Goal: Information Seeking & Learning: Learn about a topic

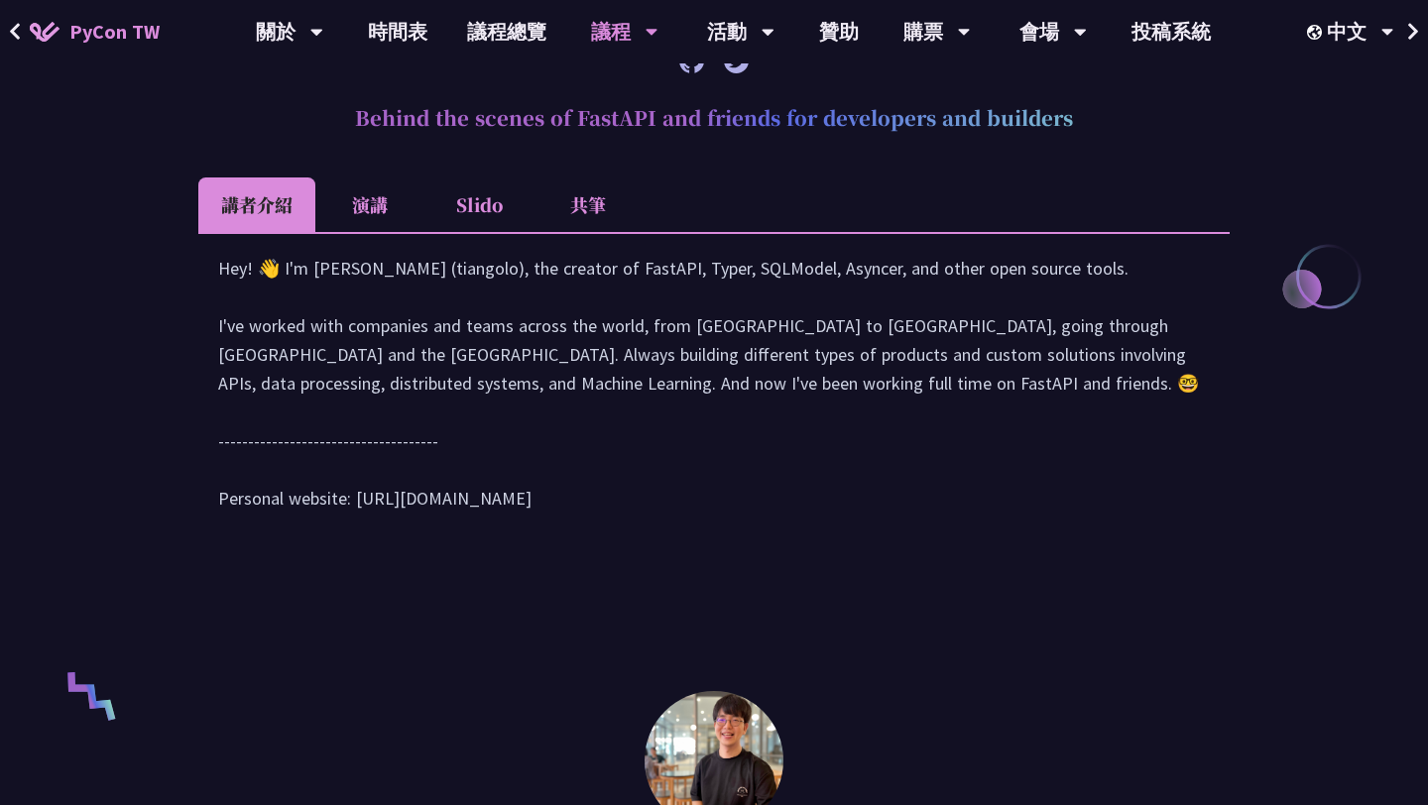
scroll to position [850, 0]
click at [350, 200] on li "演講" at bounding box center [369, 204] width 109 height 55
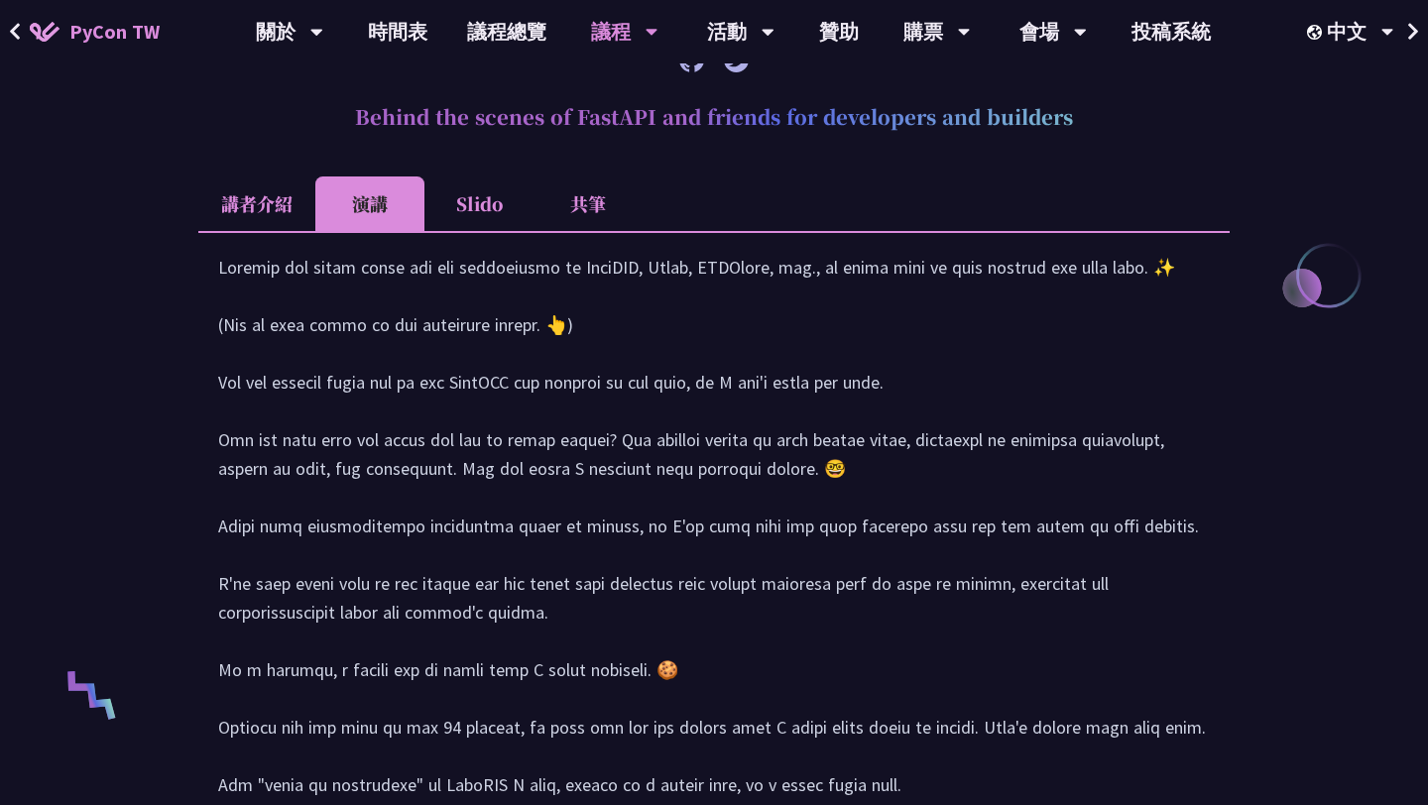
click at [485, 216] on li "Slido" at bounding box center [478, 204] width 109 height 55
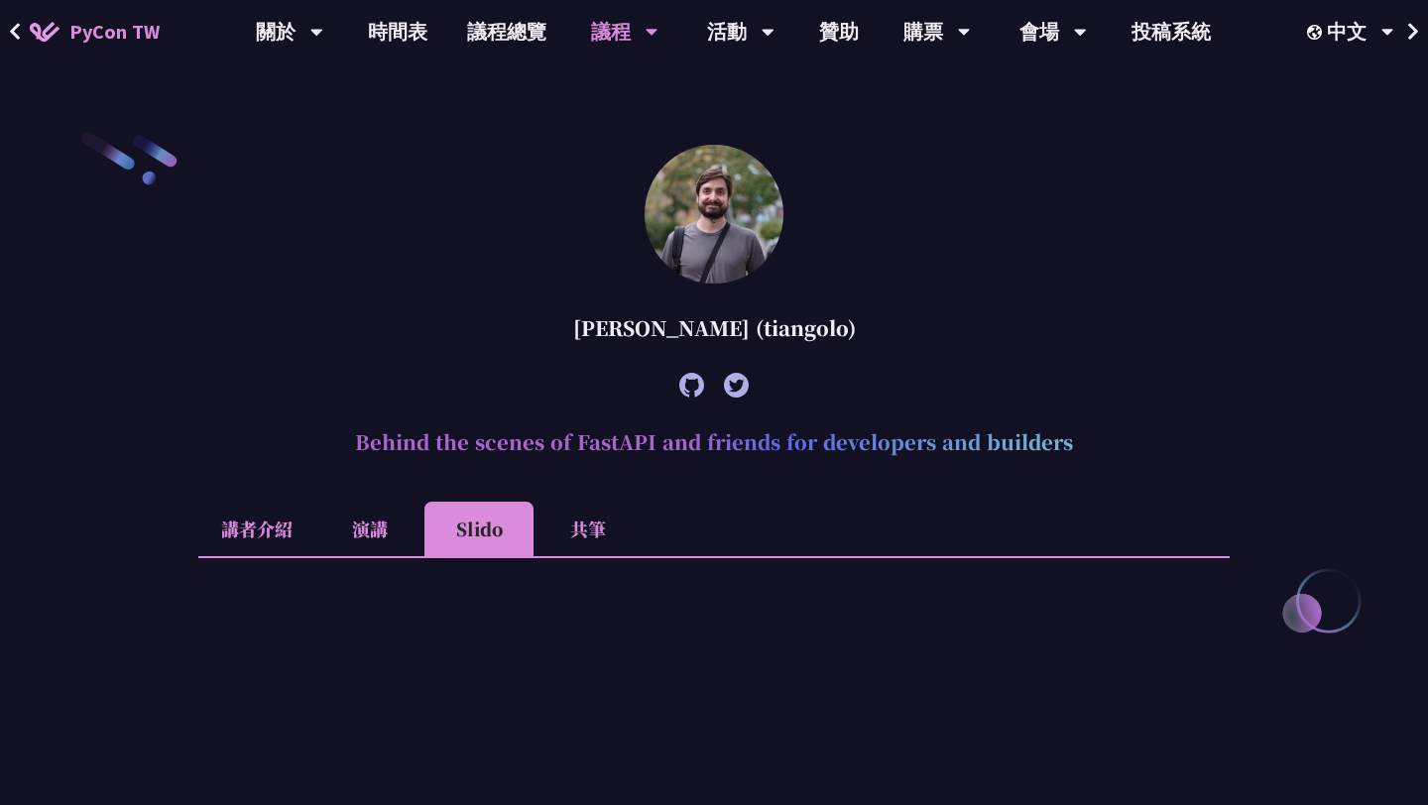
scroll to position [509, 0]
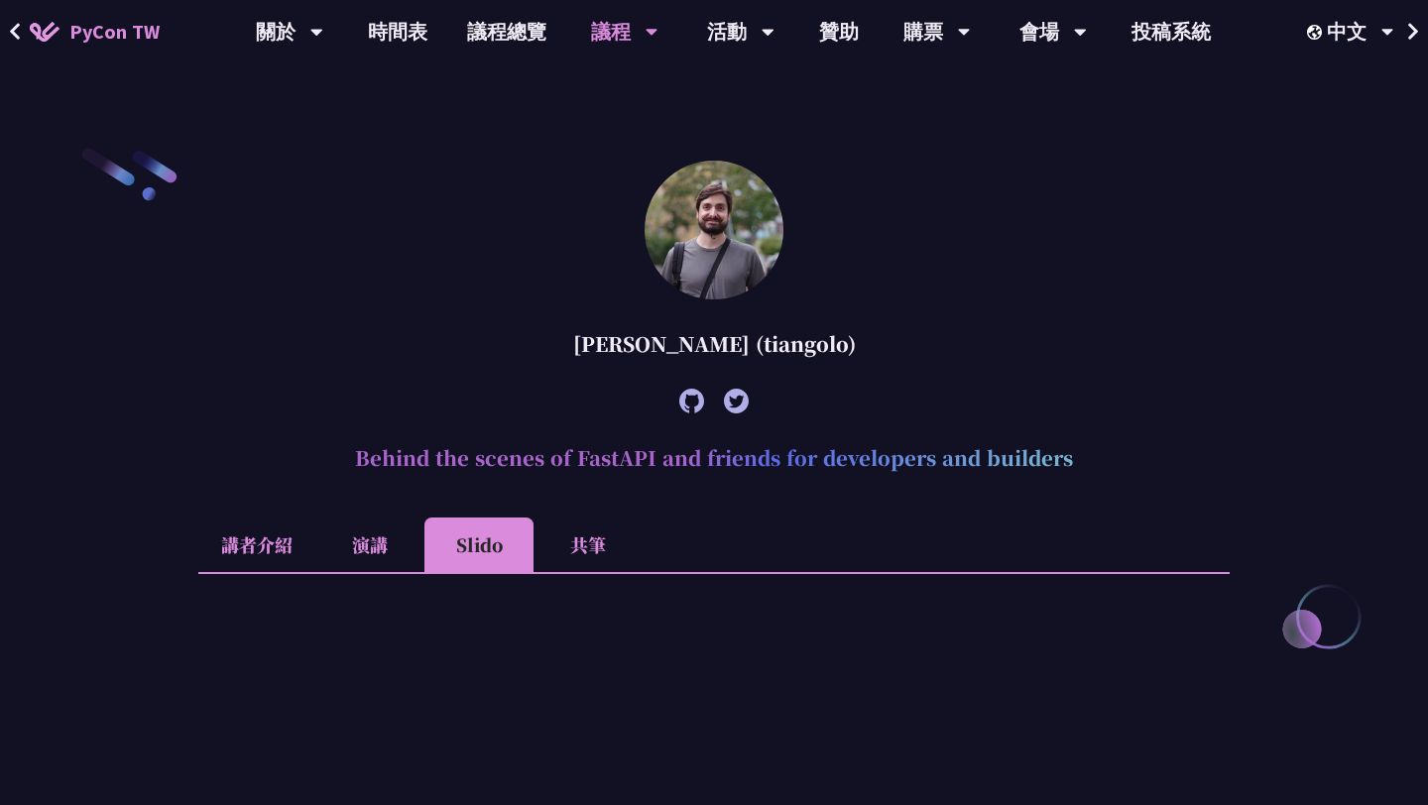
click at [601, 546] on li "共筆" at bounding box center [588, 545] width 109 height 55
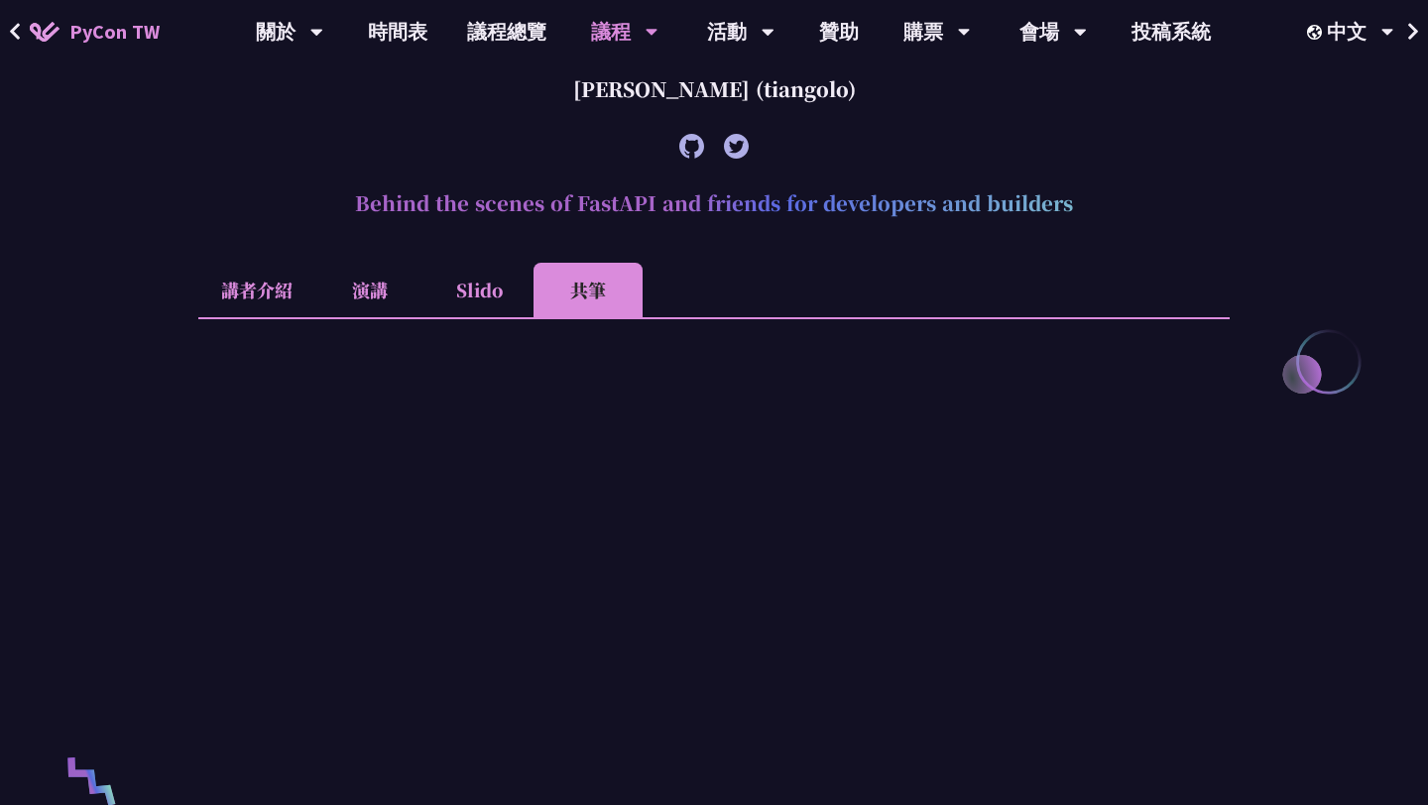
scroll to position [763, 0]
click at [256, 306] on li "講者介紹" at bounding box center [256, 291] width 117 height 55
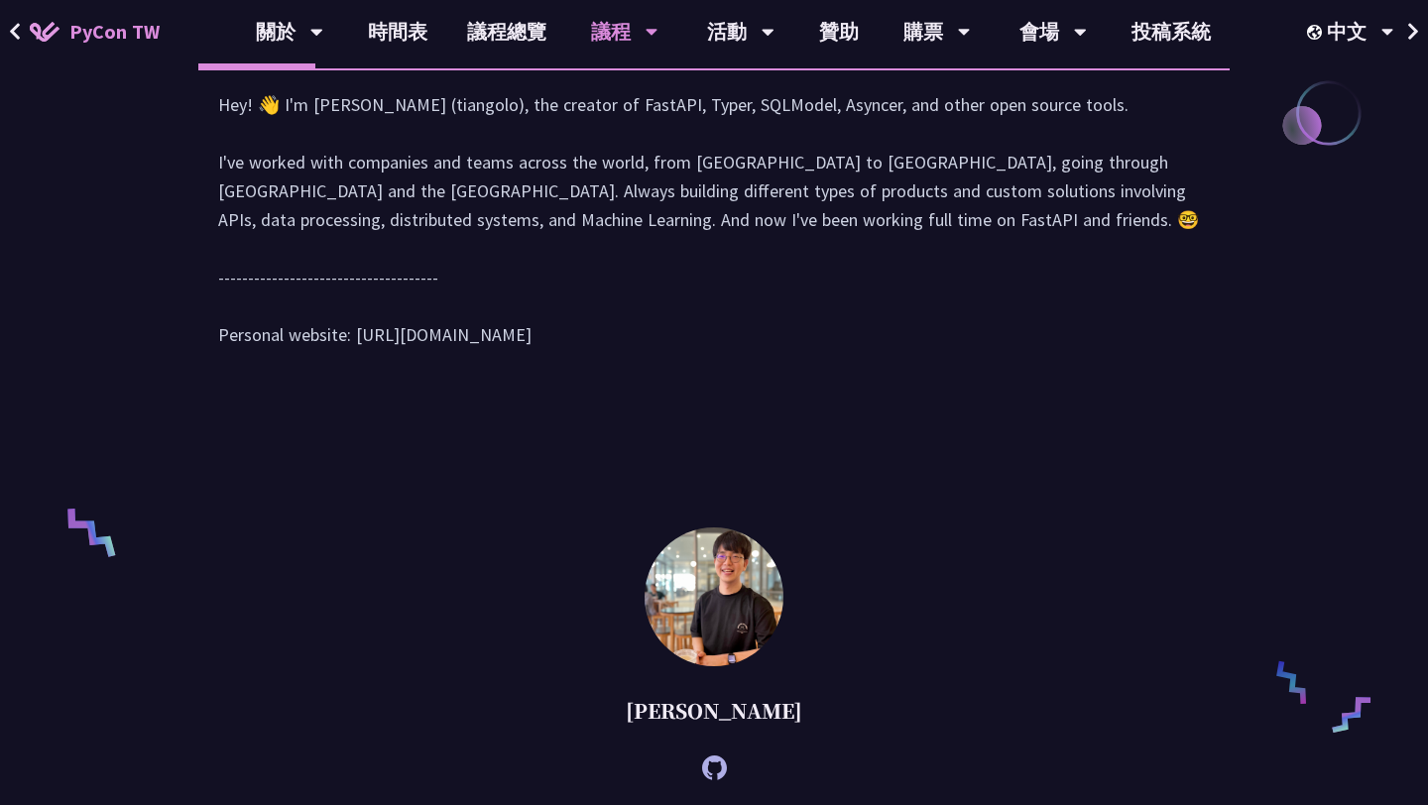
scroll to position [805, 0]
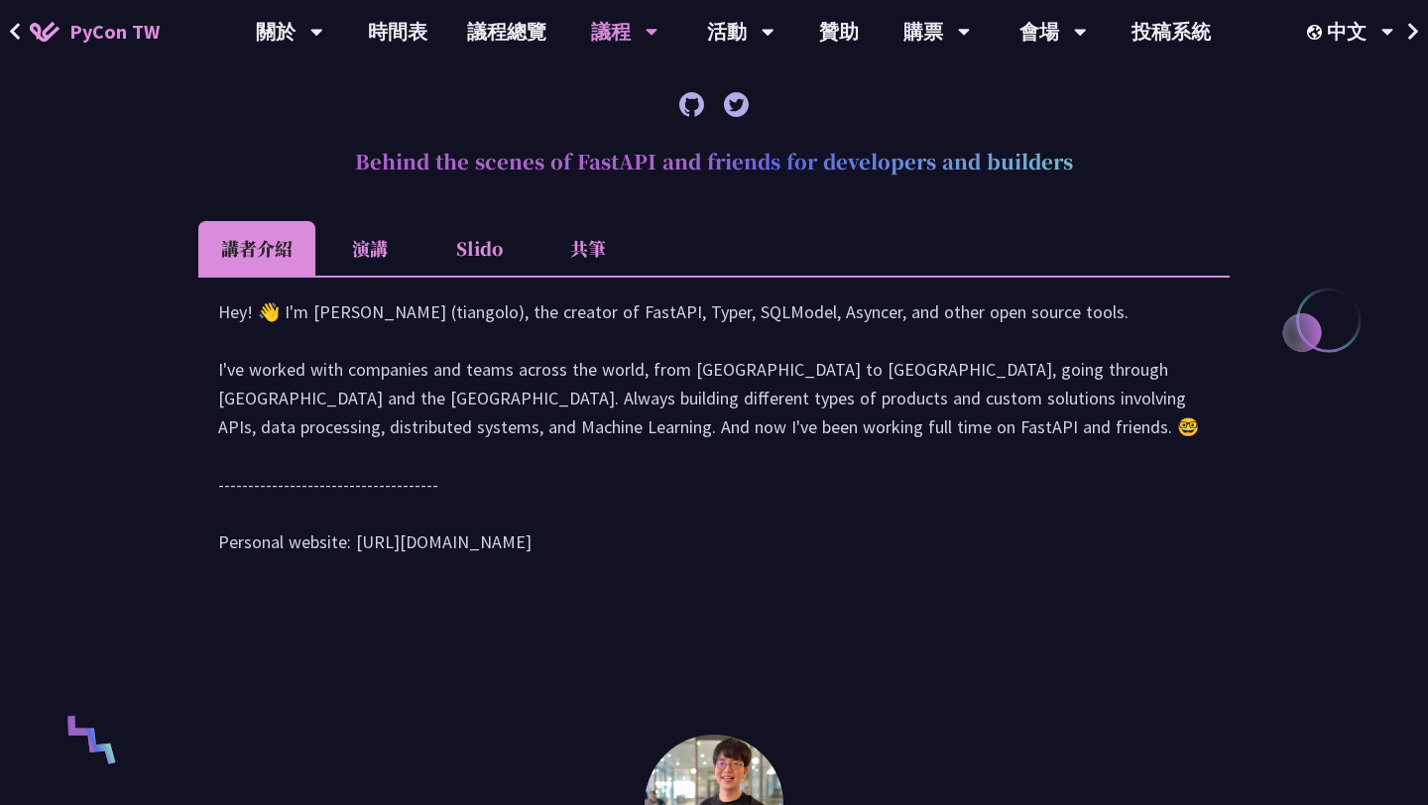
click at [381, 254] on li "演講" at bounding box center [369, 248] width 109 height 55
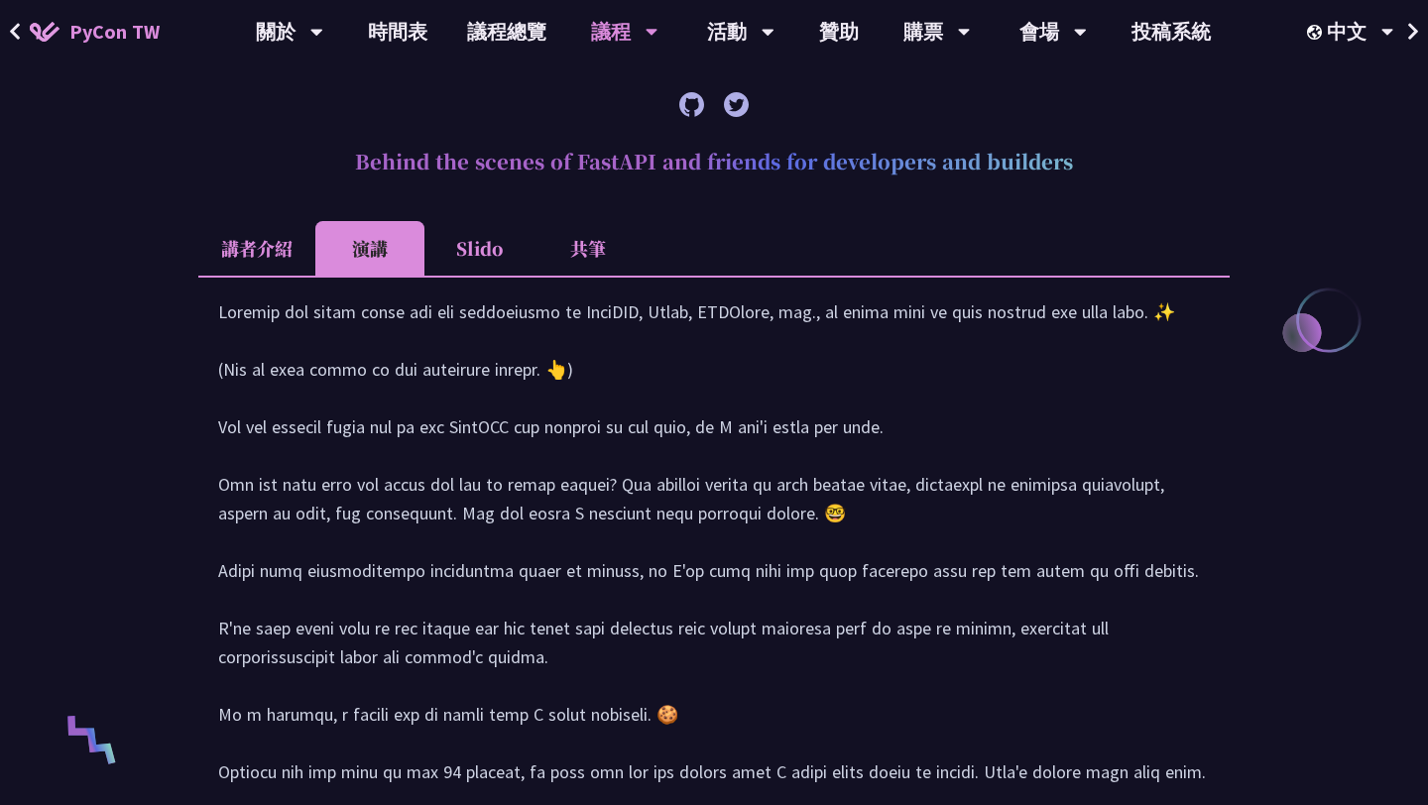
click at [217, 255] on li "講者介紹" at bounding box center [256, 248] width 117 height 55
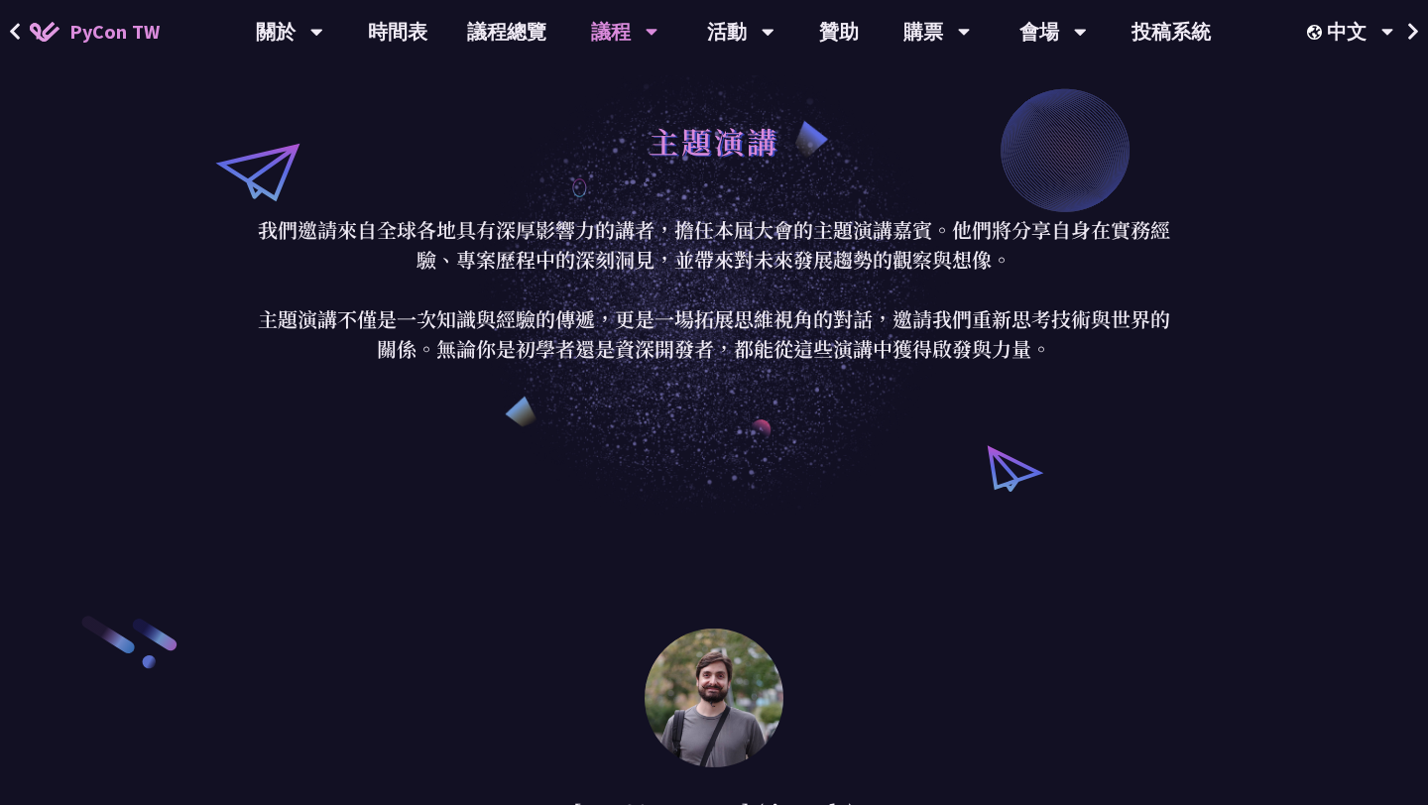
scroll to position [0, 0]
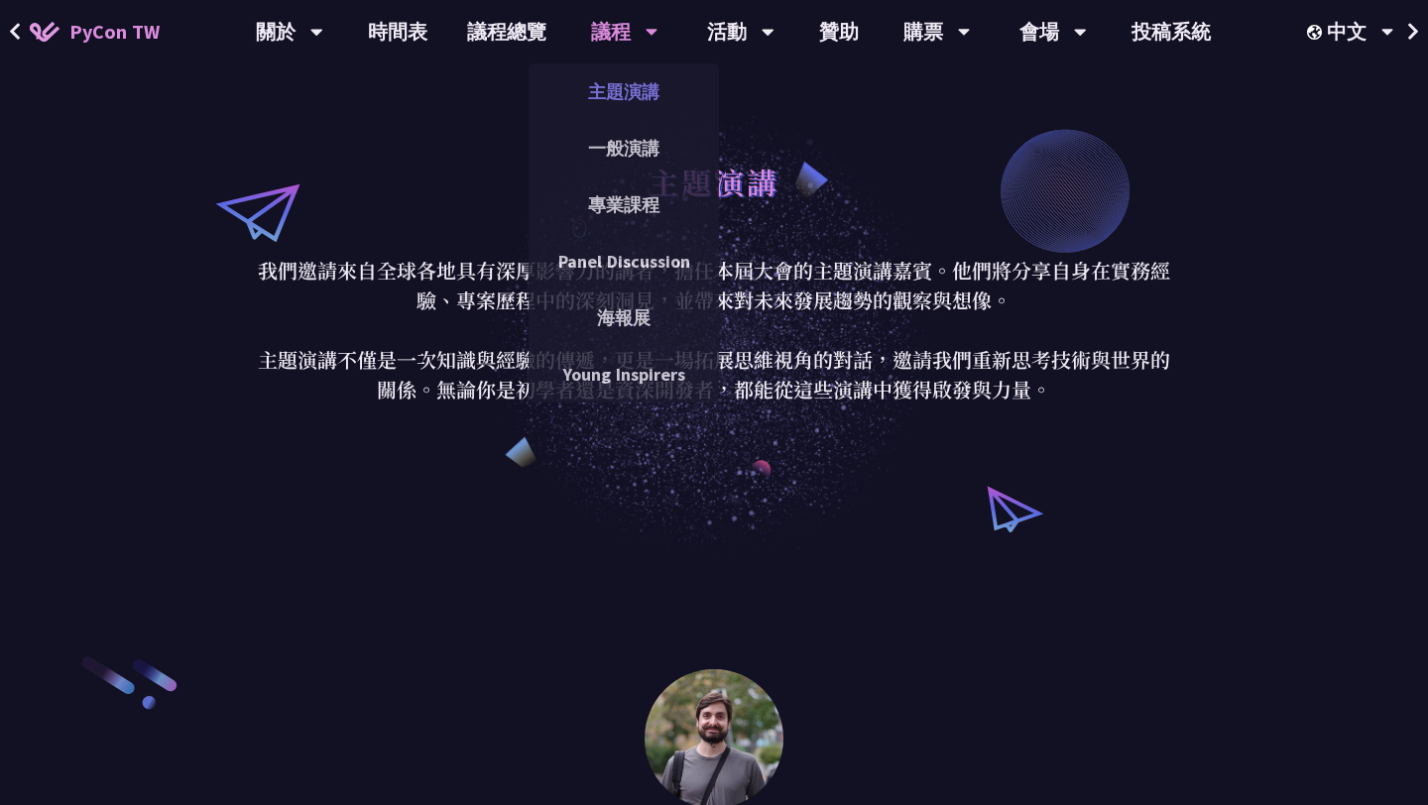
click at [618, 99] on link "主題演講" at bounding box center [624, 91] width 190 height 47
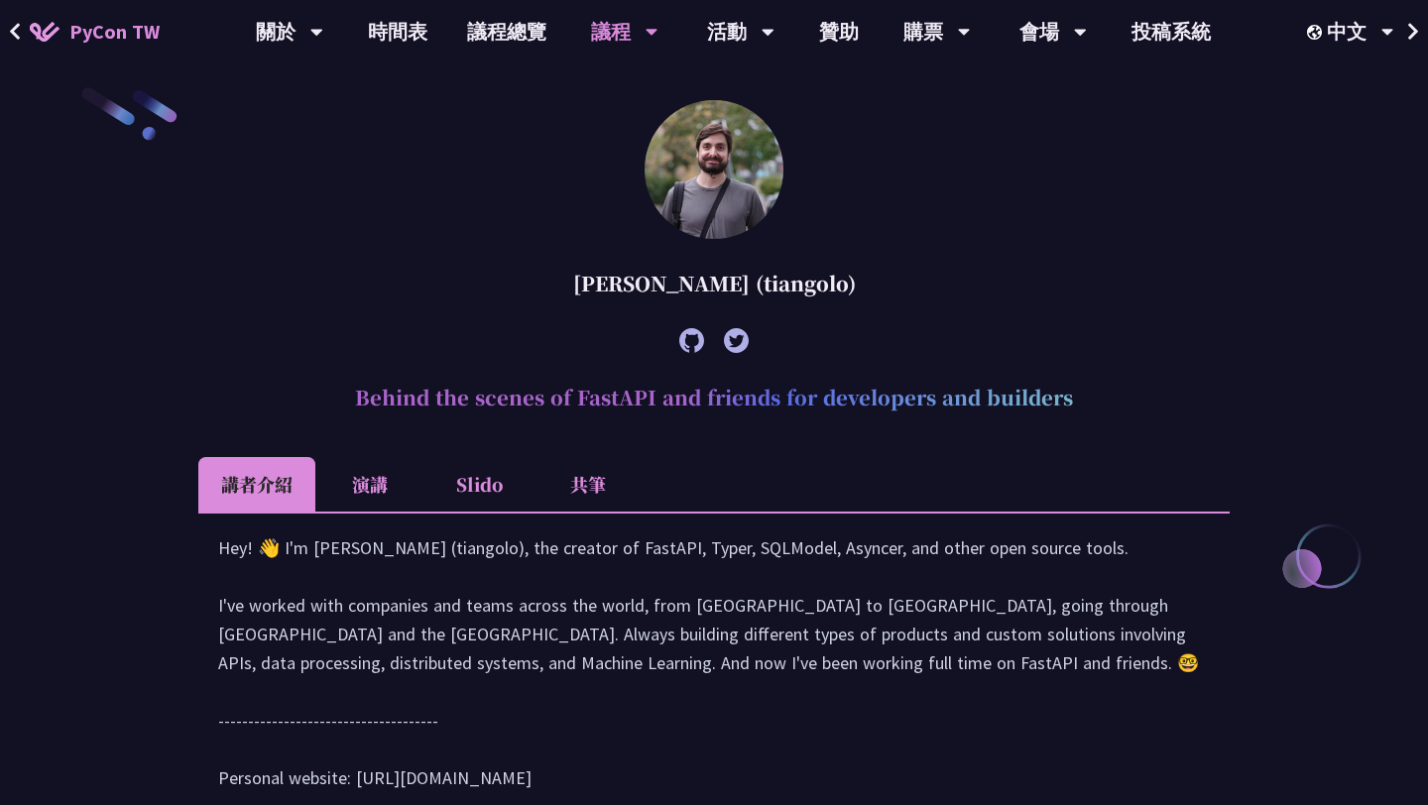
scroll to position [595, 0]
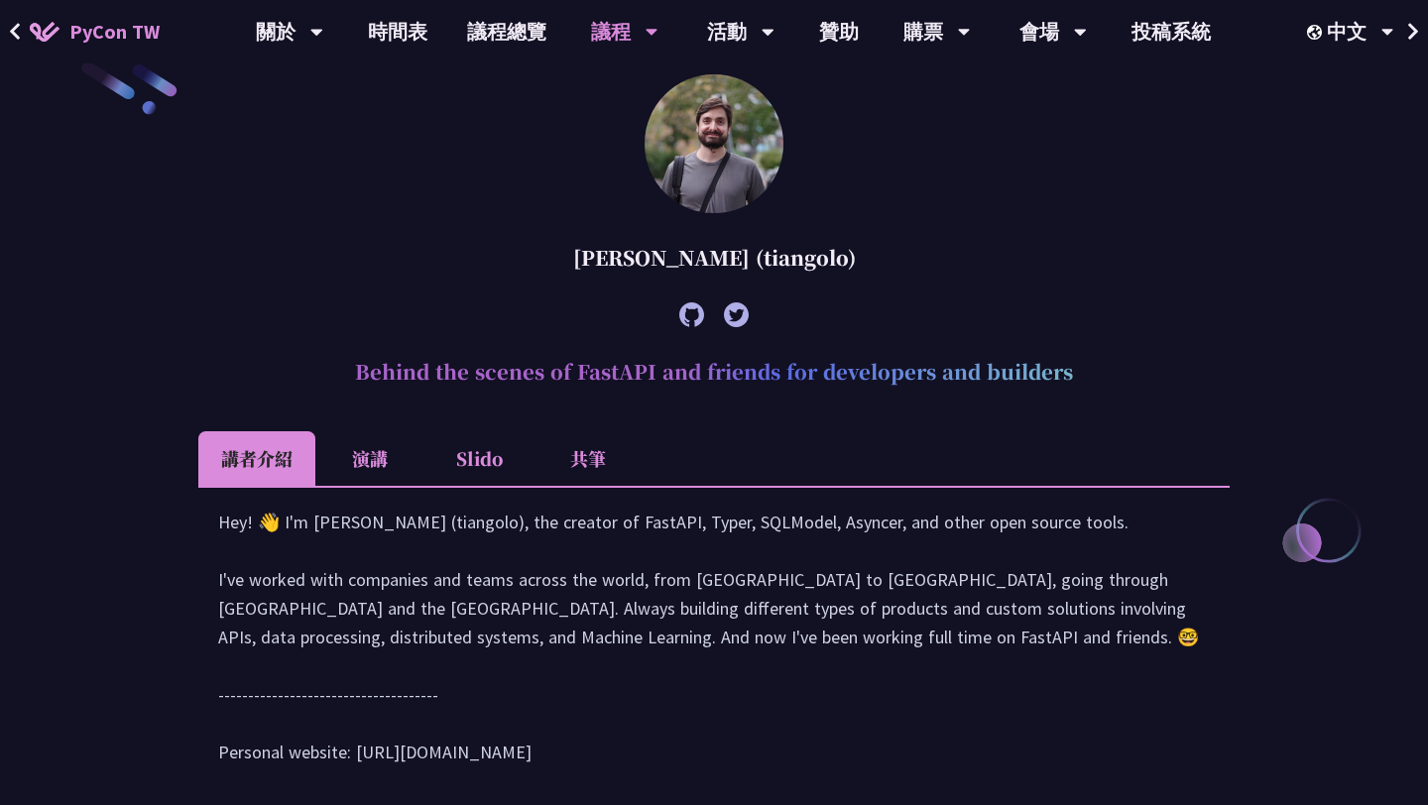
click at [354, 463] on li "演講" at bounding box center [369, 458] width 109 height 55
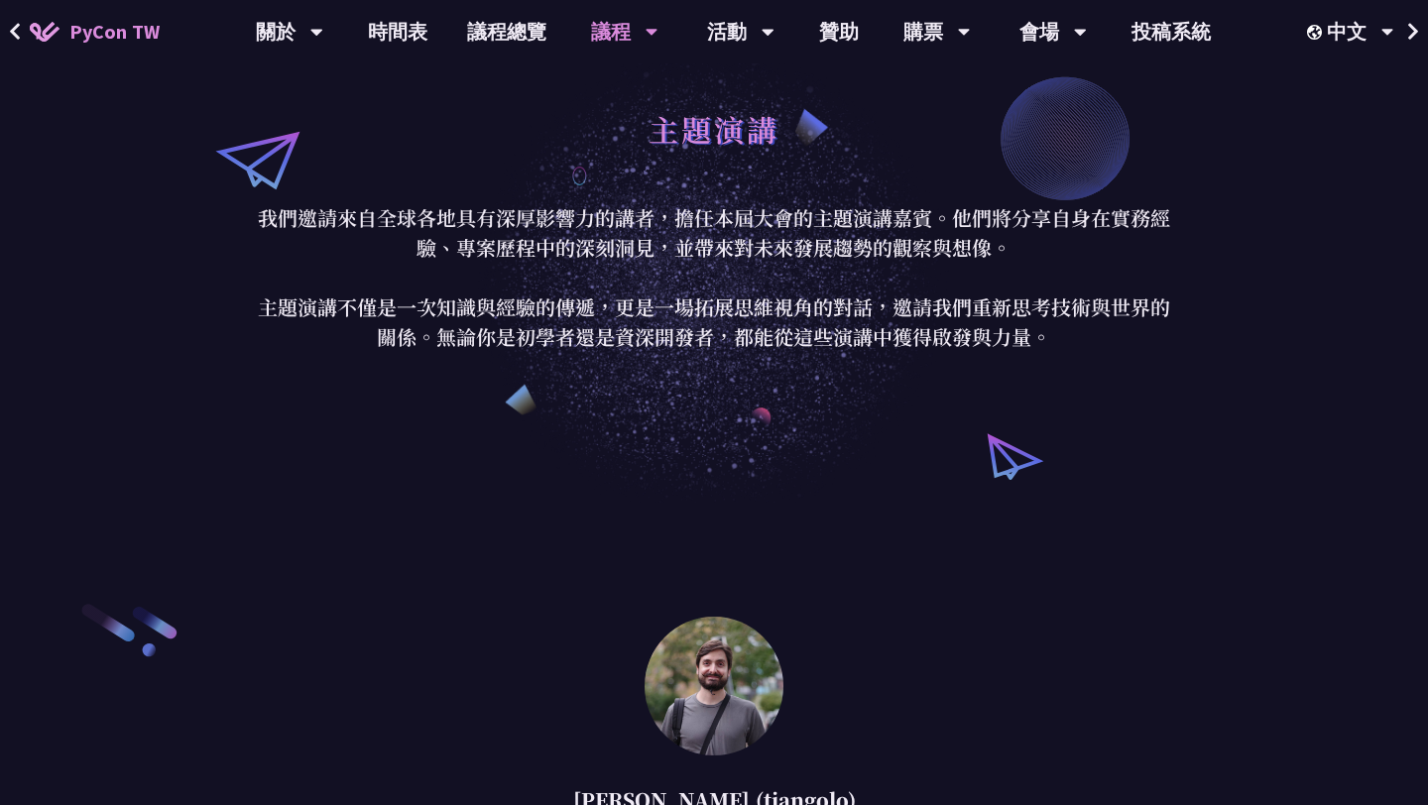
scroll to position [0, 0]
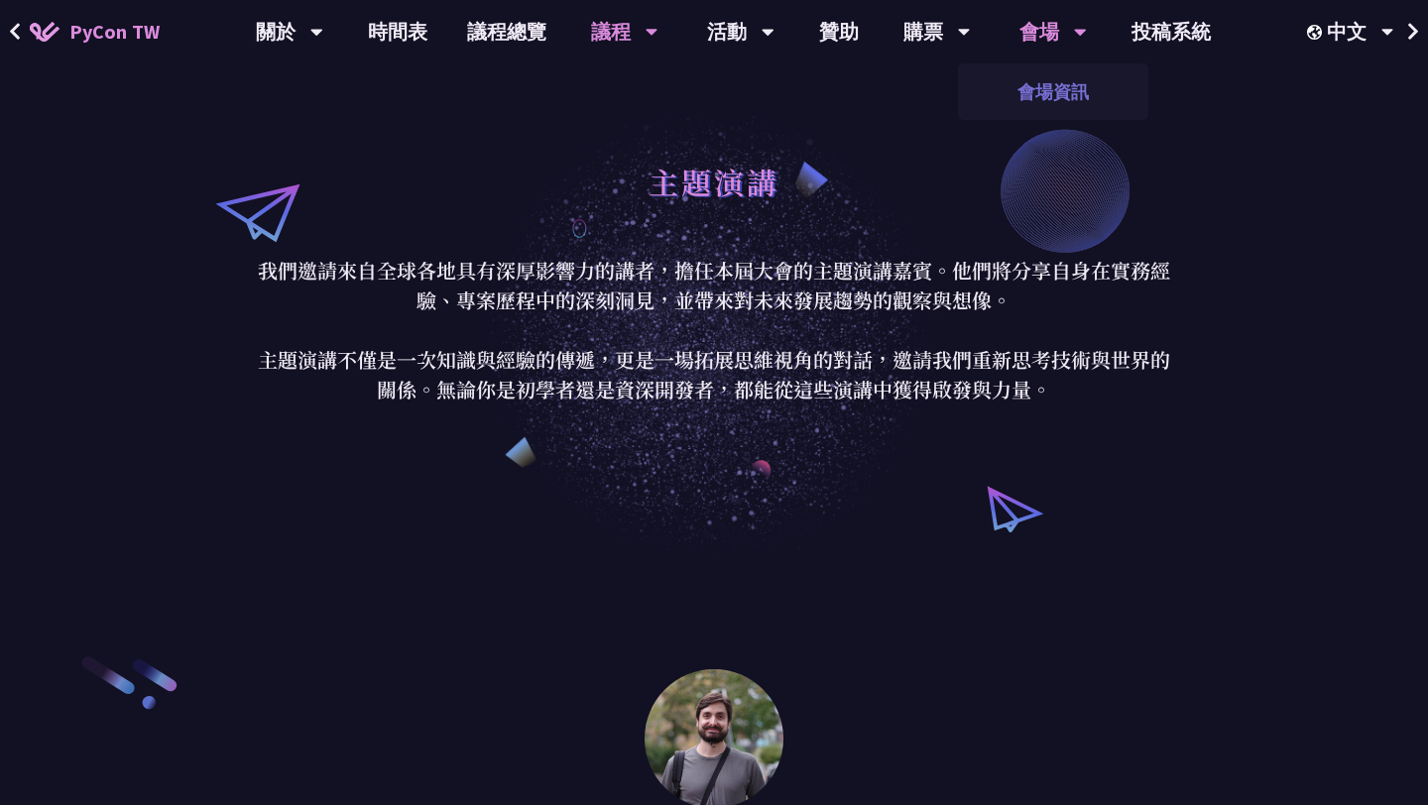
click at [1053, 87] on link "會場資訊" at bounding box center [1053, 91] width 190 height 47
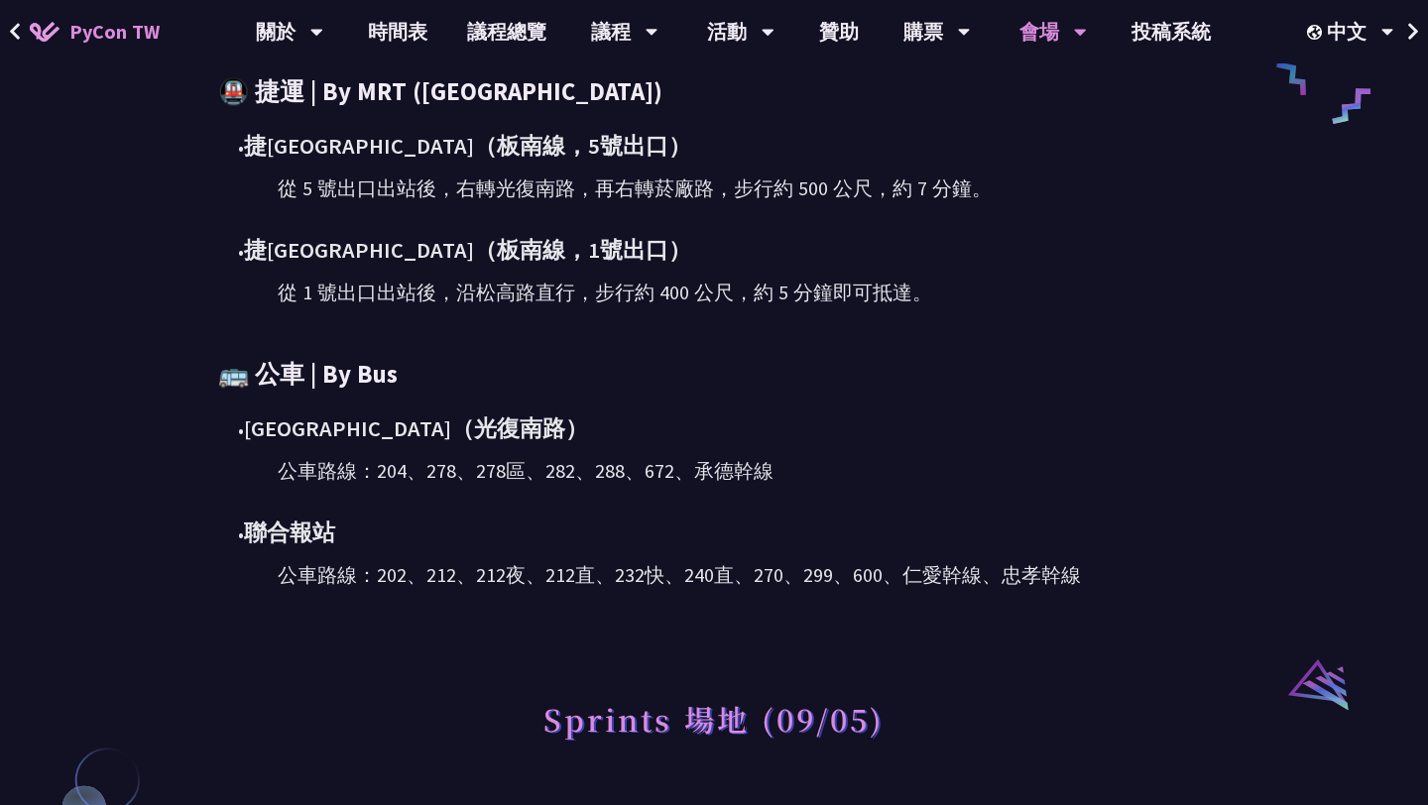
scroll to position [1064, 0]
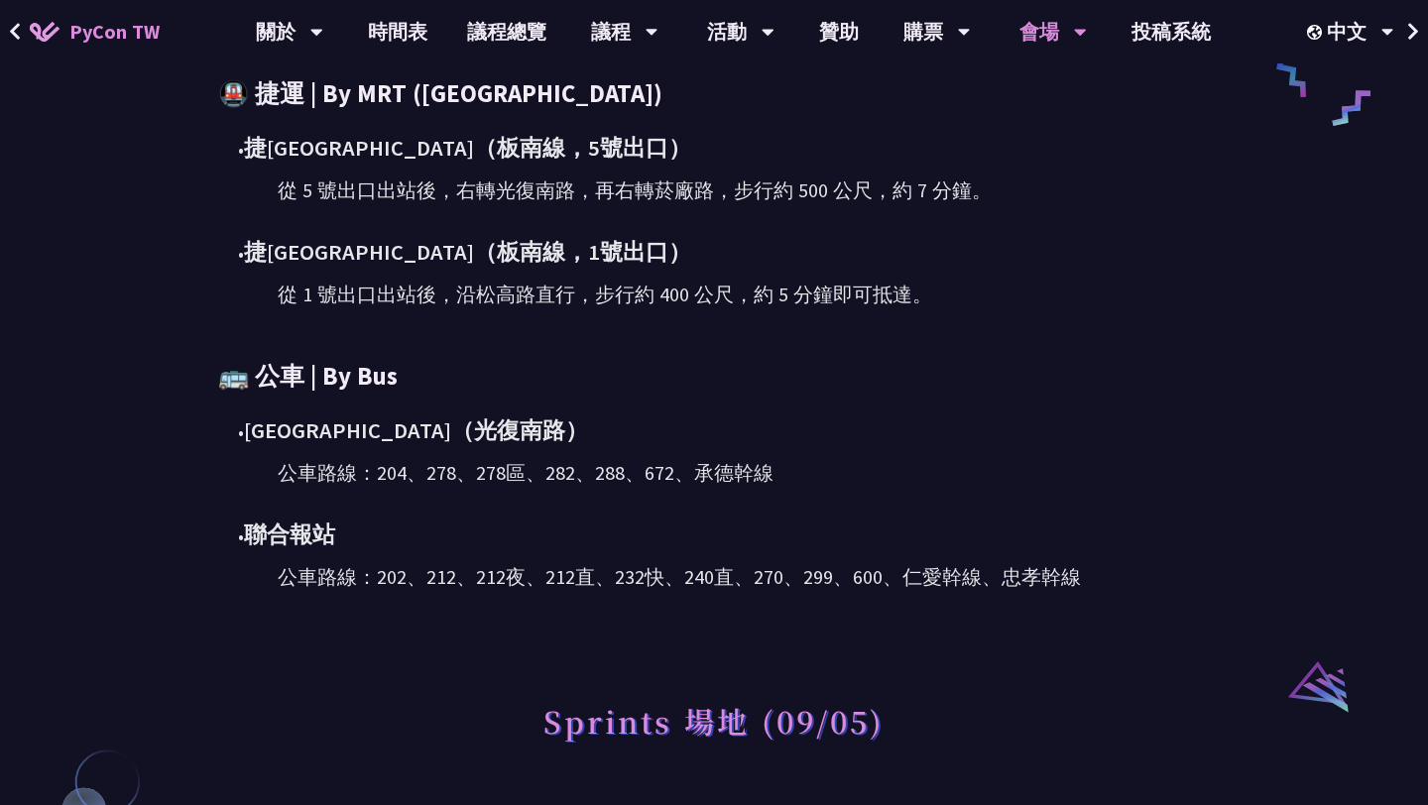
drag, startPoint x: 252, startPoint y: 142, endPoint x: 835, endPoint y: 419, distance: 645.9
click at [836, 420] on div "🚇 捷運 | By MRT ([GEOGRAPHIC_DATA]) • [DEMOGRAPHIC_DATA][GEOGRAPHIC_DATA]（[GEOGRA…" at bounding box center [714, 334] width 992 height 516
click at [1016, 262] on div "• 捷運市[GEOGRAPHIC_DATA]（板南線，1號出口）" at bounding box center [724, 252] width 972 height 35
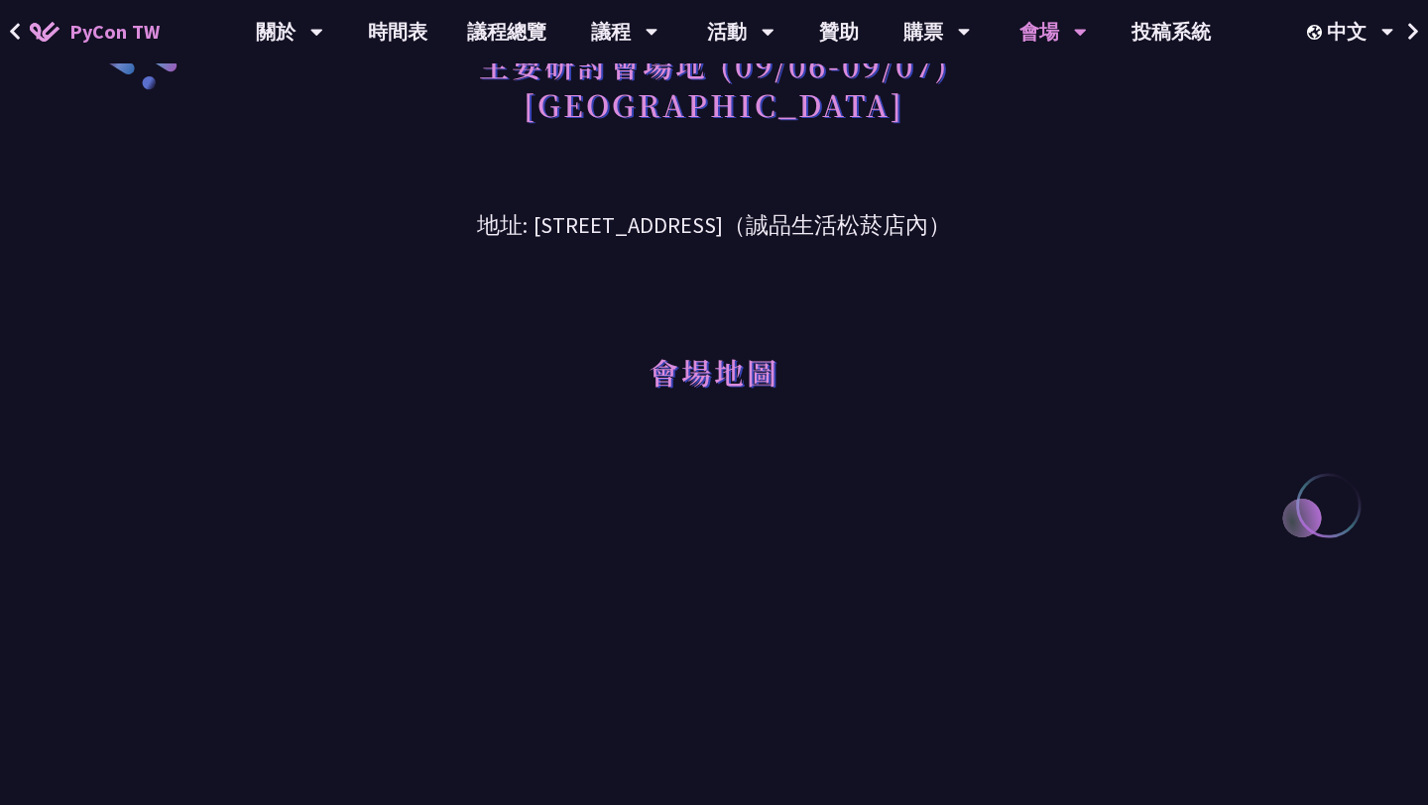
scroll to position [0, 0]
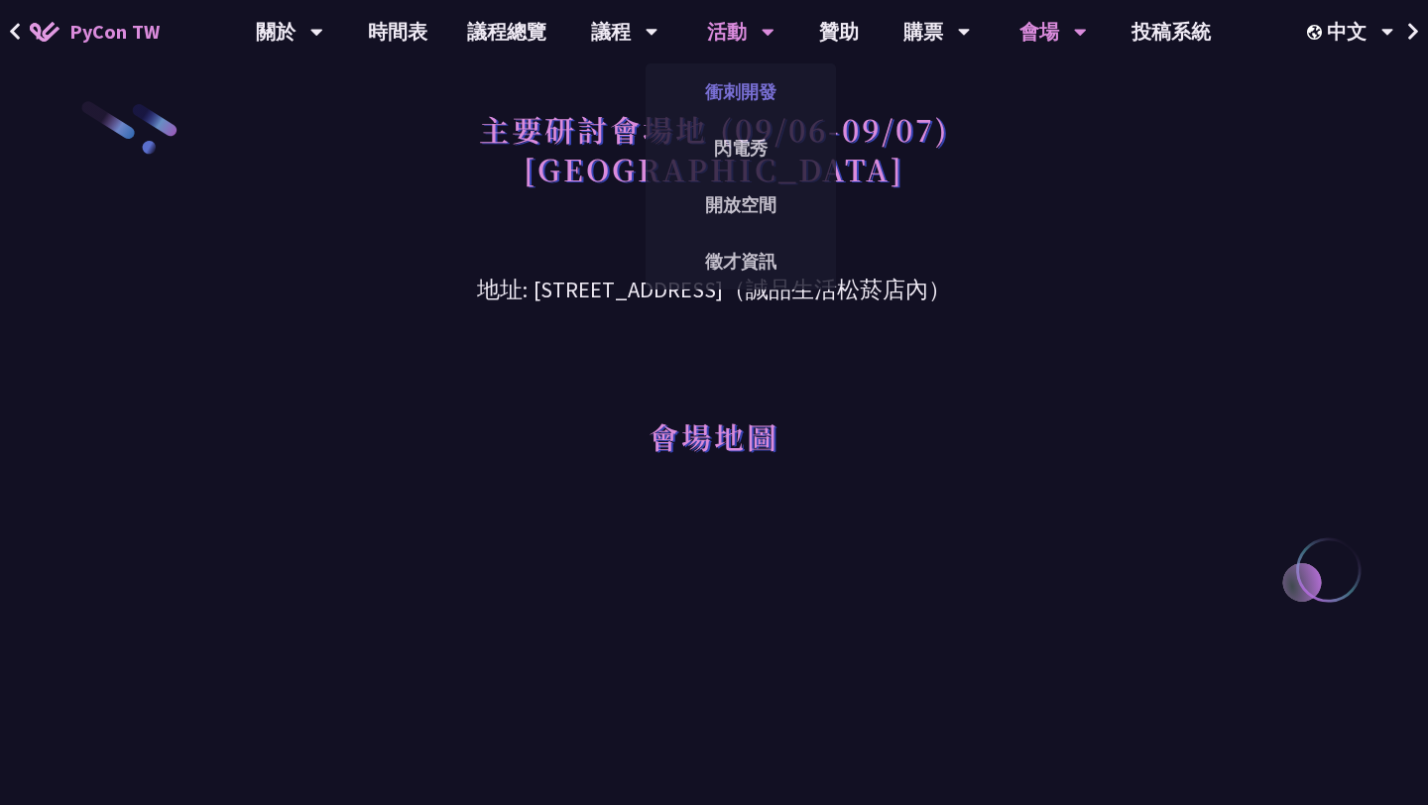
click at [740, 92] on link "衝刺開發" at bounding box center [741, 91] width 190 height 47
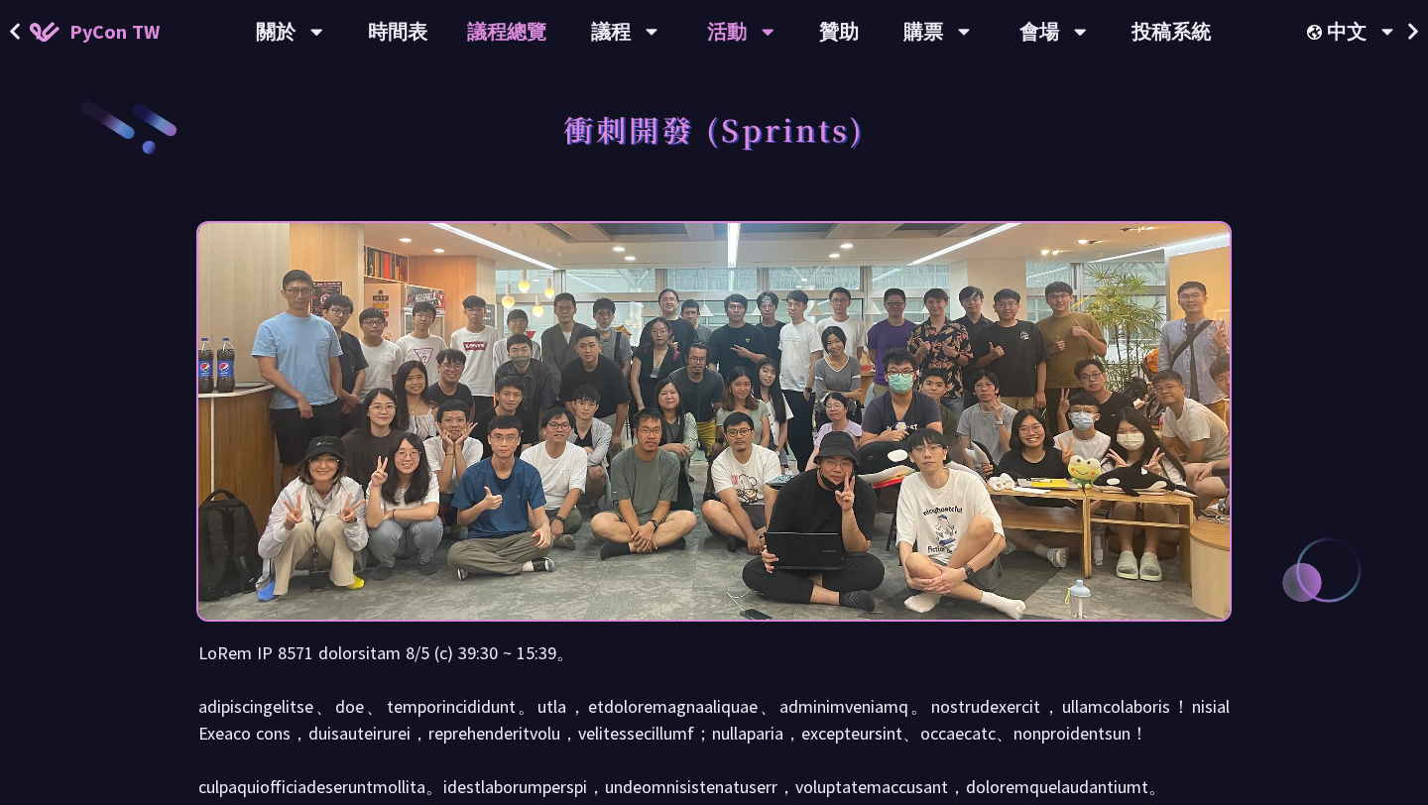
click at [504, 47] on link "議程總覽" at bounding box center [506, 31] width 119 height 63
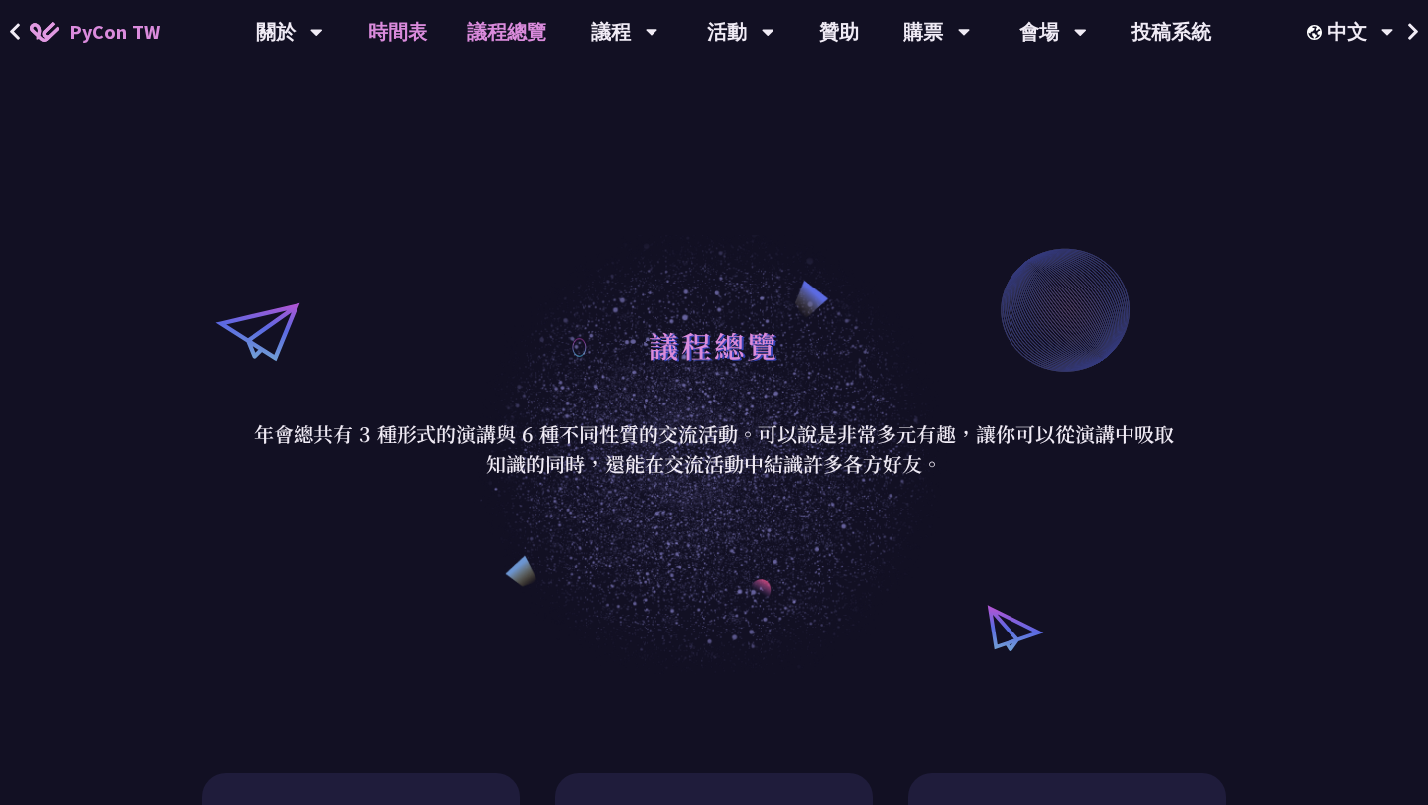
click at [391, 19] on link "時間表" at bounding box center [397, 31] width 99 height 63
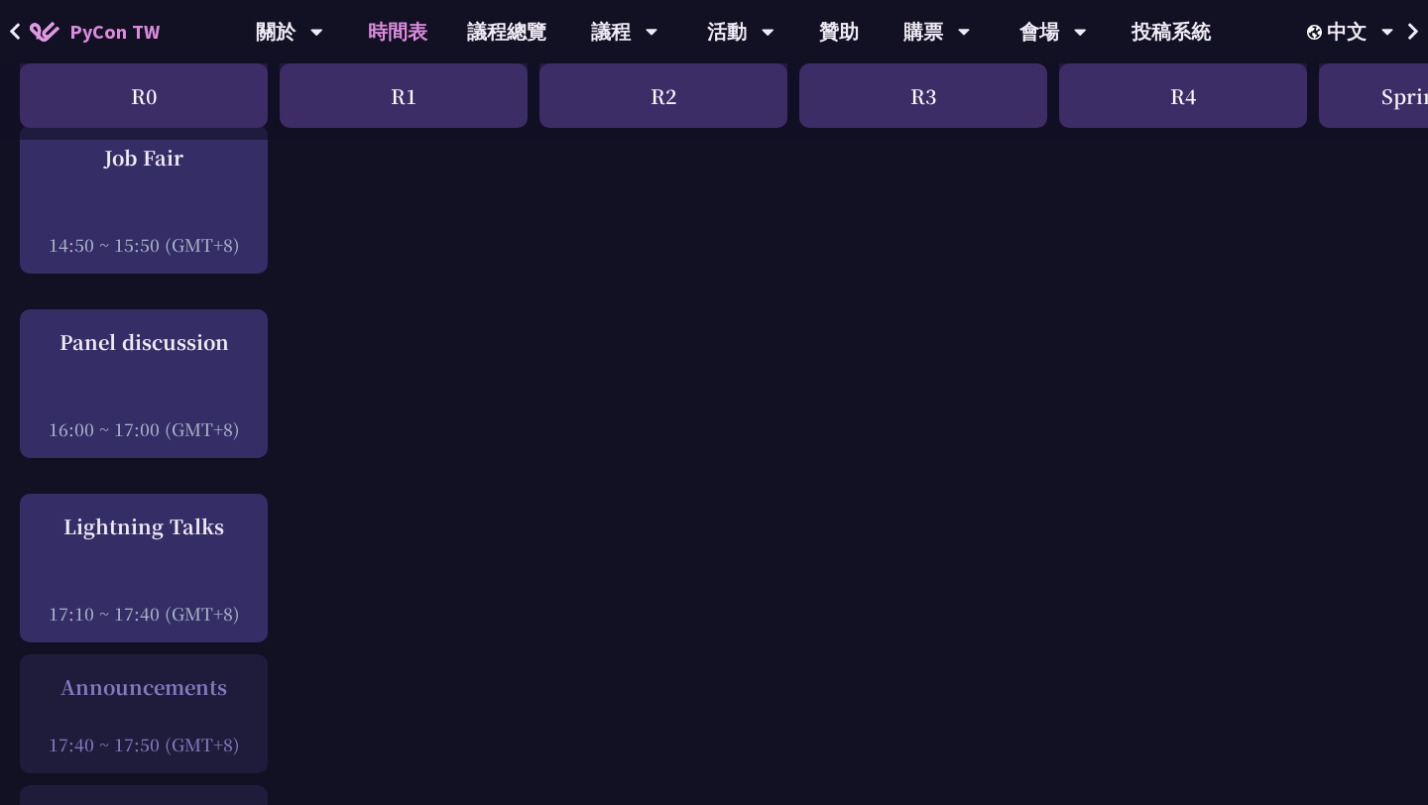
scroll to position [2463, 0]
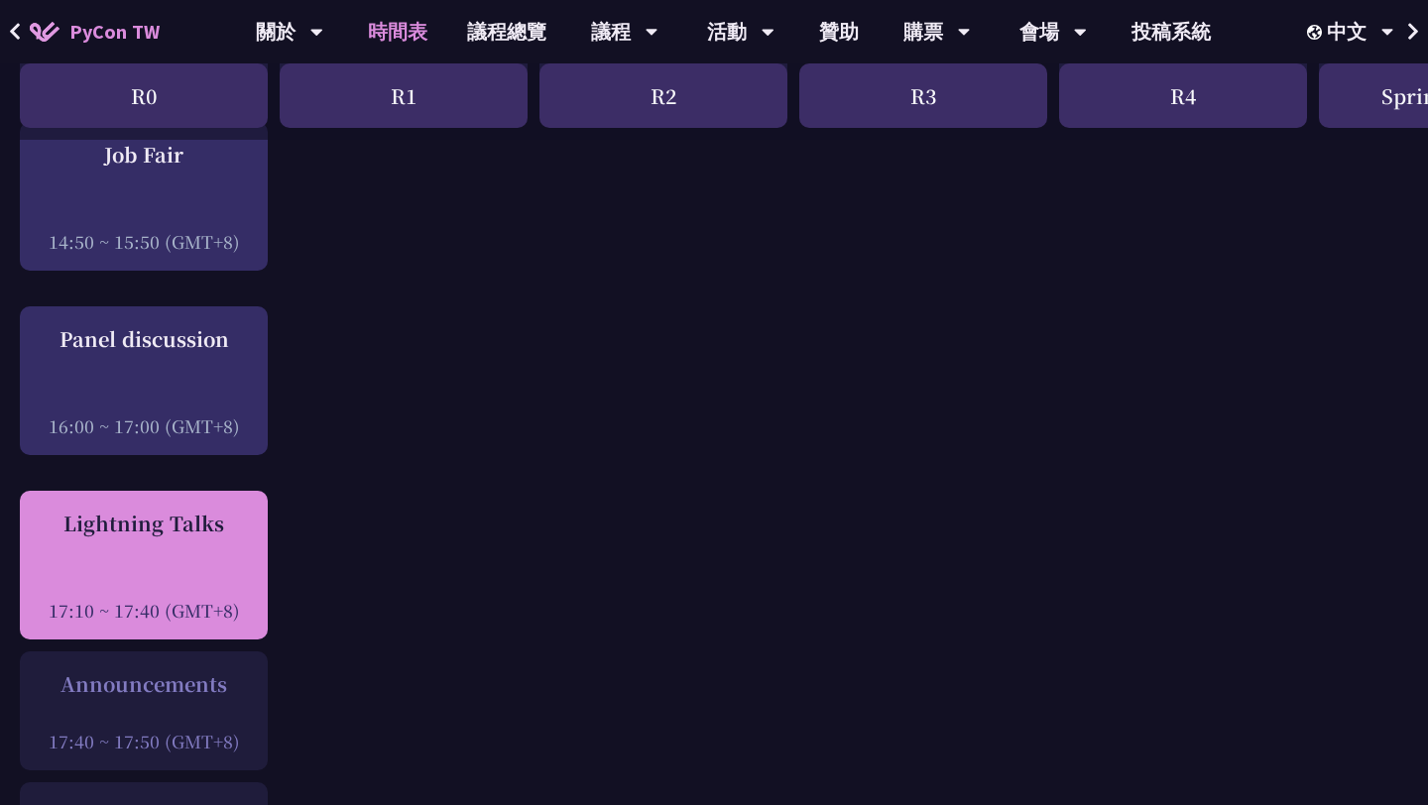
click at [151, 587] on div at bounding box center [144, 583] width 228 height 30
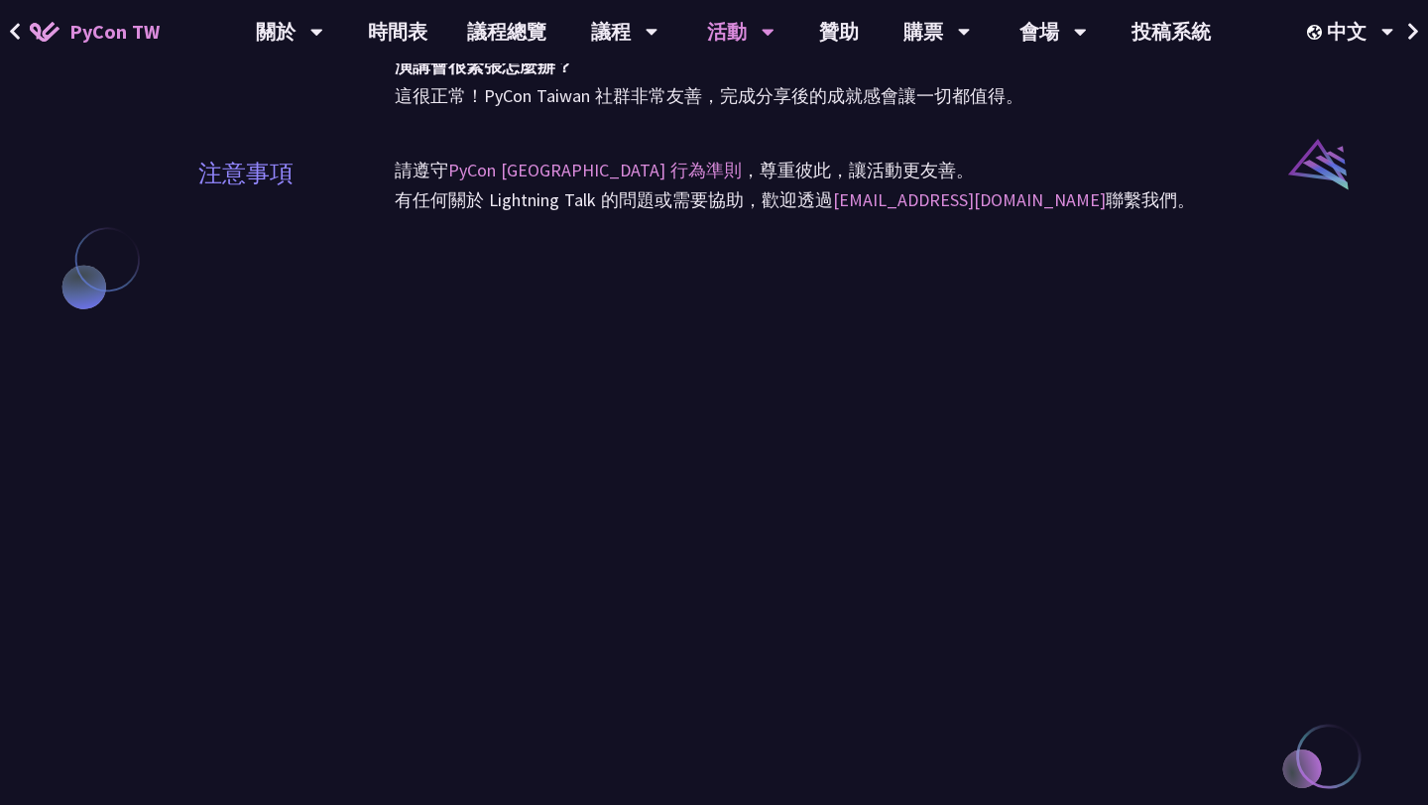
scroll to position [1615, 0]
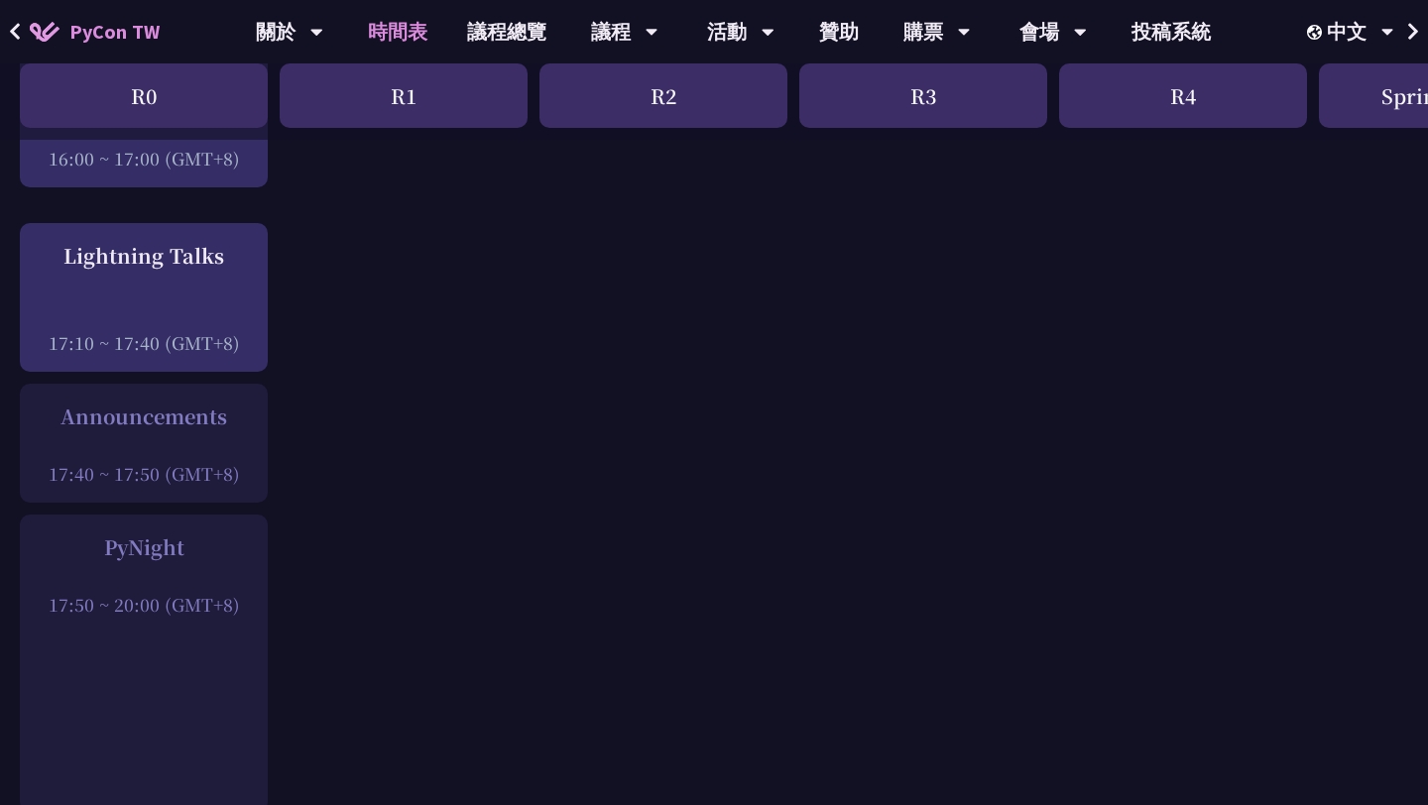
scroll to position [2732, 0]
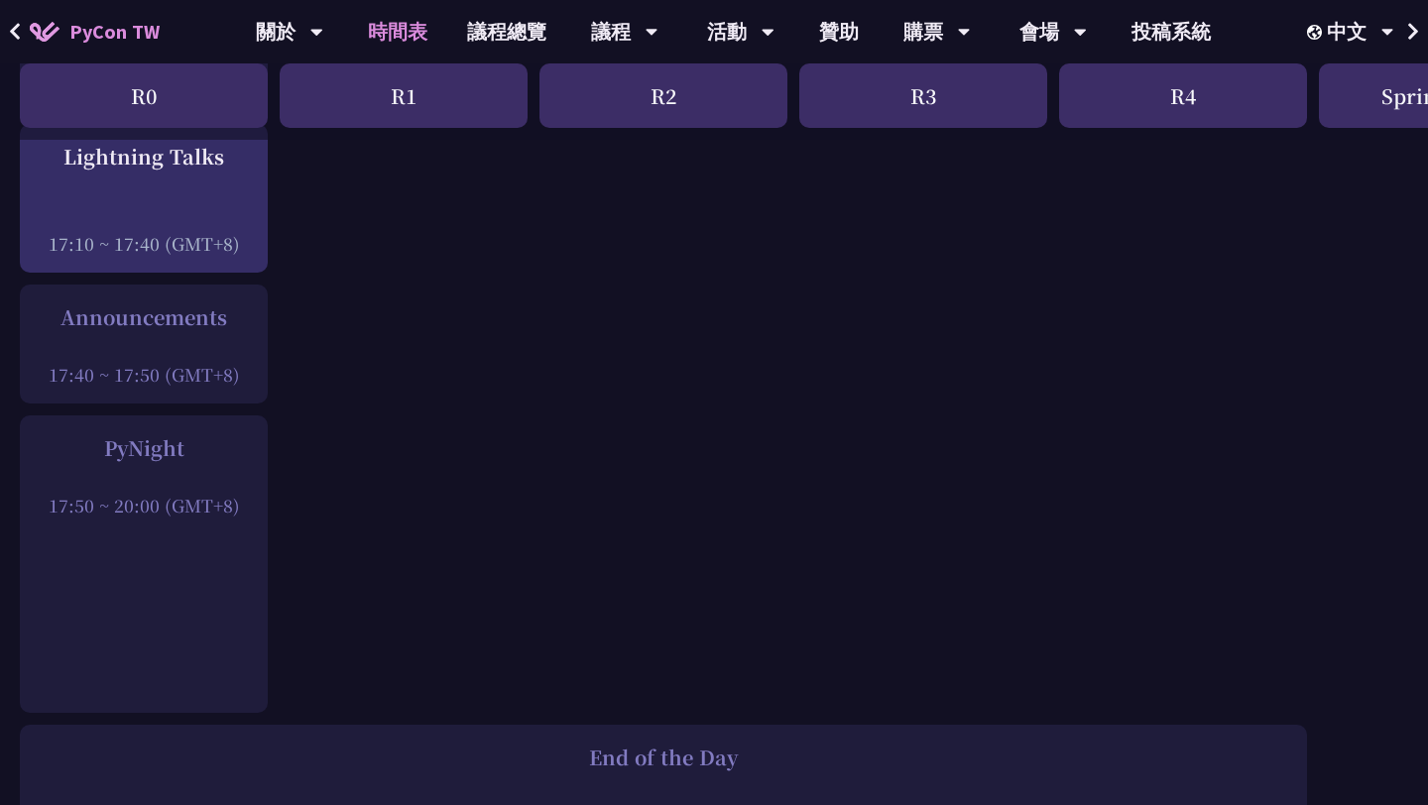
scroll to position [2825, 0]
click at [130, 324] on div "Announcements" at bounding box center [144, 322] width 228 height 30
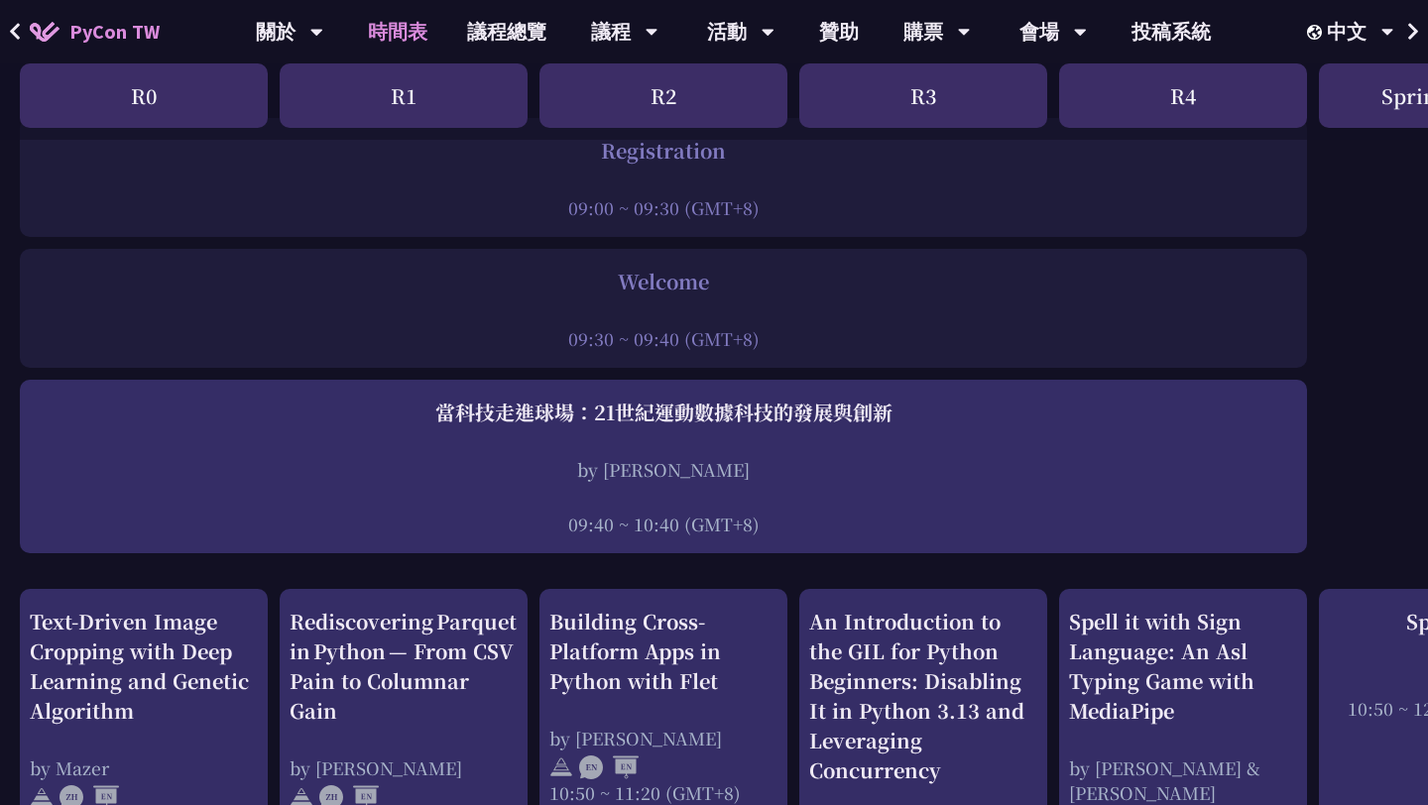
scroll to position [0, 0]
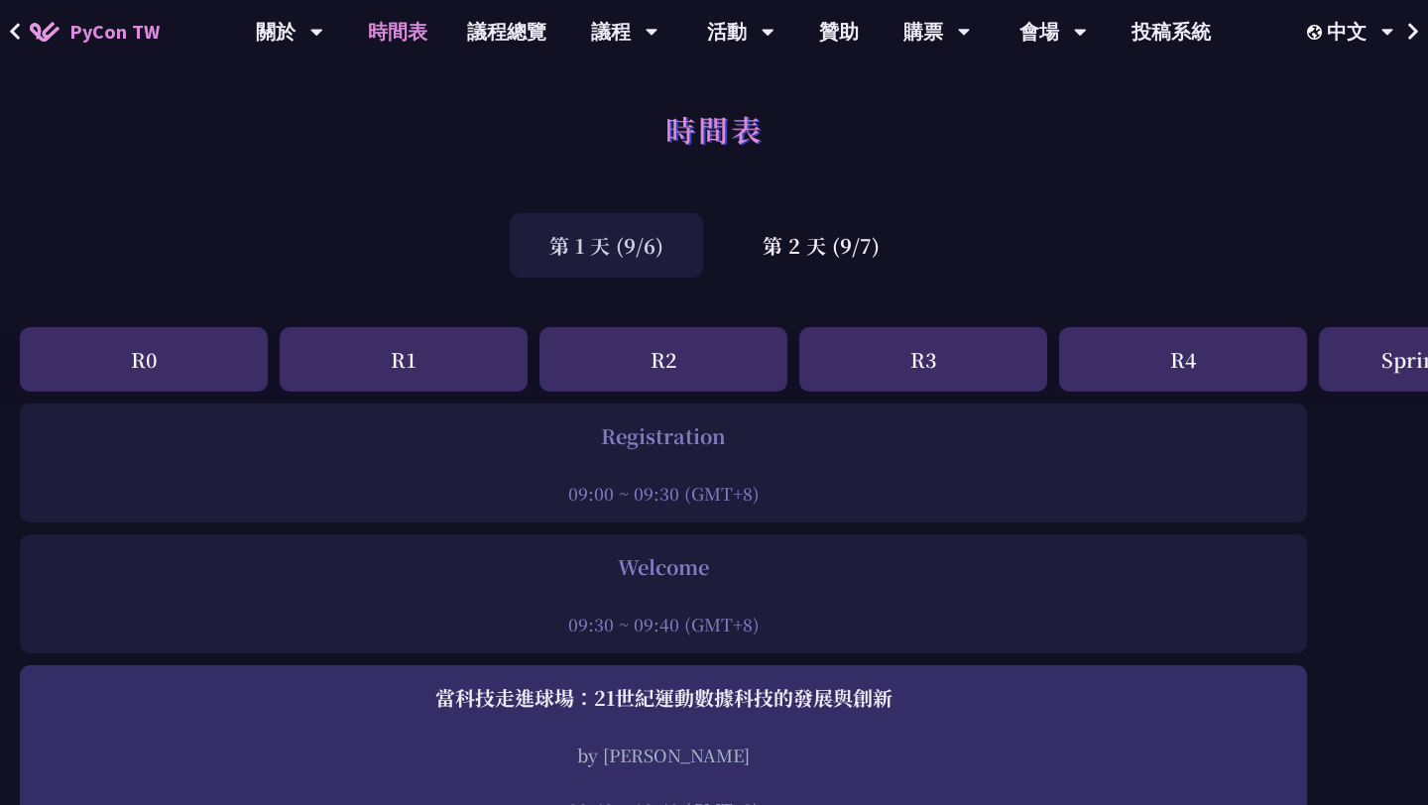
click at [586, 233] on div "第 1 天 (9/6)" at bounding box center [606, 245] width 193 height 64
click at [861, 235] on div "第 2 天 (9/7)" at bounding box center [821, 245] width 196 height 64
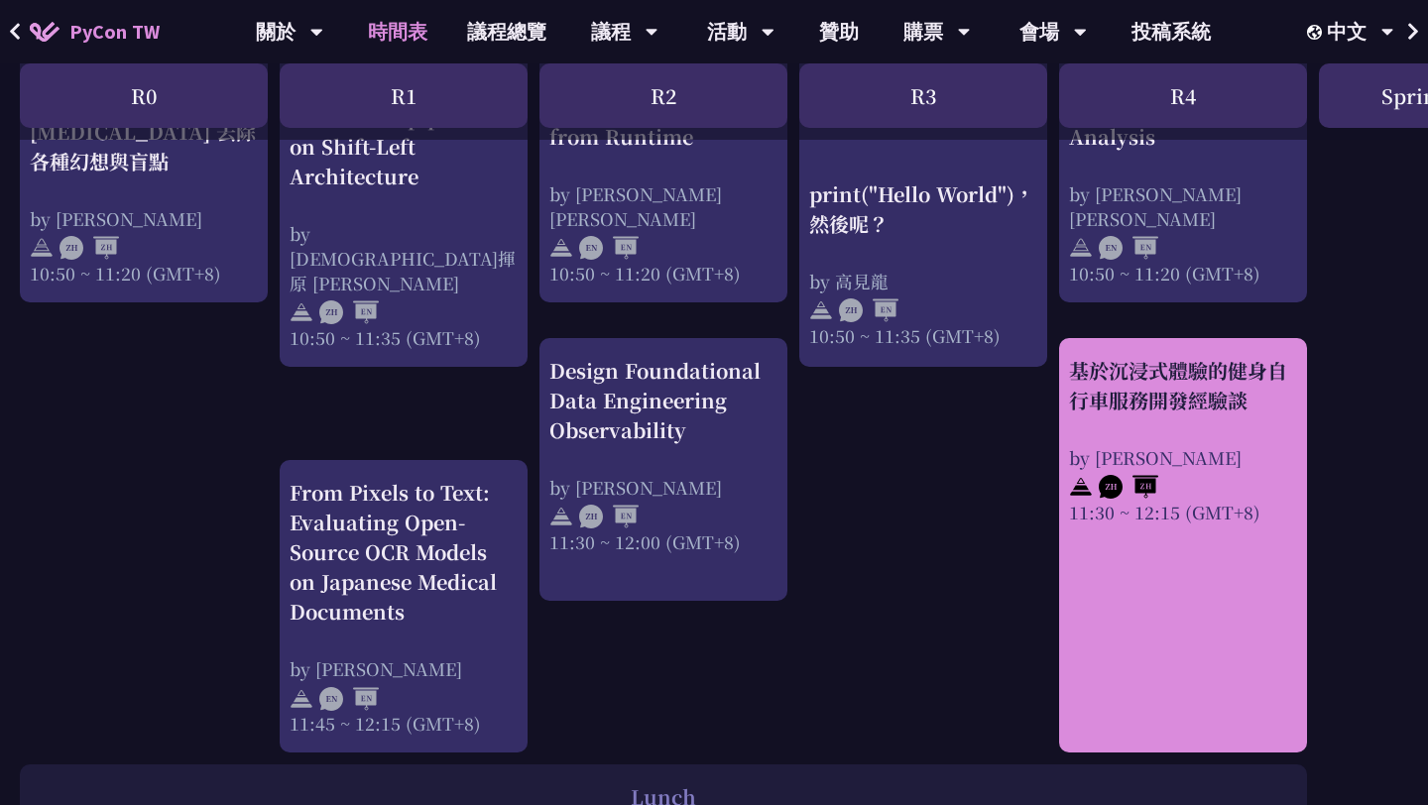
scroll to position [884, 0]
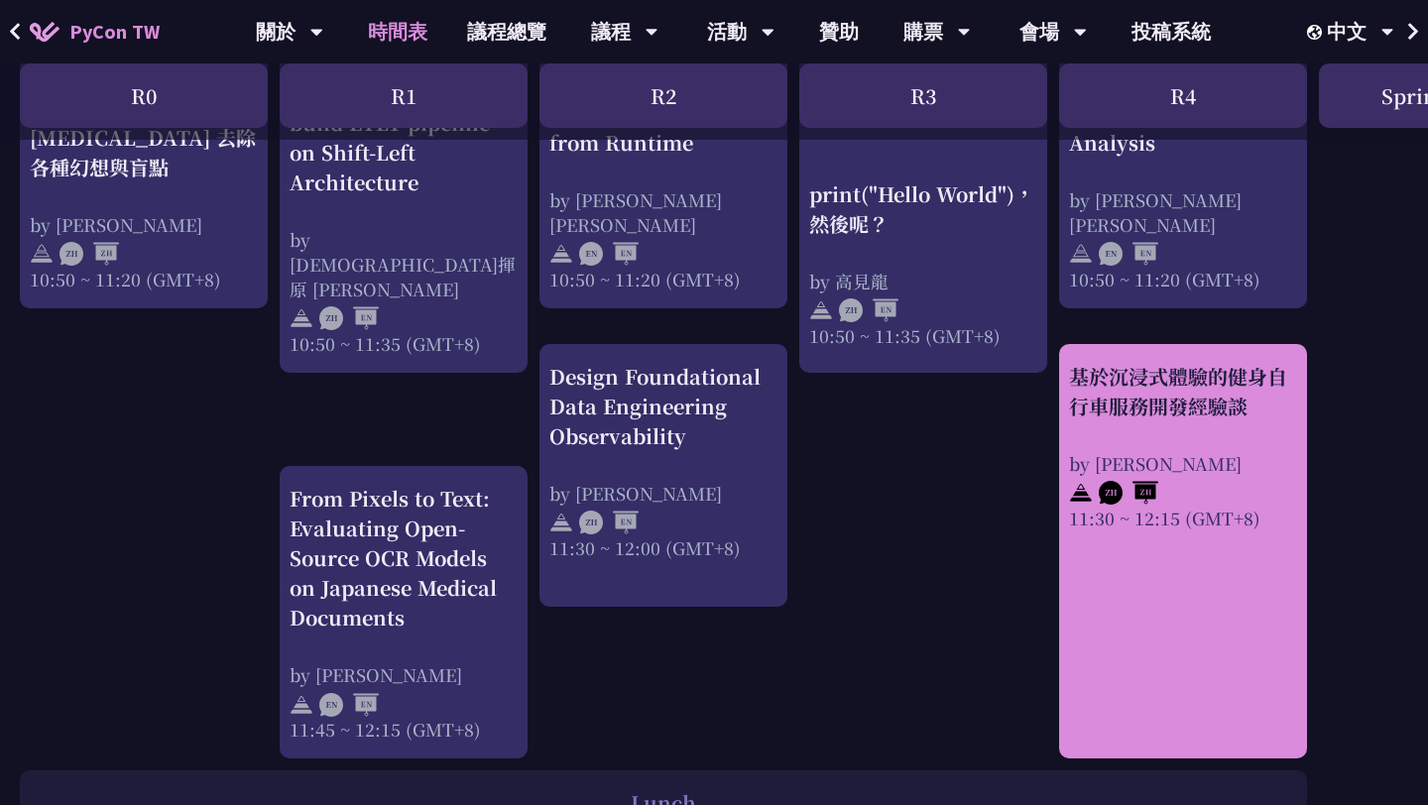
click at [1152, 414] on div "基於沉浸式體驗的健身自行車服務開發經驗談" at bounding box center [1183, 392] width 228 height 60
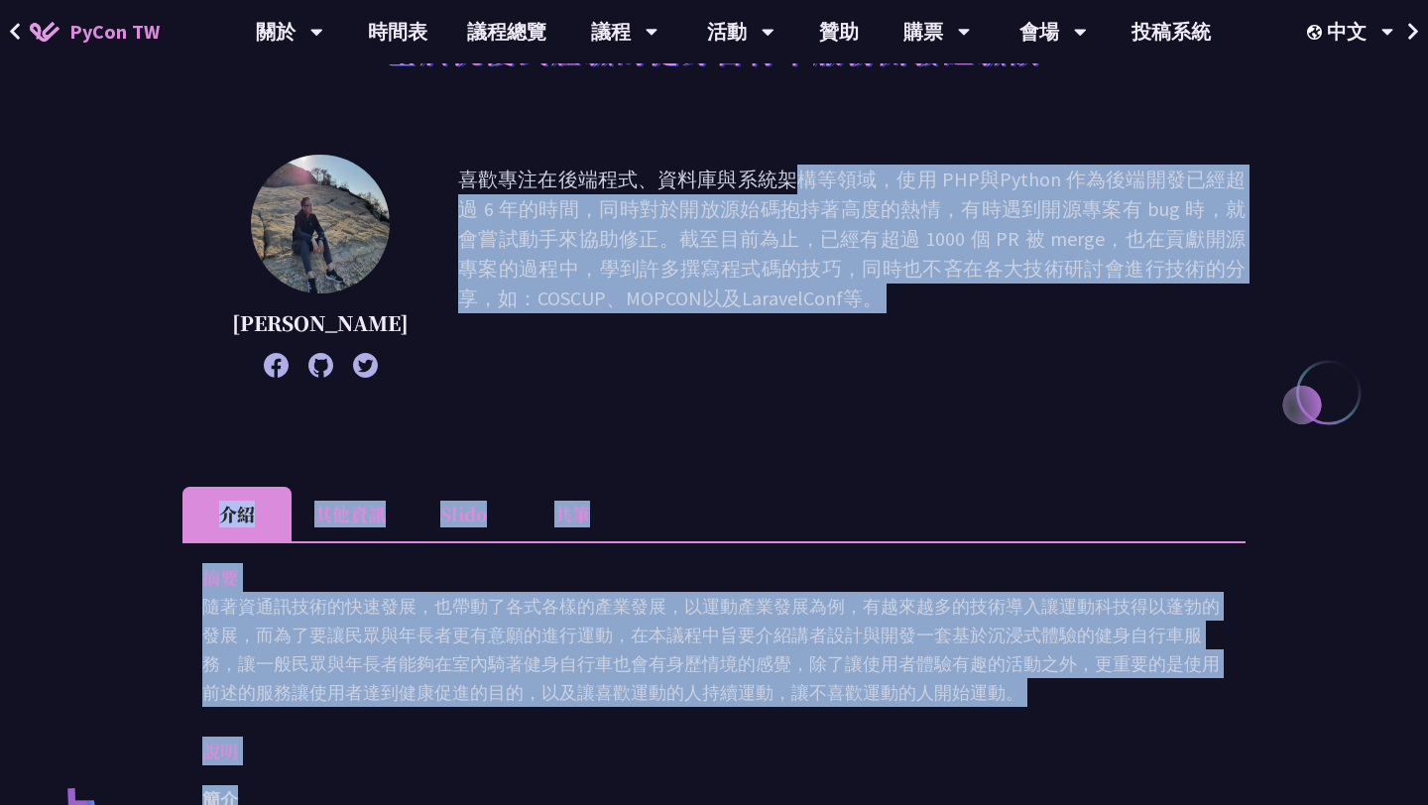
scroll to position [194, 0]
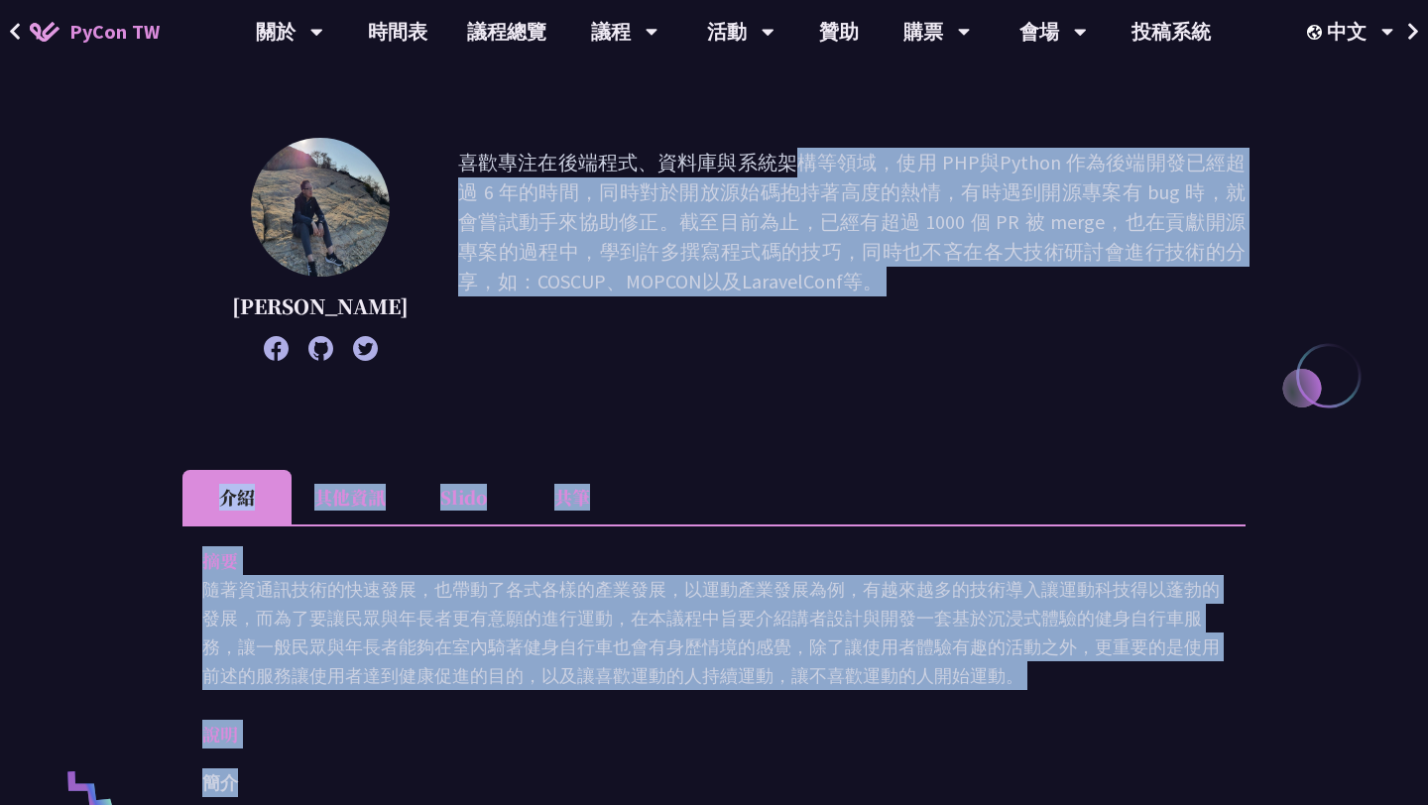
drag, startPoint x: 429, startPoint y: 346, endPoint x: 716, endPoint y: 387, distance: 289.5
click at [716, 386] on div "[PERSON_NAME] 喜歡專注在後端程式、資料庫與系統架構等領域，使用 PHP與Python 作為後端開發已經超過 6 年的時間，同時對於開放源始碼抱持…" at bounding box center [713, 279] width 1063 height 283
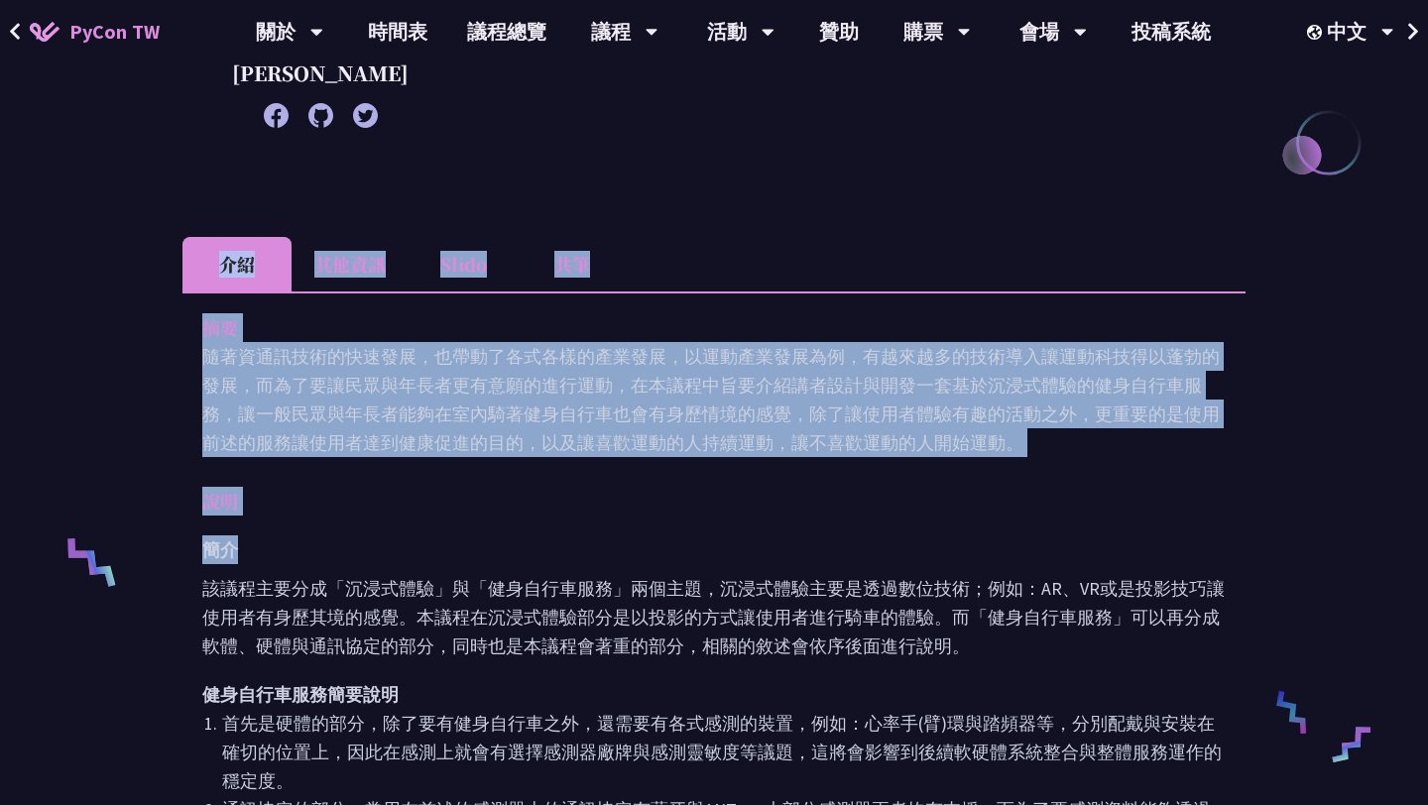
scroll to position [429, 0]
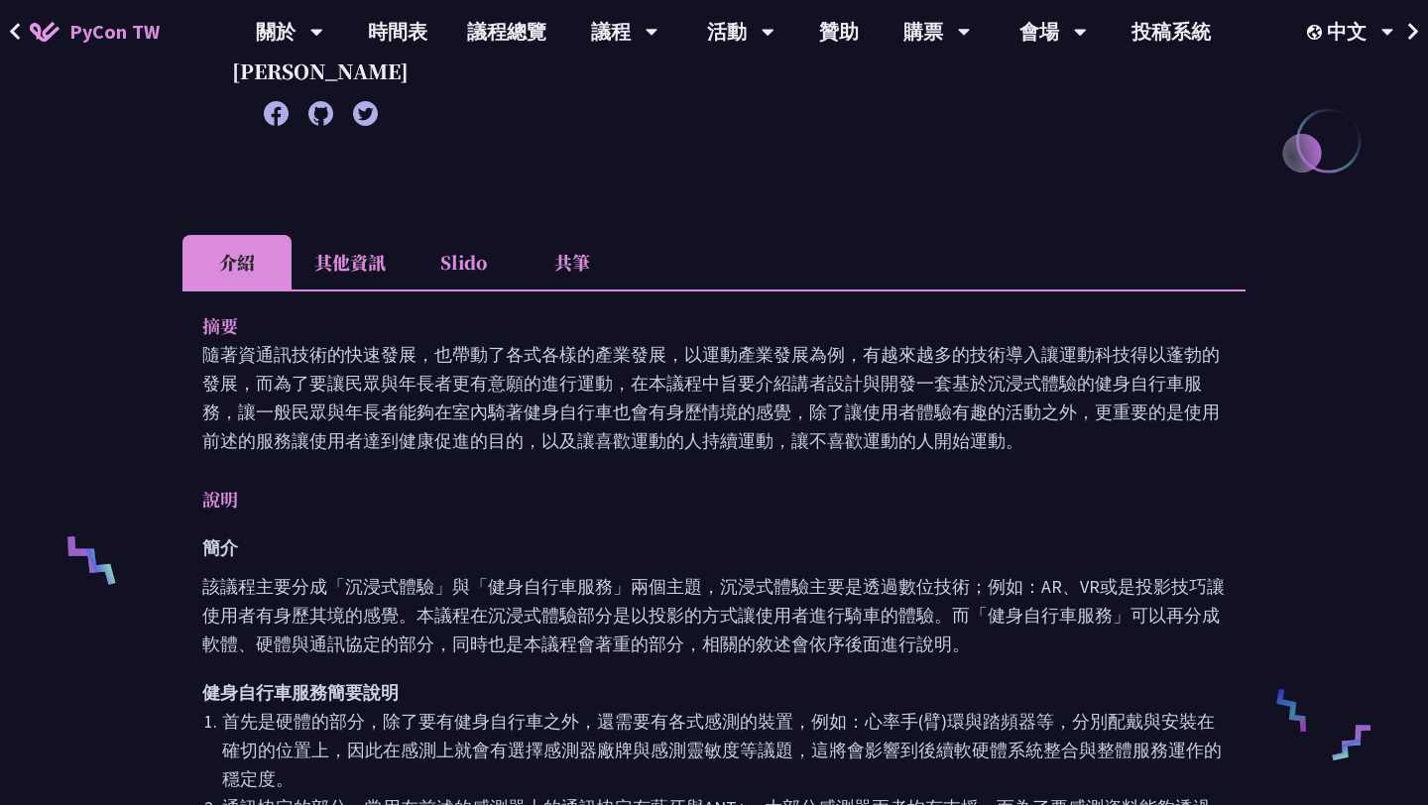
click at [584, 252] on li "共筆" at bounding box center [572, 262] width 109 height 55
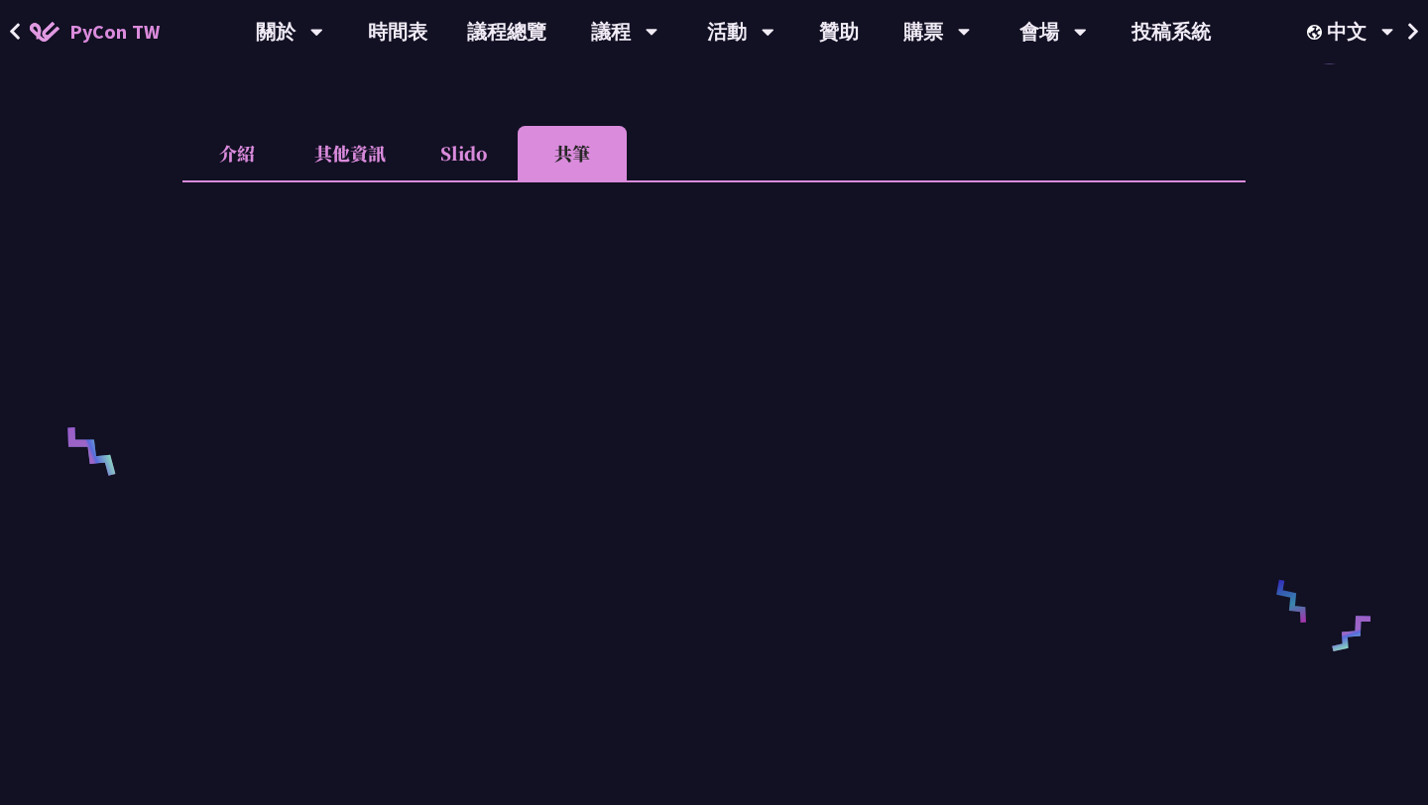
scroll to position [536, 0]
click at [467, 175] on li "Slido" at bounding box center [463, 156] width 109 height 55
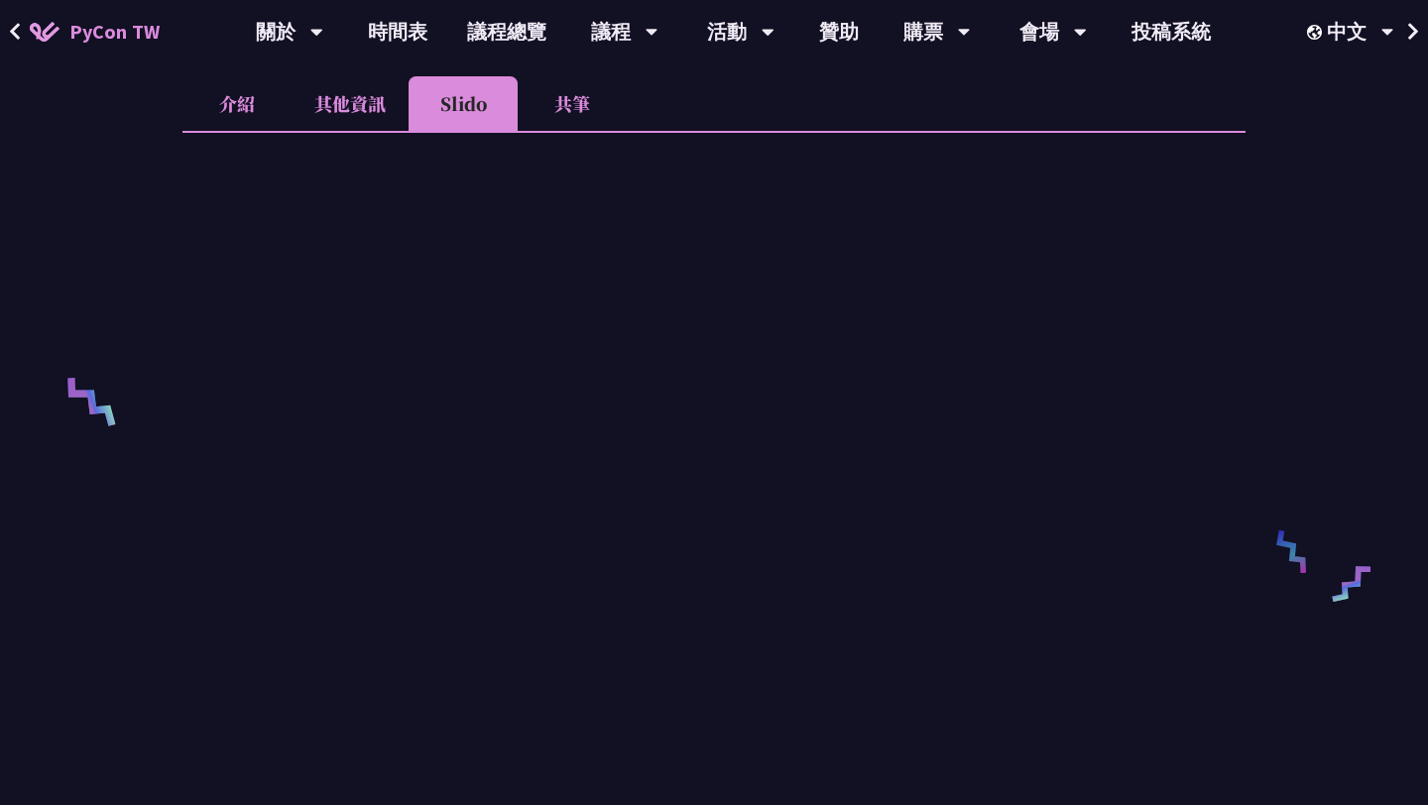
scroll to position [594, 0]
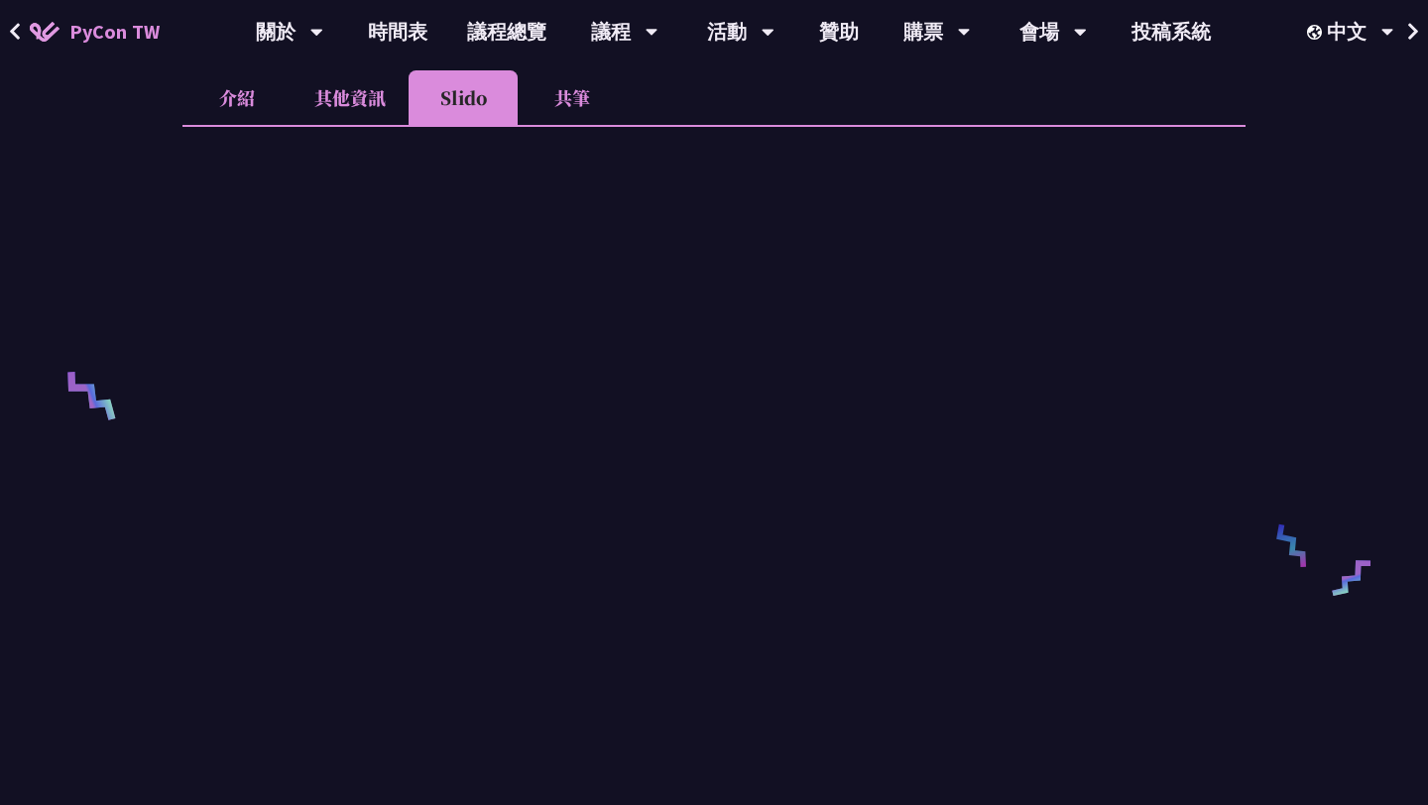
click at [341, 92] on li "其他資訊" at bounding box center [350, 97] width 117 height 55
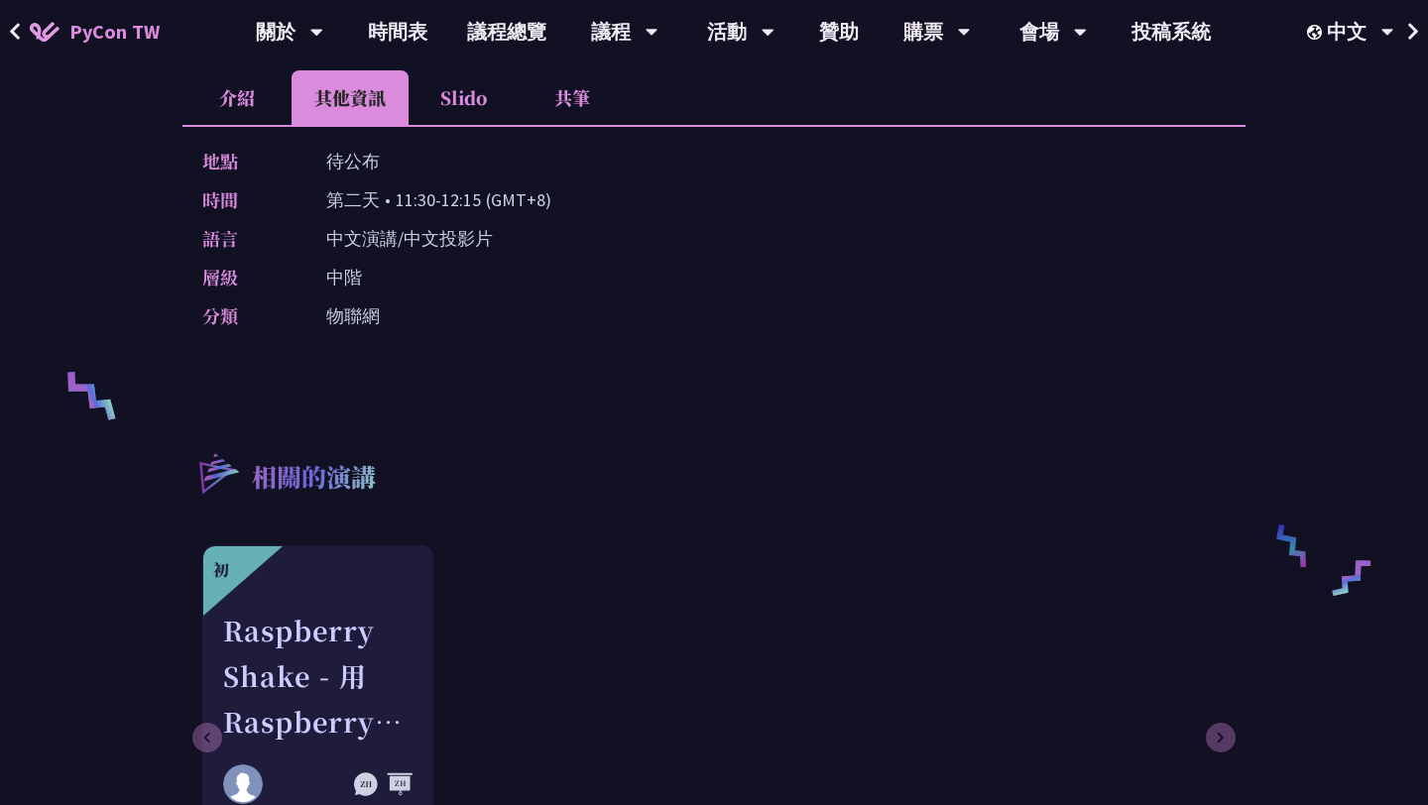
click at [431, 79] on li "Slido" at bounding box center [463, 97] width 109 height 55
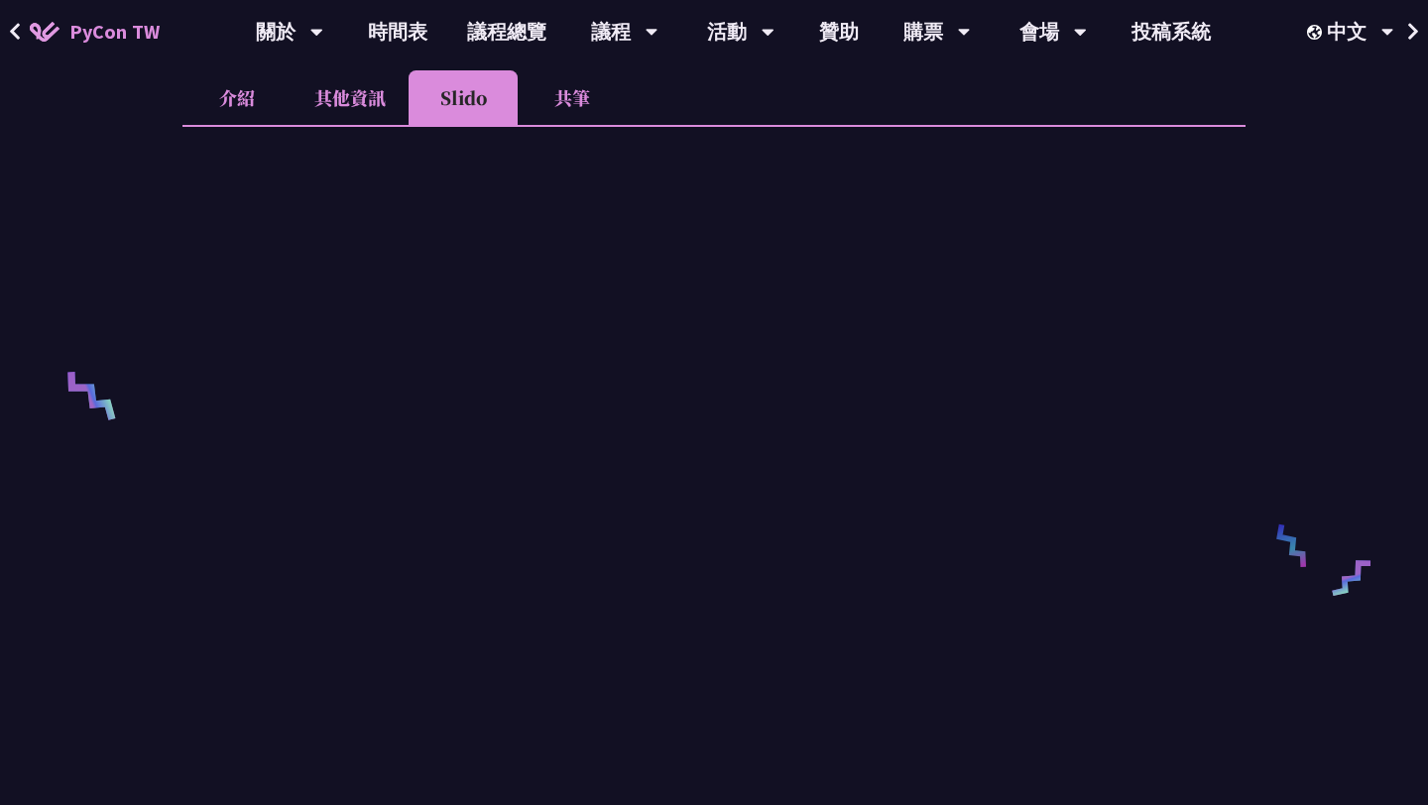
click at [588, 83] on li "共筆" at bounding box center [572, 97] width 109 height 55
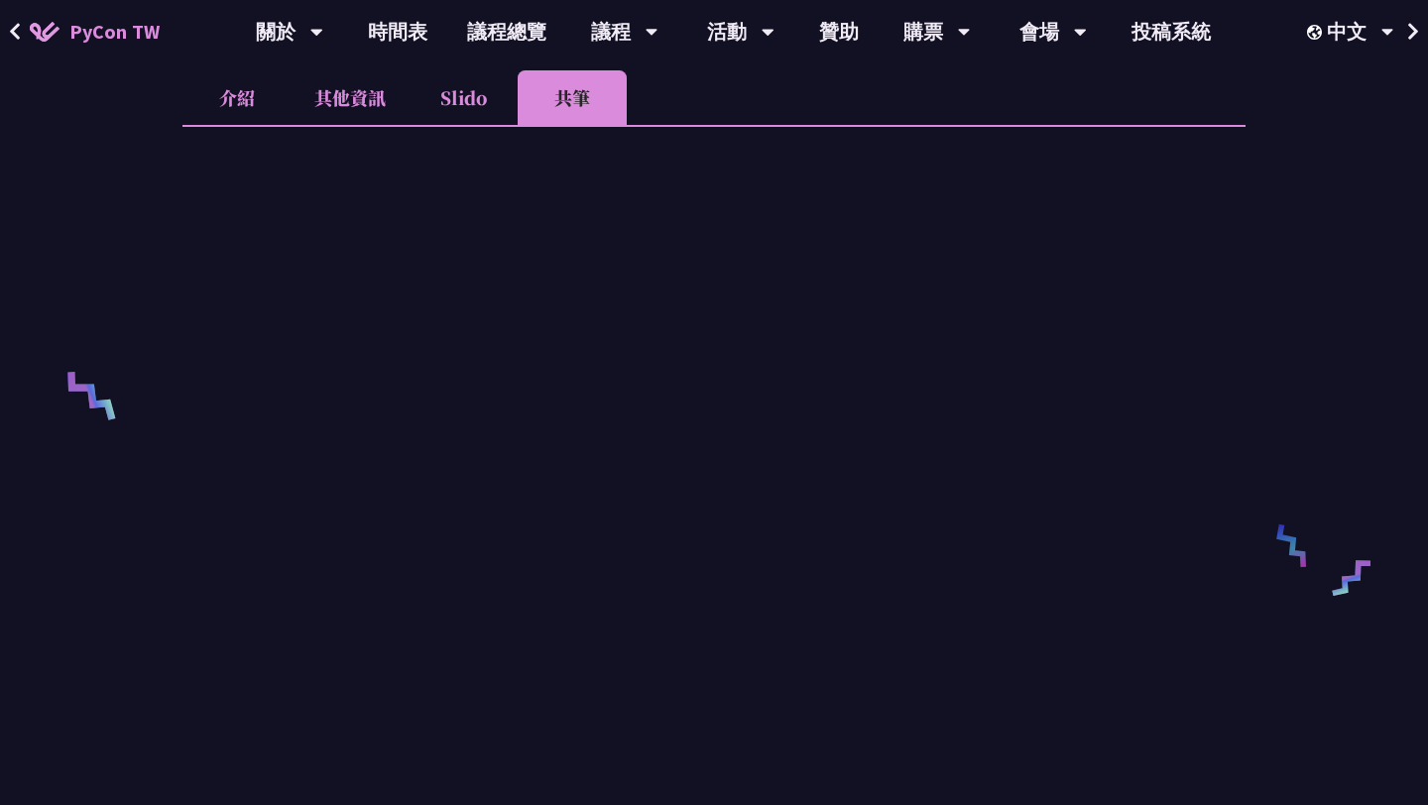
click at [245, 117] on li "介紹" at bounding box center [236, 97] width 109 height 55
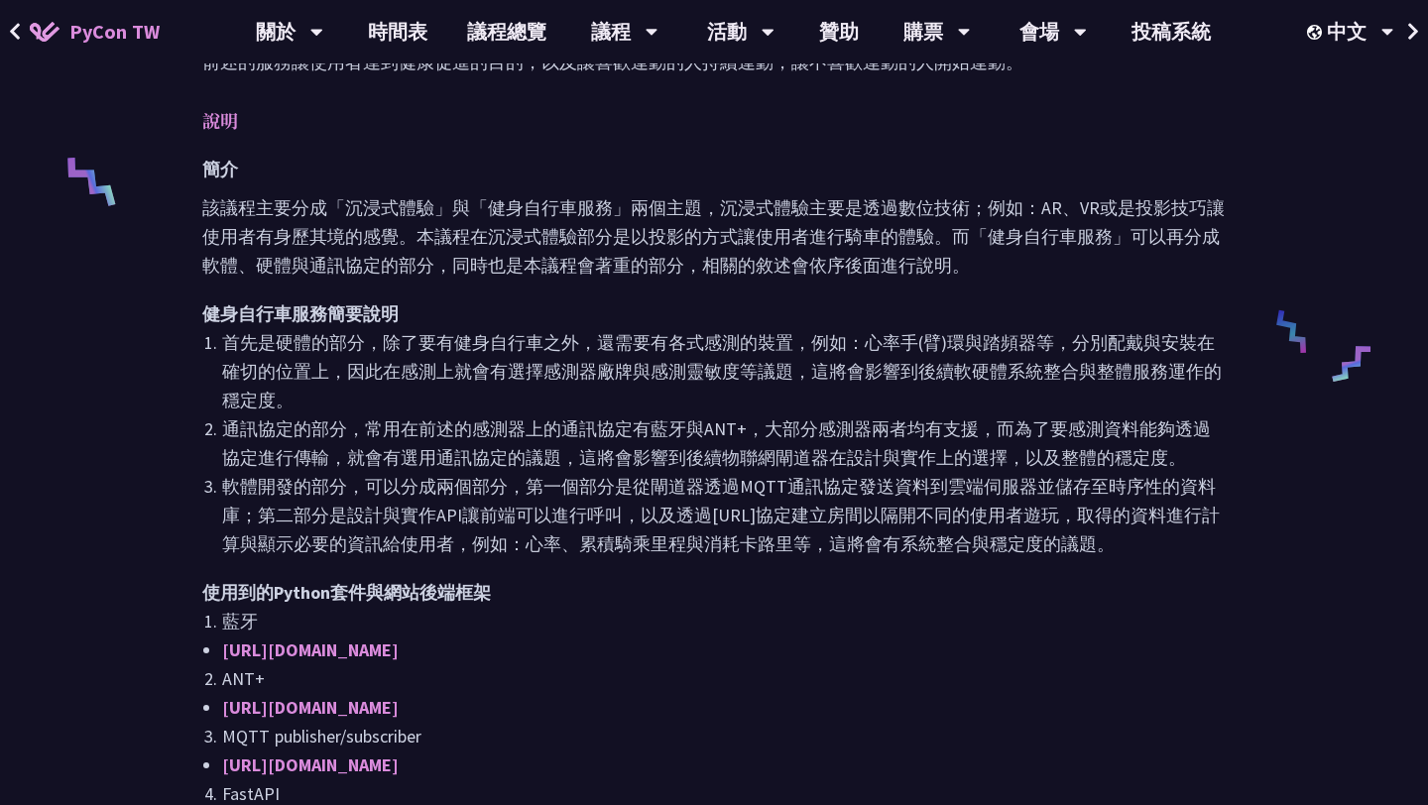
scroll to position [0, 0]
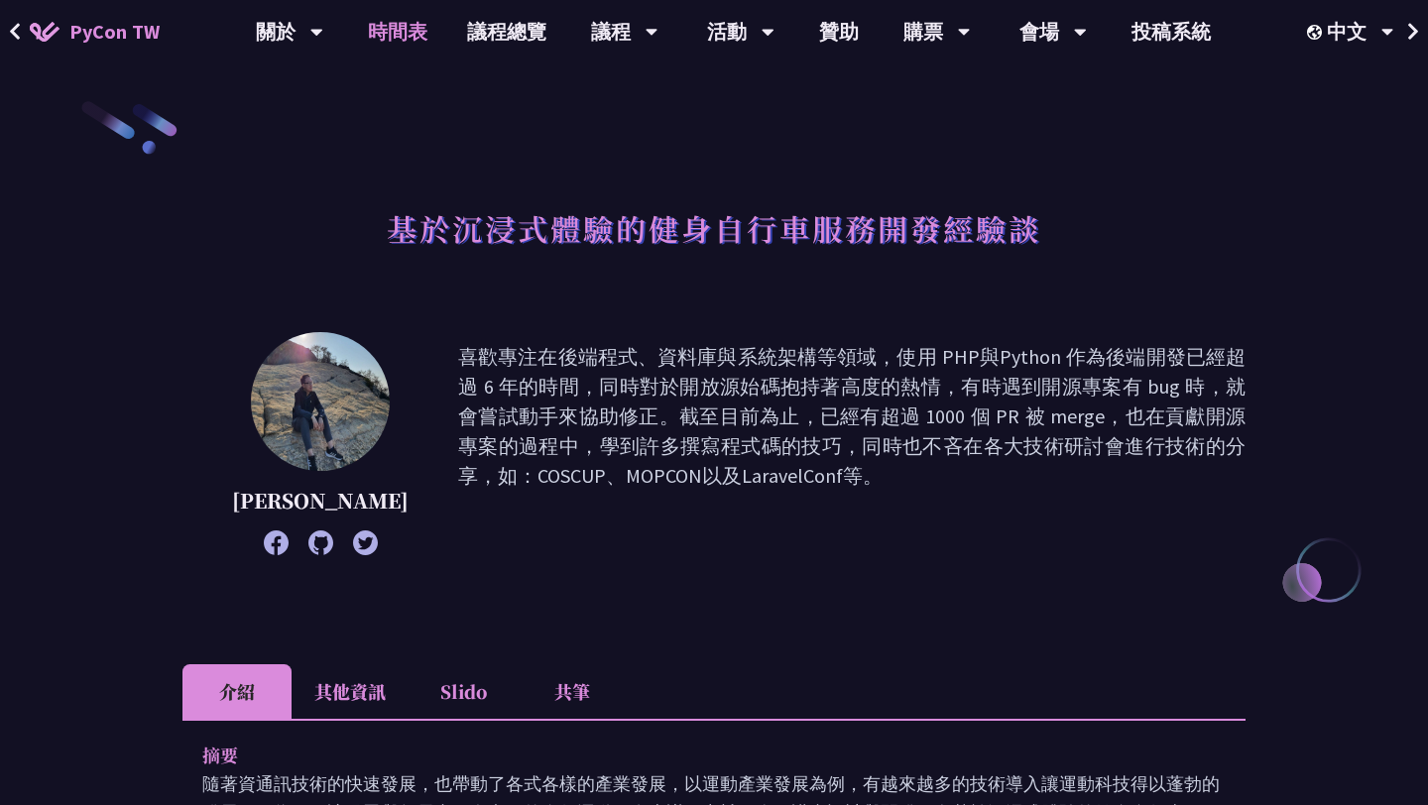
click at [400, 37] on link "時間表" at bounding box center [397, 31] width 99 height 63
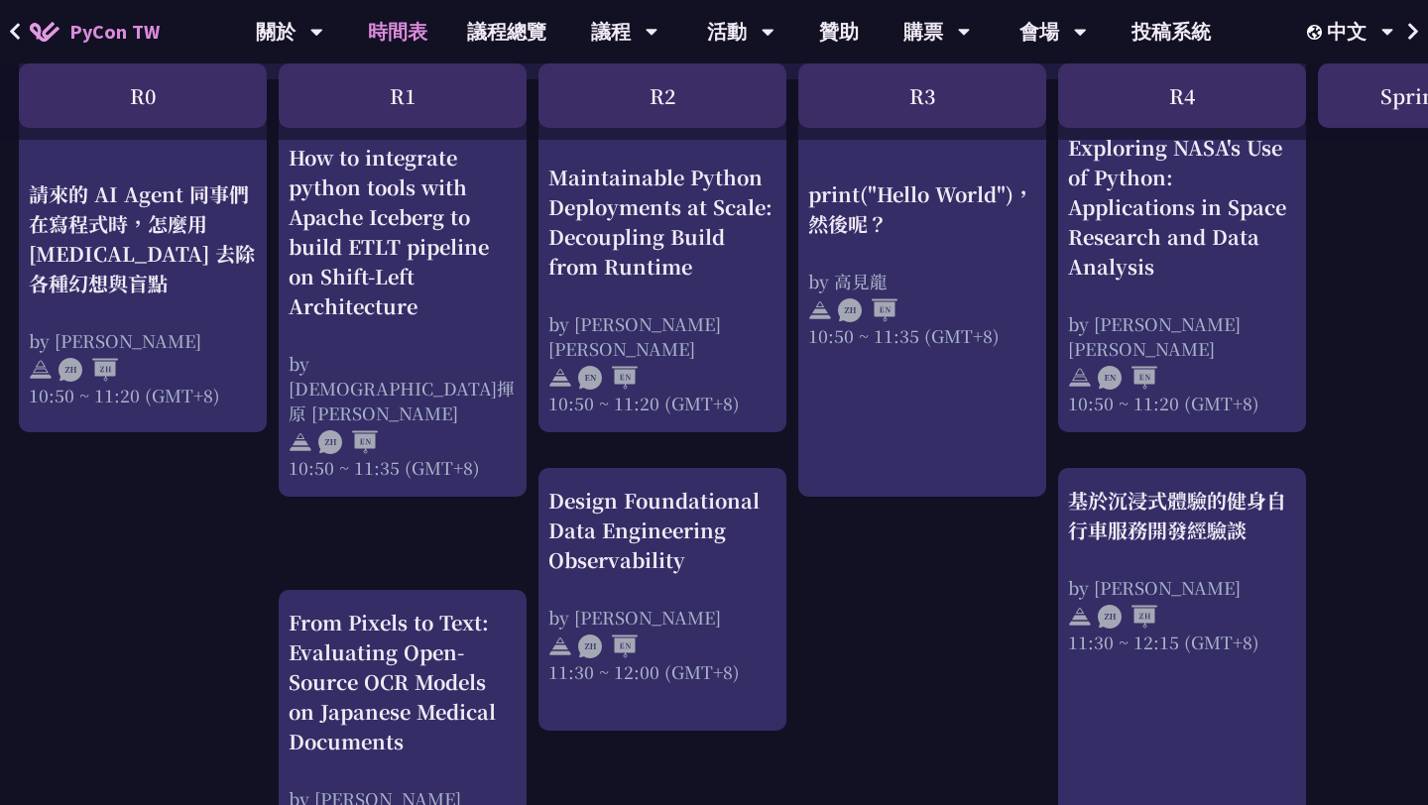
scroll to position [0, 1]
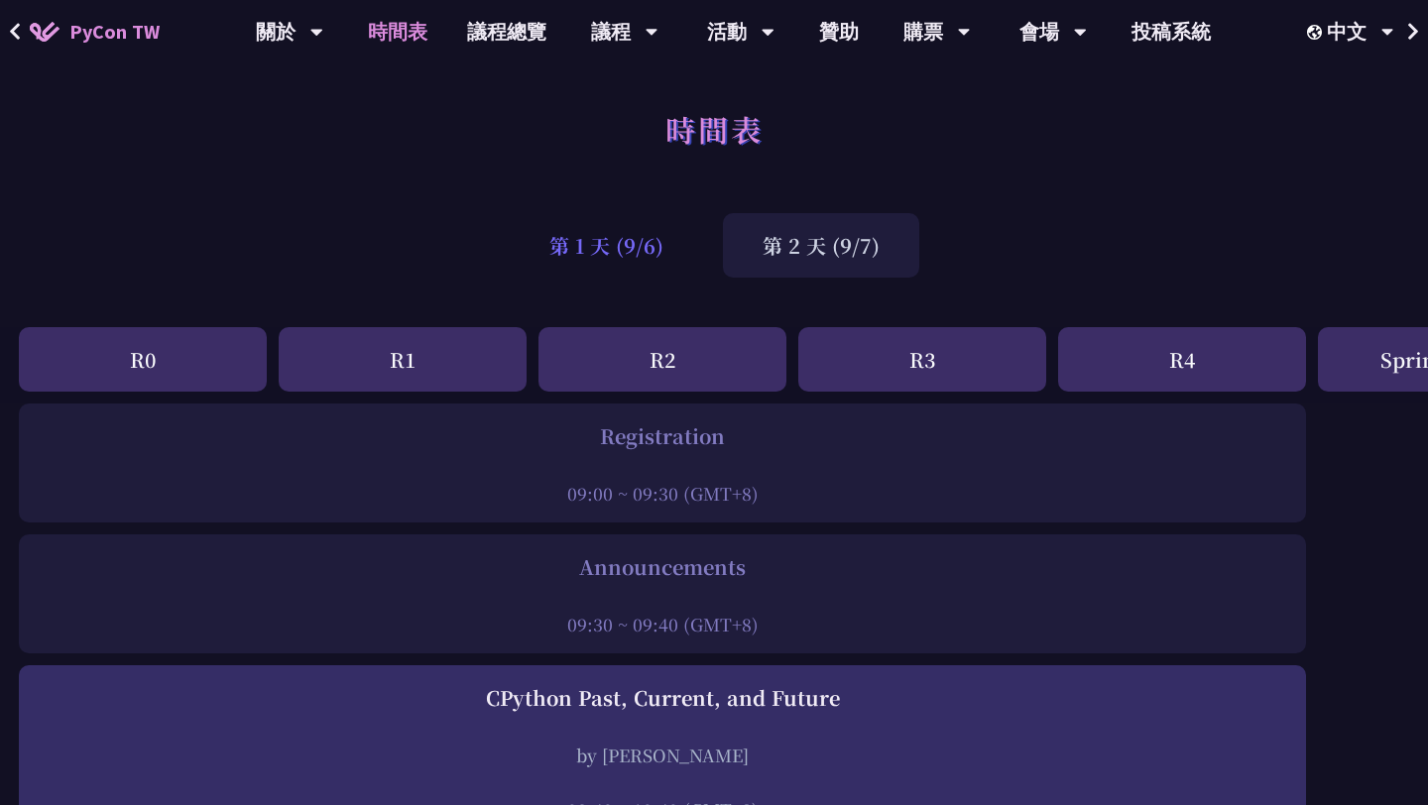
click at [623, 218] on div "第 1 天 (9/6)" at bounding box center [606, 245] width 193 height 64
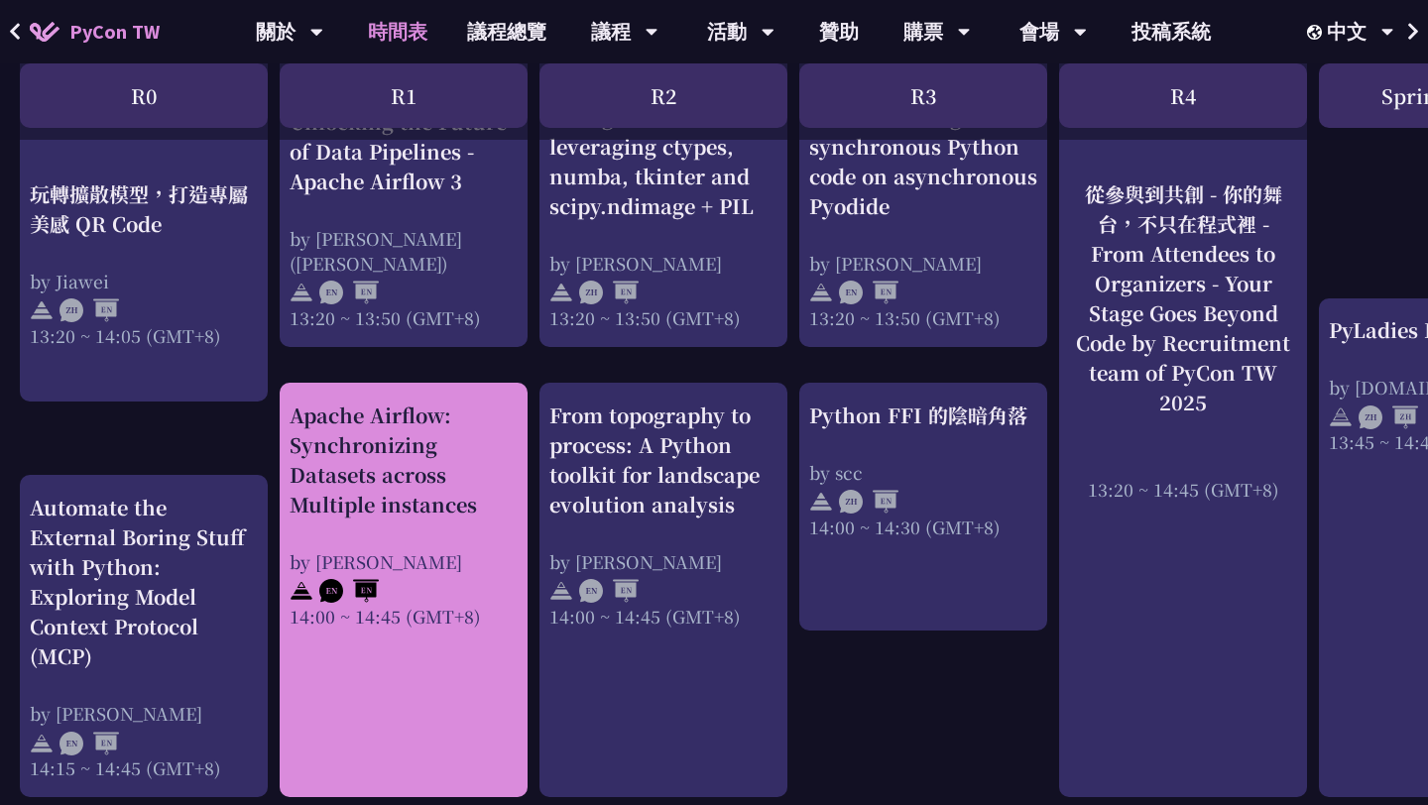
scroll to position [1769, 0]
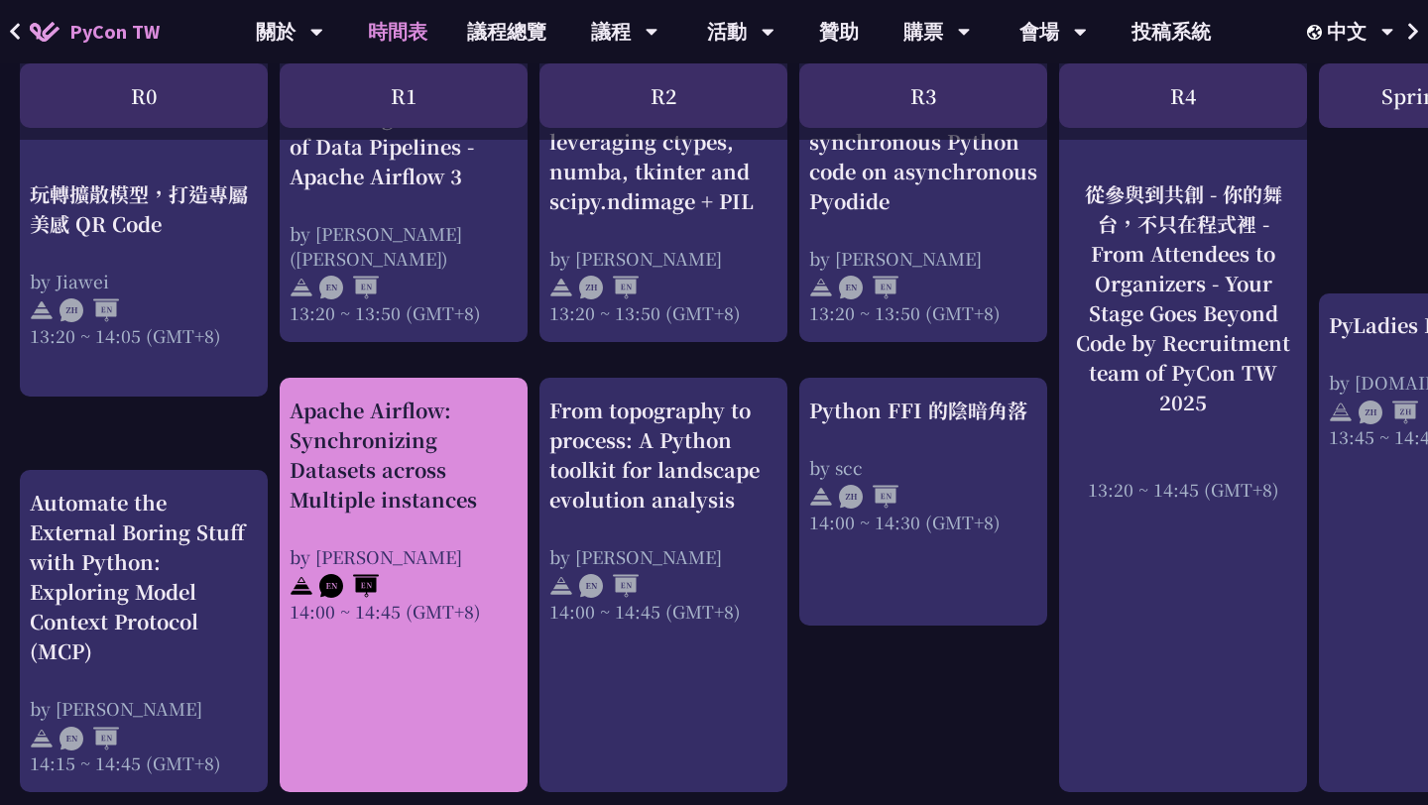
click at [418, 624] on div "14:00 ~ 14:45 (GMT+8)" at bounding box center [404, 611] width 228 height 25
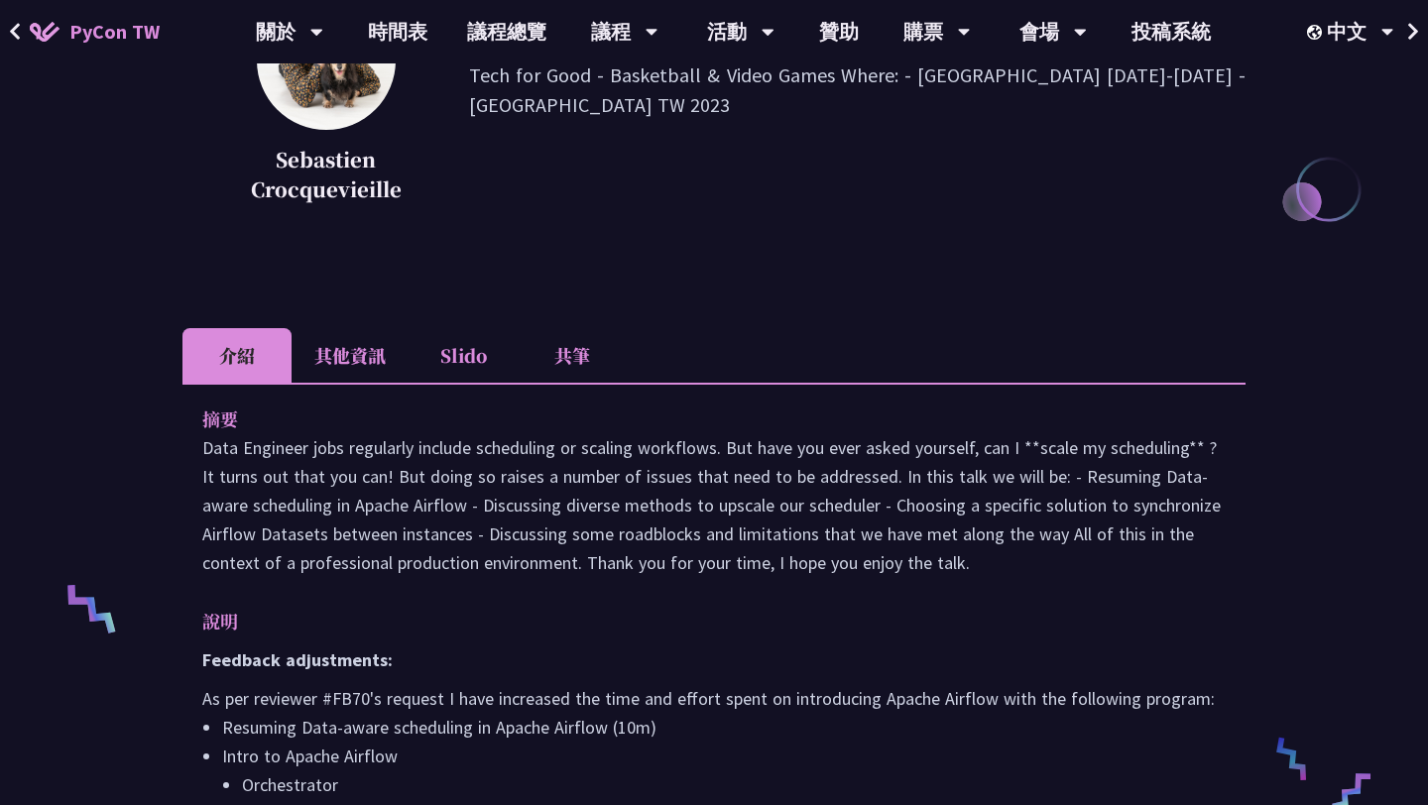
scroll to position [384, 0]
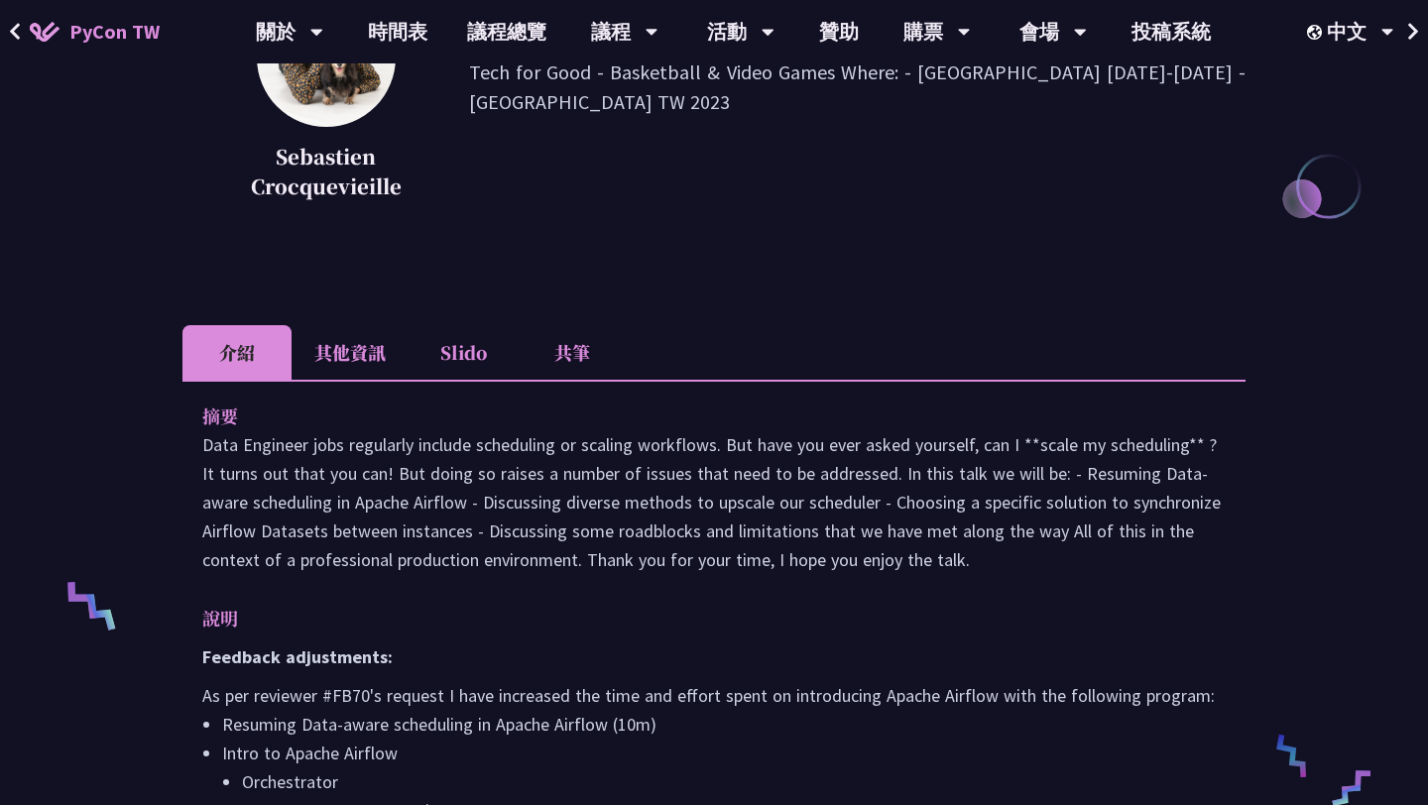
click at [333, 361] on li "其他資訊" at bounding box center [350, 352] width 117 height 55
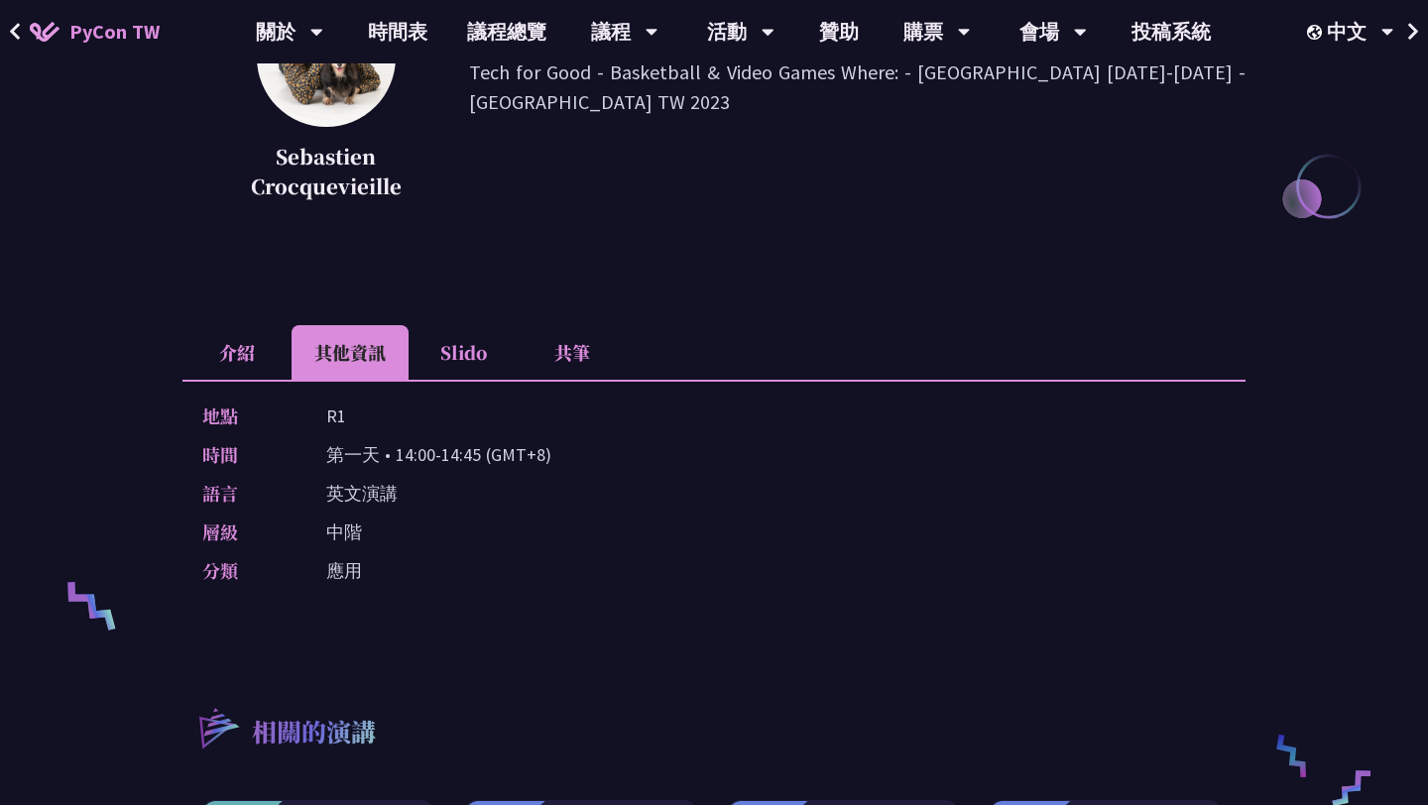
drag, startPoint x: 324, startPoint y: 486, endPoint x: 558, endPoint y: 505, distance: 234.8
click at [558, 505] on div "語言 英文演講" at bounding box center [709, 493] width 1014 height 29
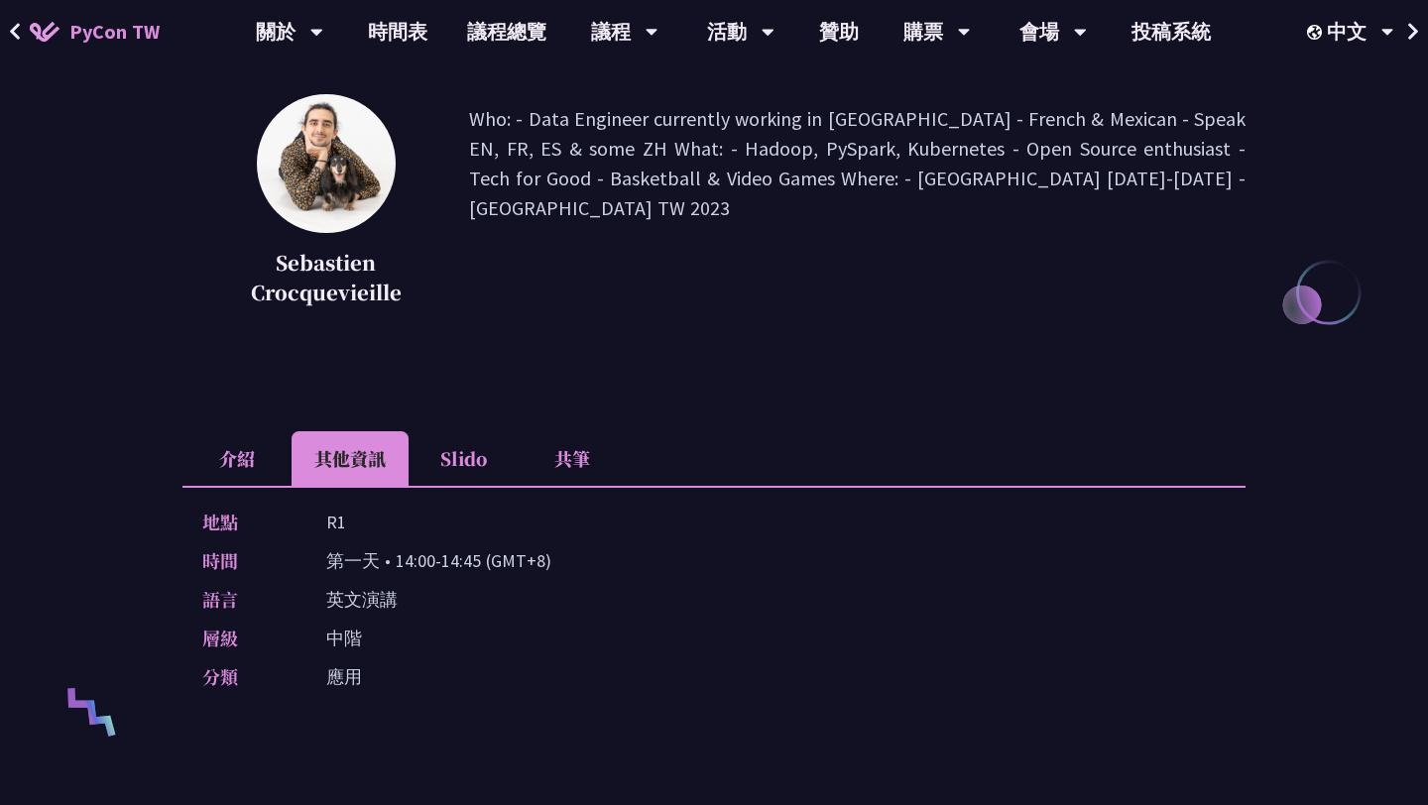
scroll to position [281, 0]
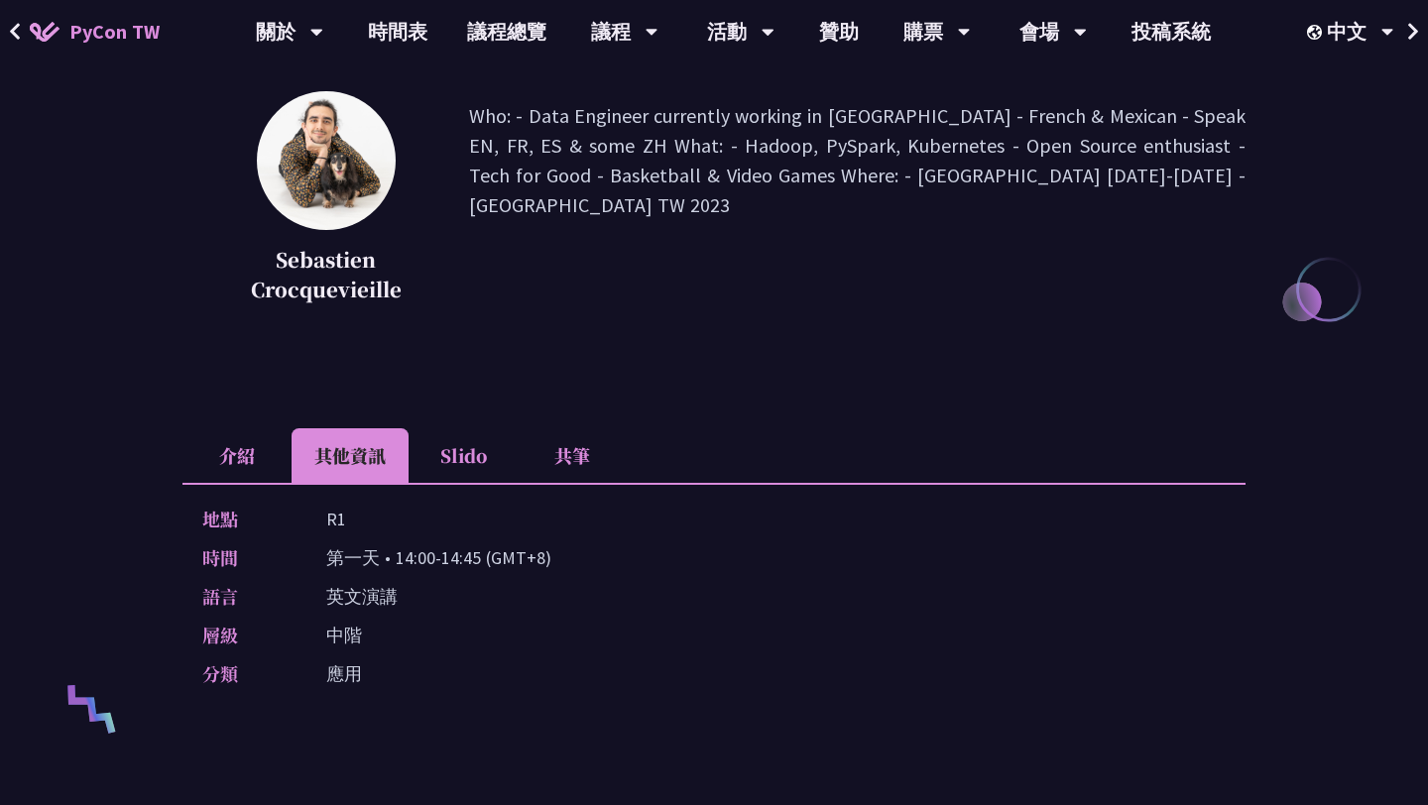
click at [558, 505] on div "地點 R1" at bounding box center [709, 519] width 1014 height 29
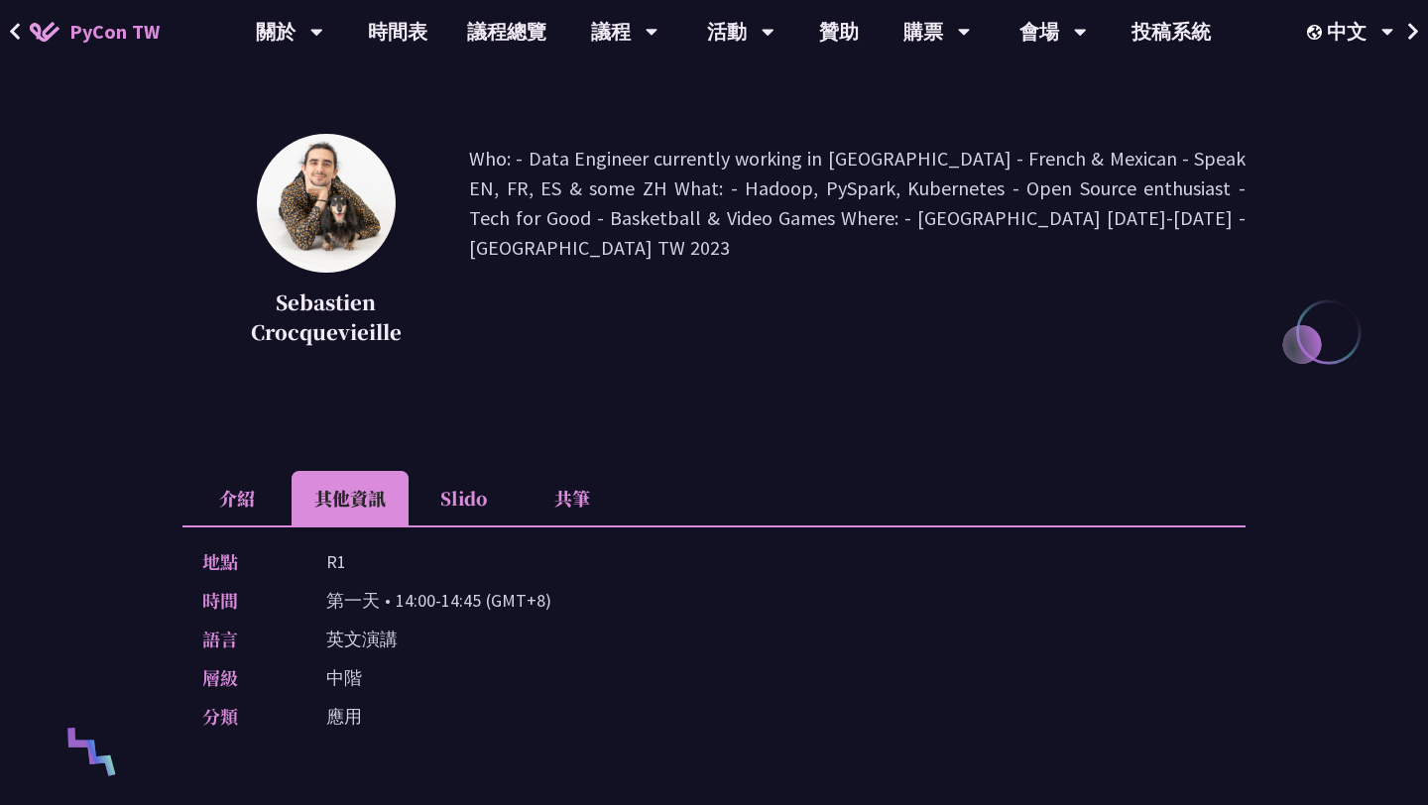
scroll to position [237, 0]
click at [460, 520] on li "Slido" at bounding box center [463, 499] width 109 height 55
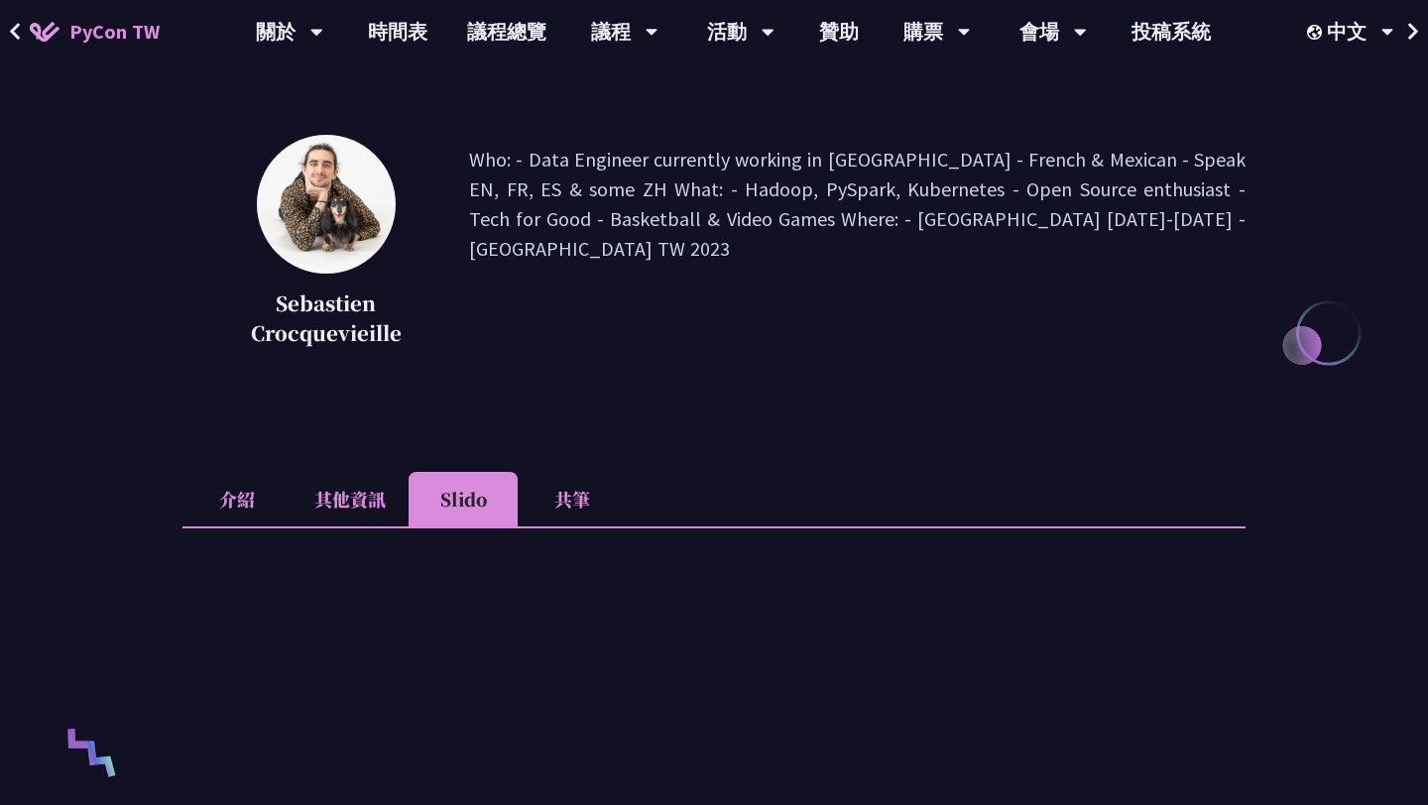
click at [589, 485] on li "共筆" at bounding box center [572, 499] width 109 height 55
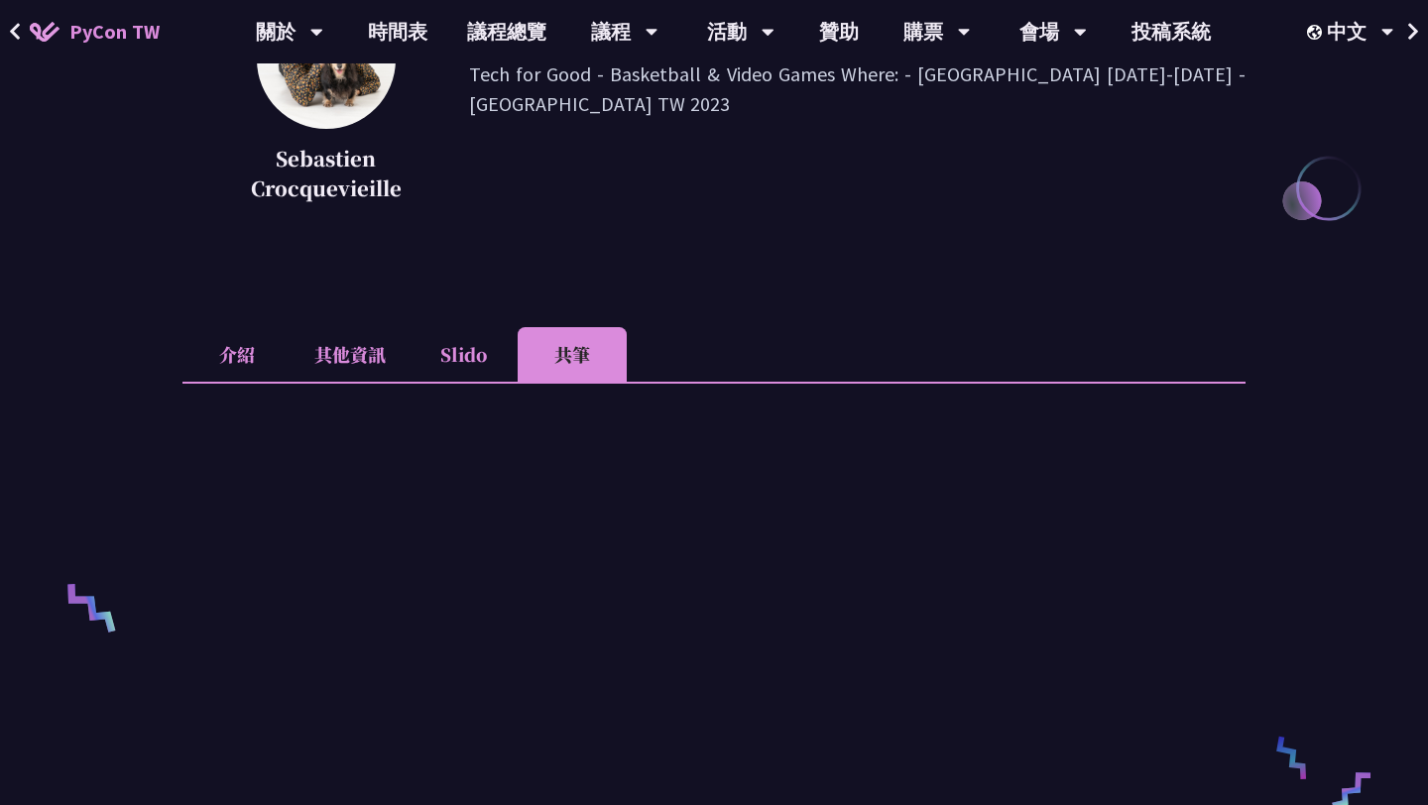
scroll to position [549, 0]
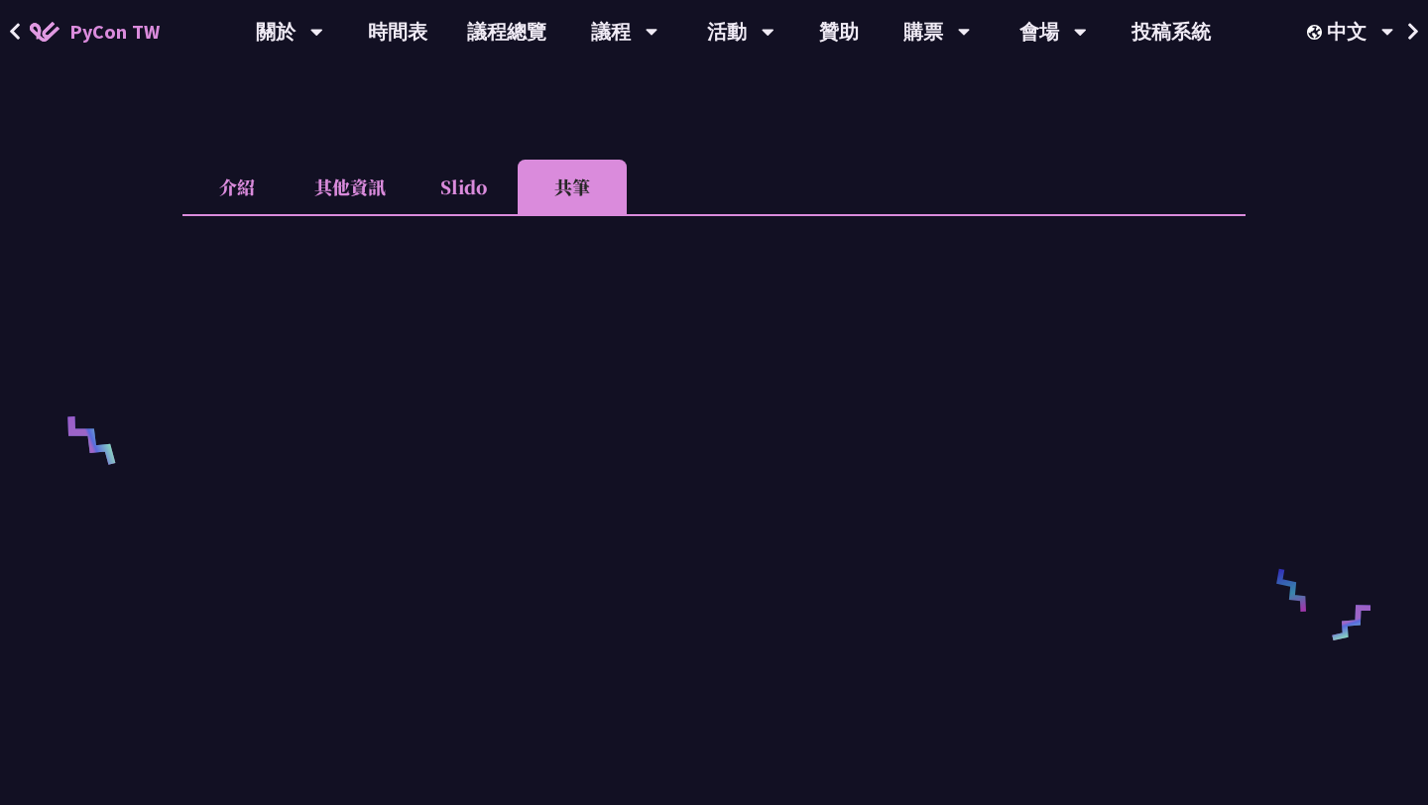
click at [491, 196] on li "Slido" at bounding box center [463, 187] width 109 height 55
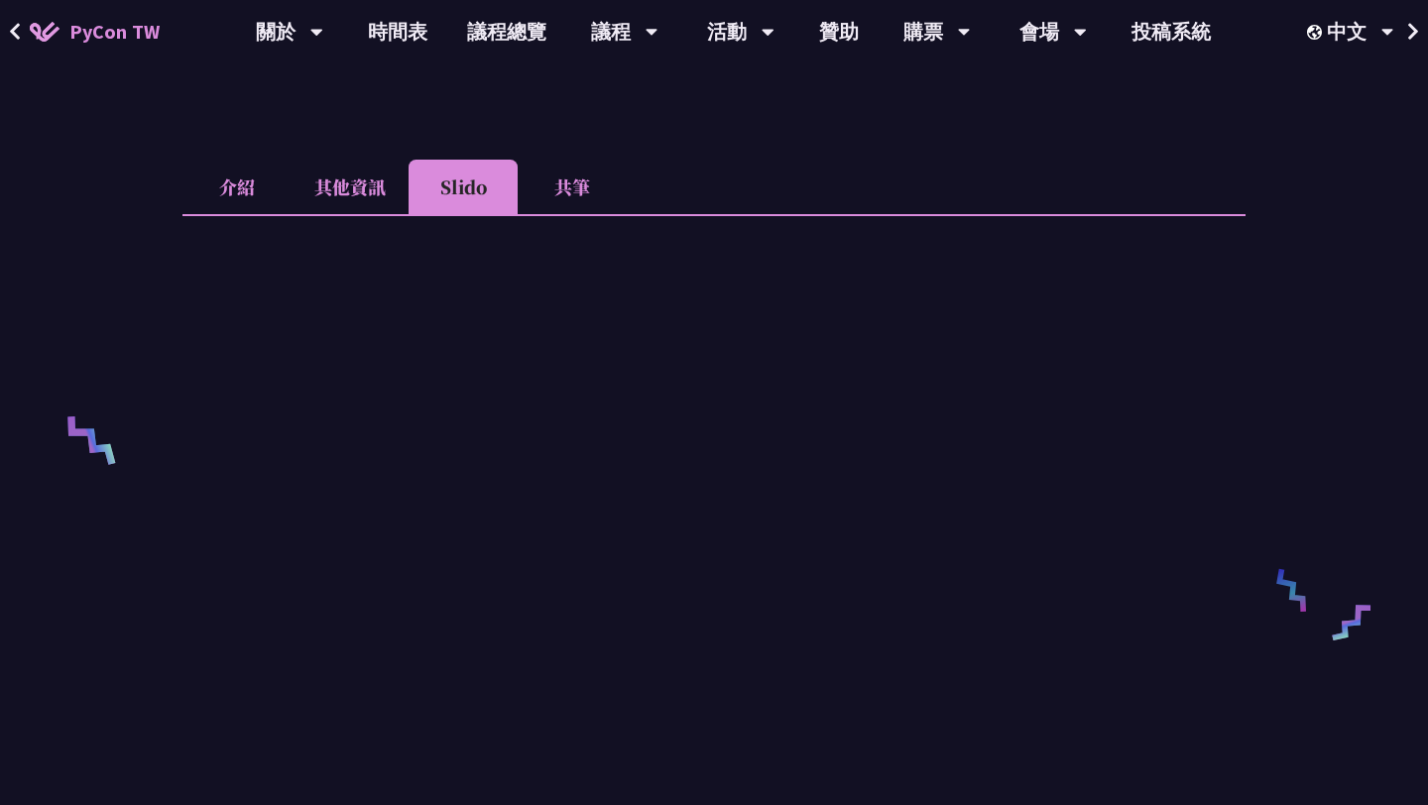
click at [346, 190] on li "其他資訊" at bounding box center [350, 187] width 117 height 55
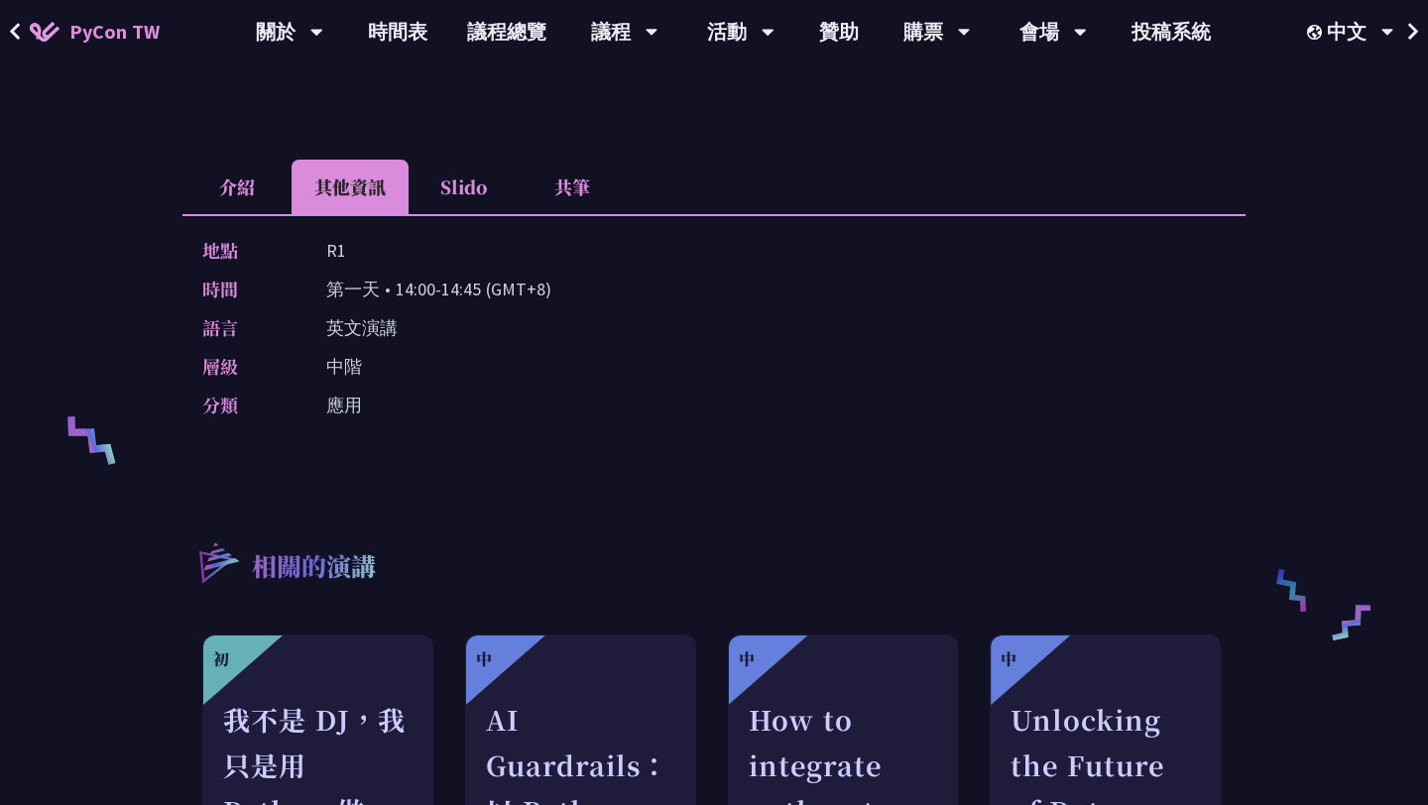
click at [433, 192] on li "Slido" at bounding box center [463, 187] width 109 height 55
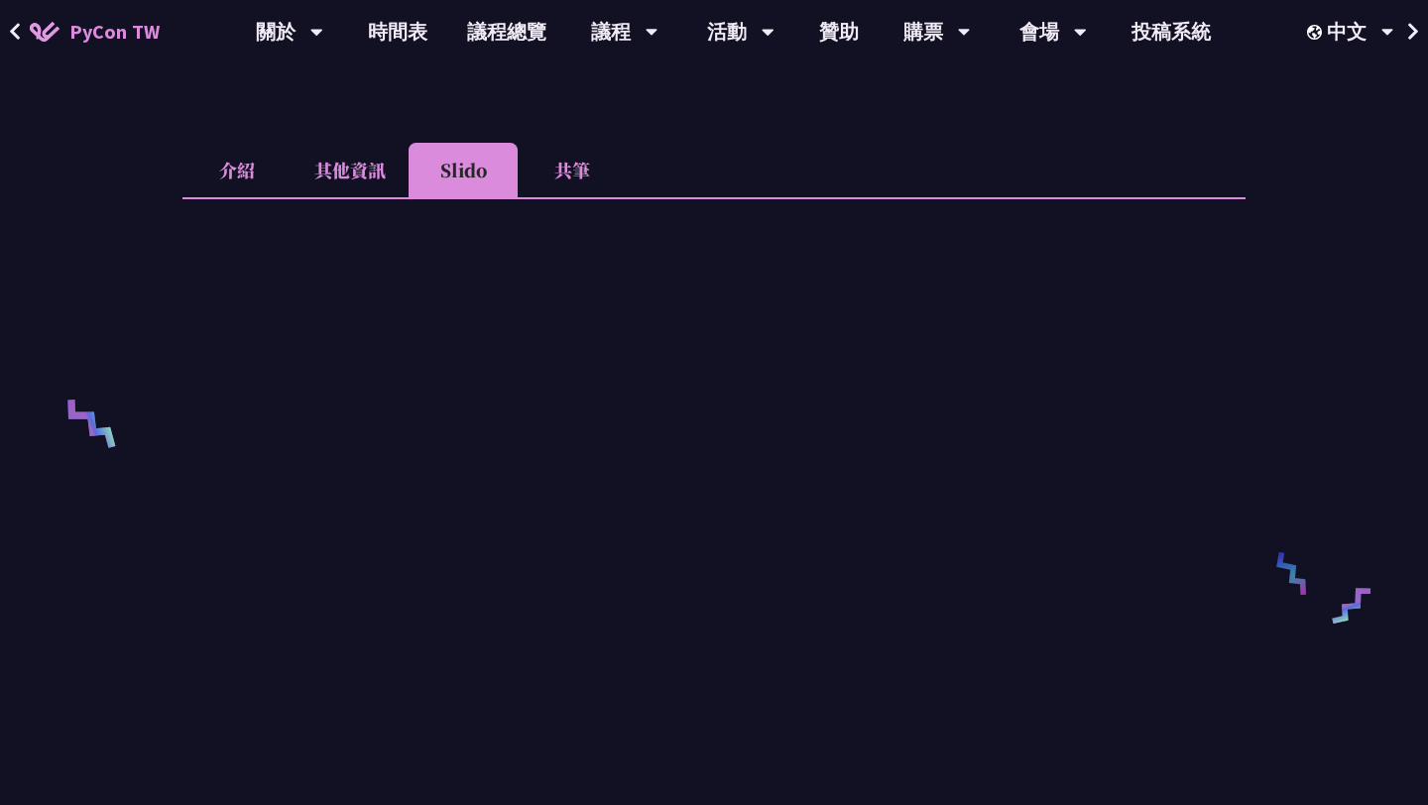
scroll to position [0, 0]
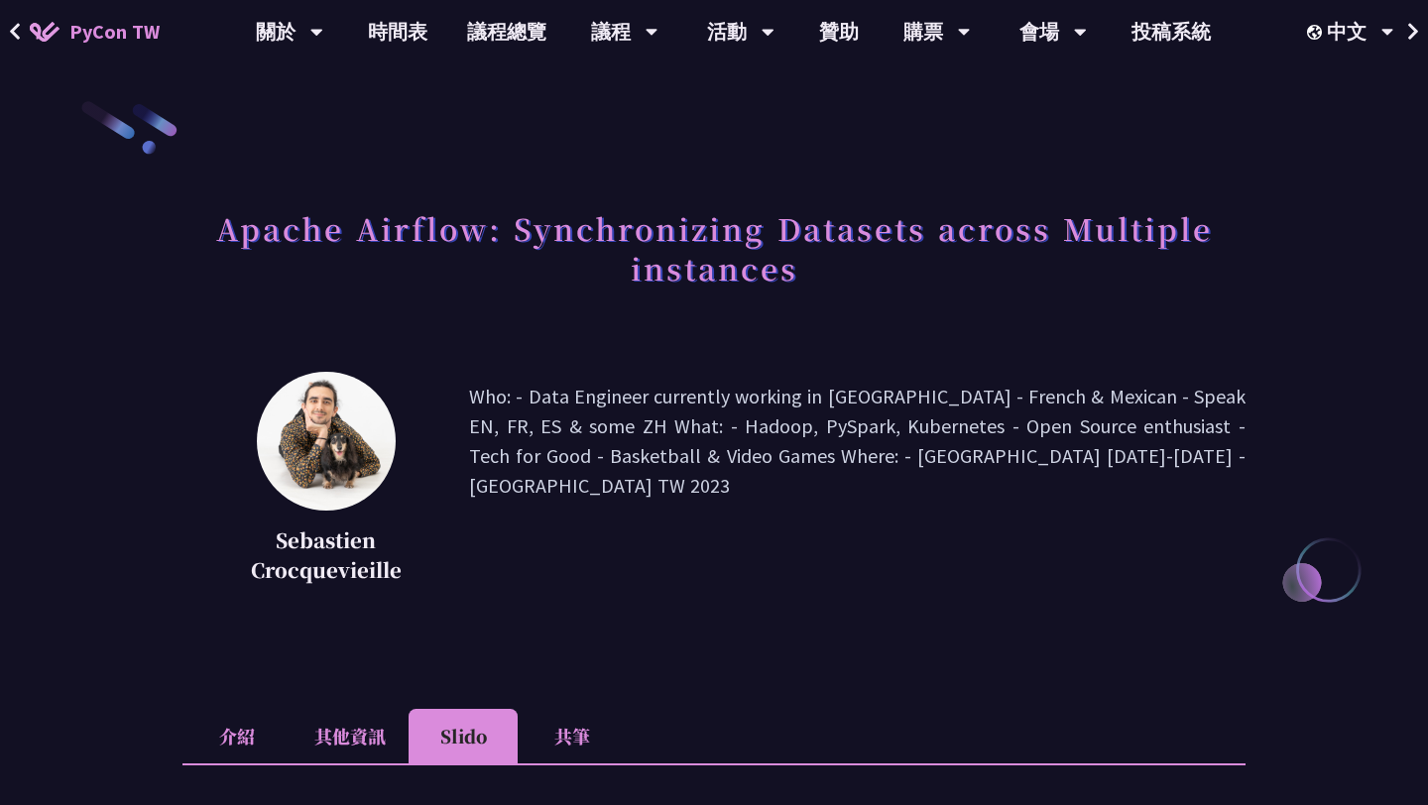
click at [544, 733] on li "共筆" at bounding box center [572, 736] width 109 height 55
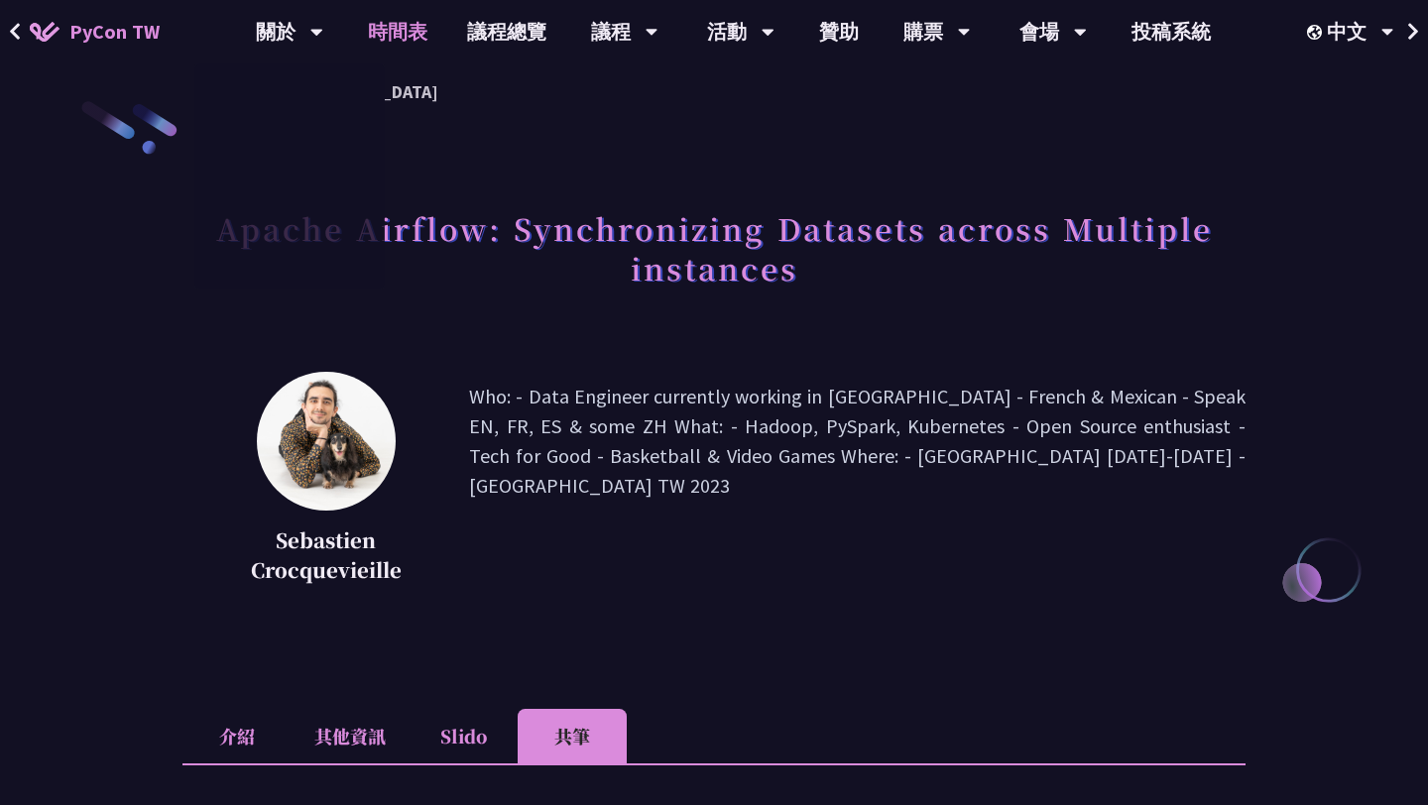
click at [396, 16] on link "時間表" at bounding box center [397, 31] width 99 height 63
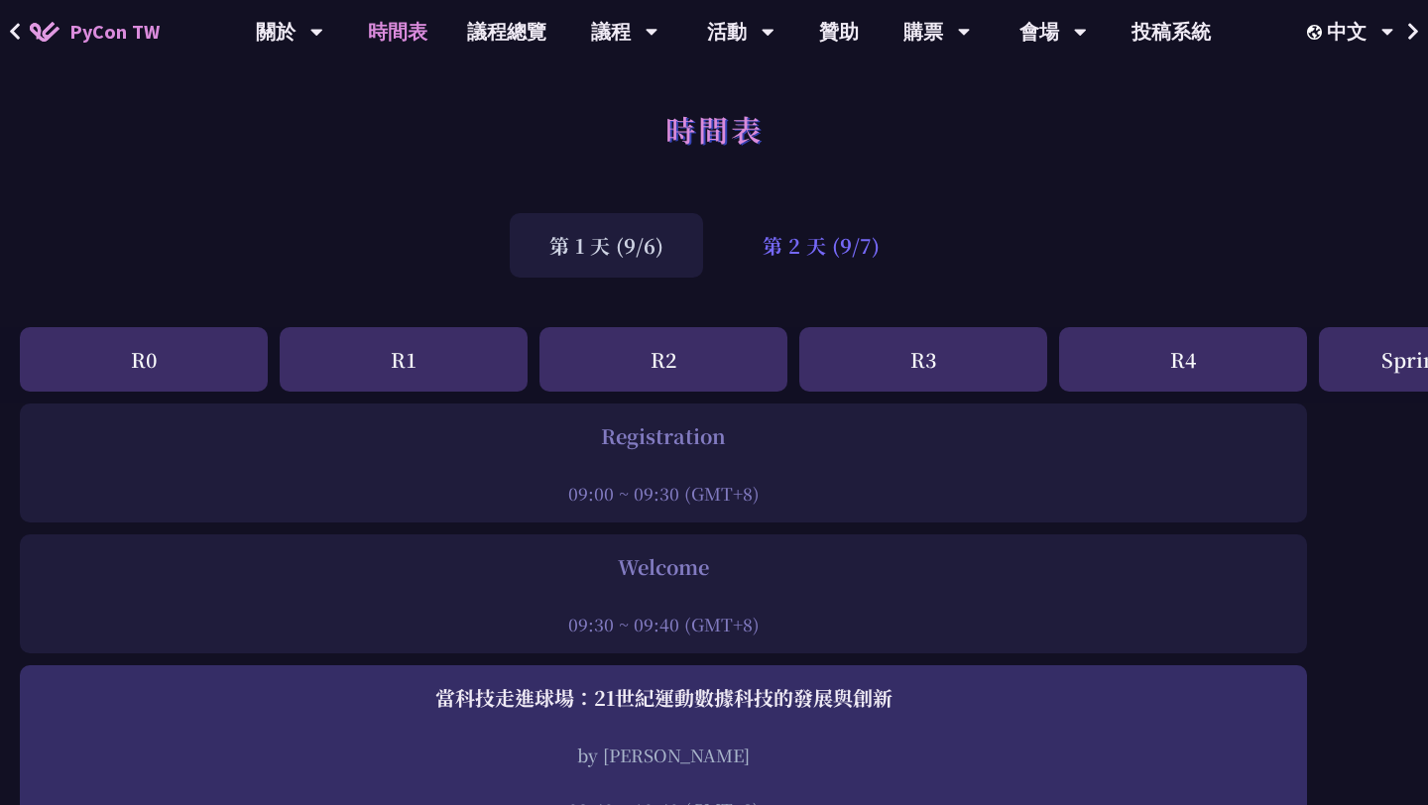
click at [839, 265] on div "第 2 天 (9/7)" at bounding box center [821, 245] width 196 height 64
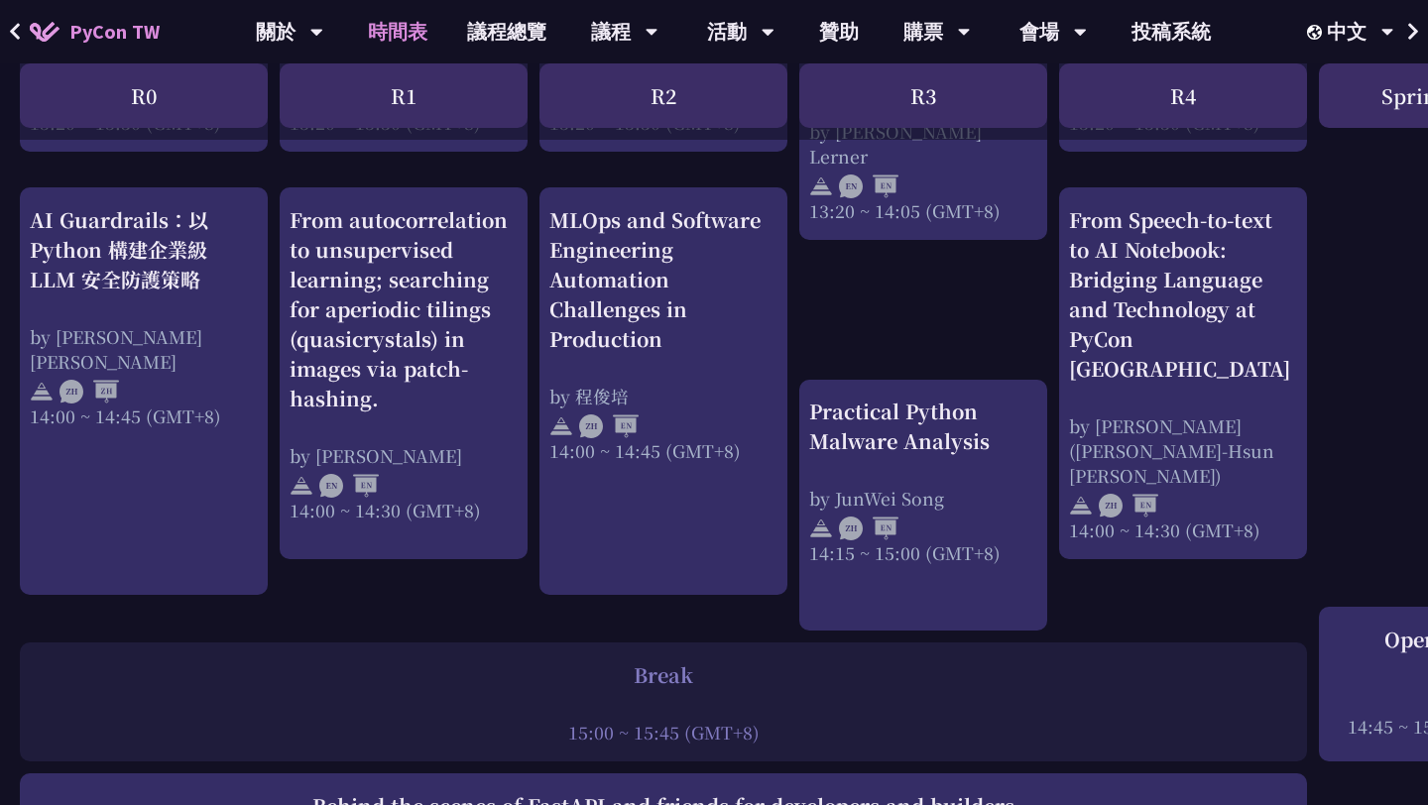
scroll to position [623, 0]
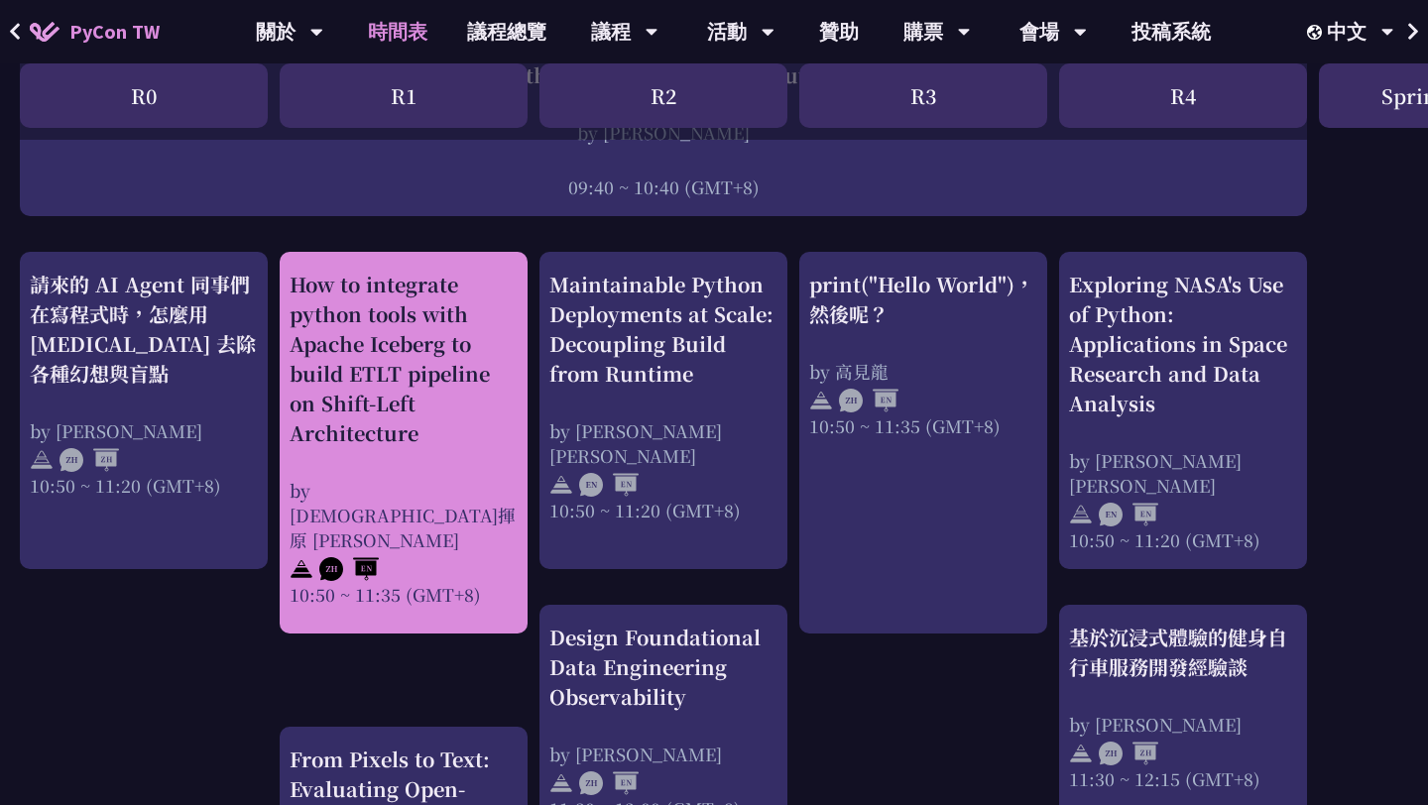
click at [422, 494] on div "by [DEMOGRAPHIC_DATA]揮原 [PERSON_NAME]" at bounding box center [404, 515] width 228 height 74
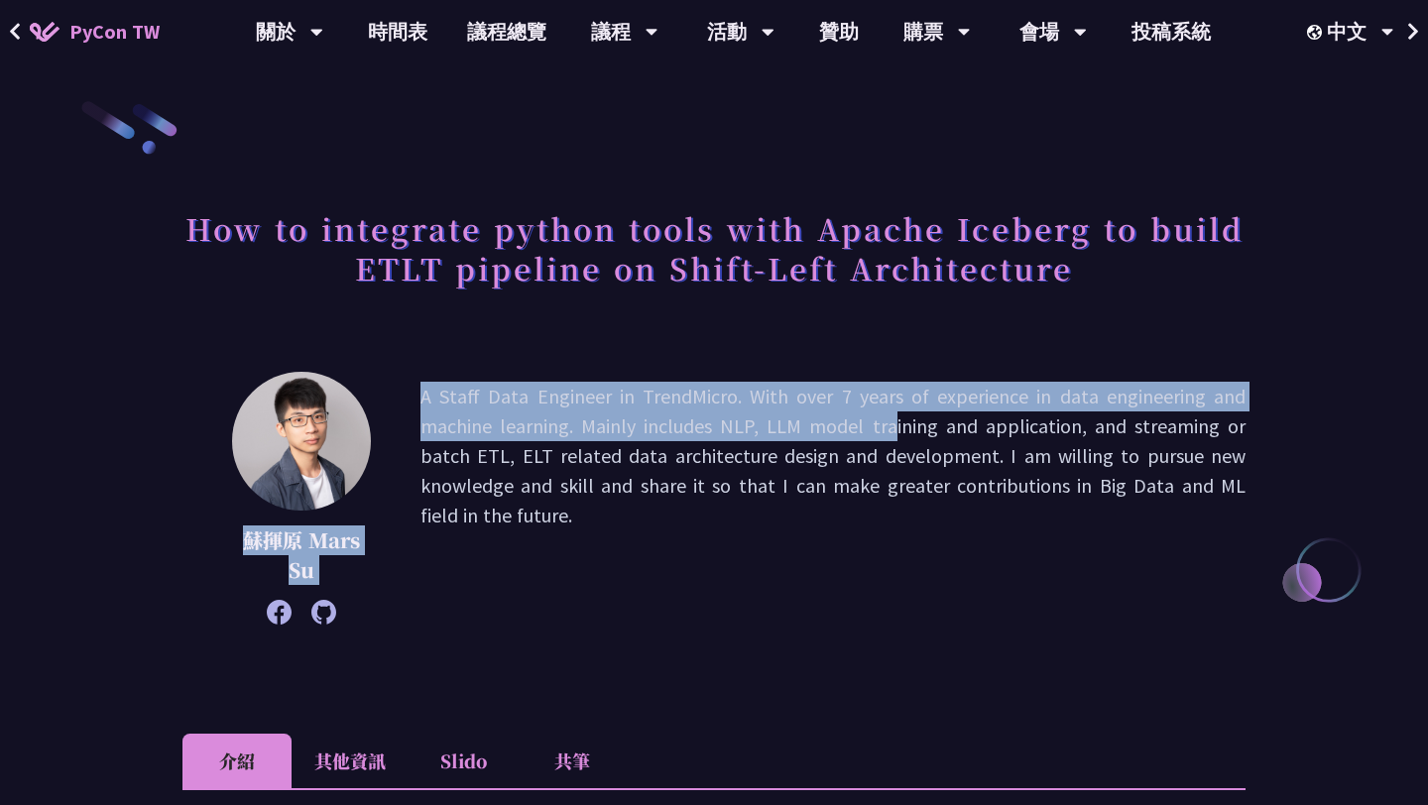
drag, startPoint x: 236, startPoint y: 536, endPoint x: 732, endPoint y: 419, distance: 509.5
click at [732, 422] on div "蘇揮原 Mars Su A Staff Data Engineer in TrendMicro. With over 7 years of experienc…" at bounding box center [713, 498] width 1063 height 253
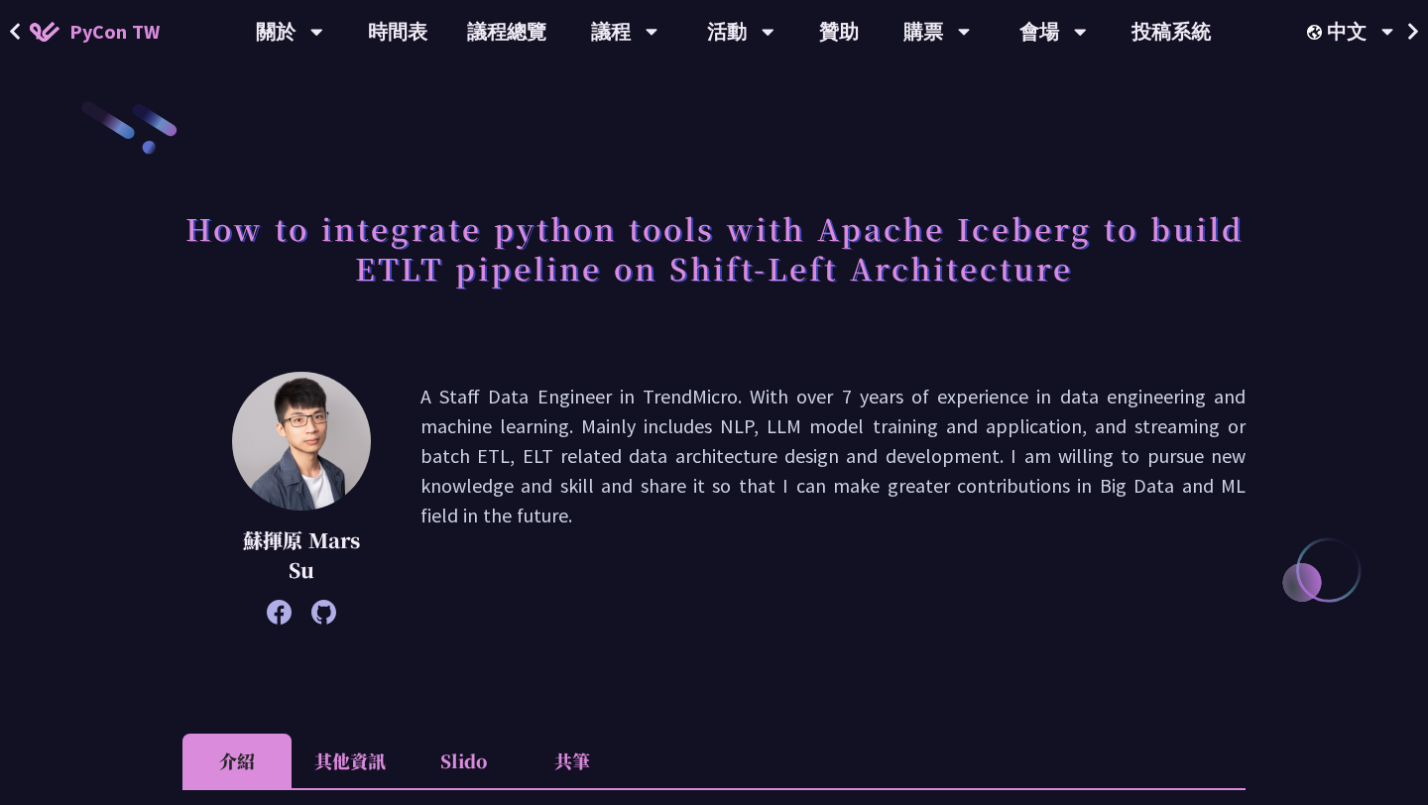
click at [854, 521] on p "A Staff Data Engineer in TrendMicro. With over 7 years of experience in data en…" at bounding box center [832, 498] width 825 height 233
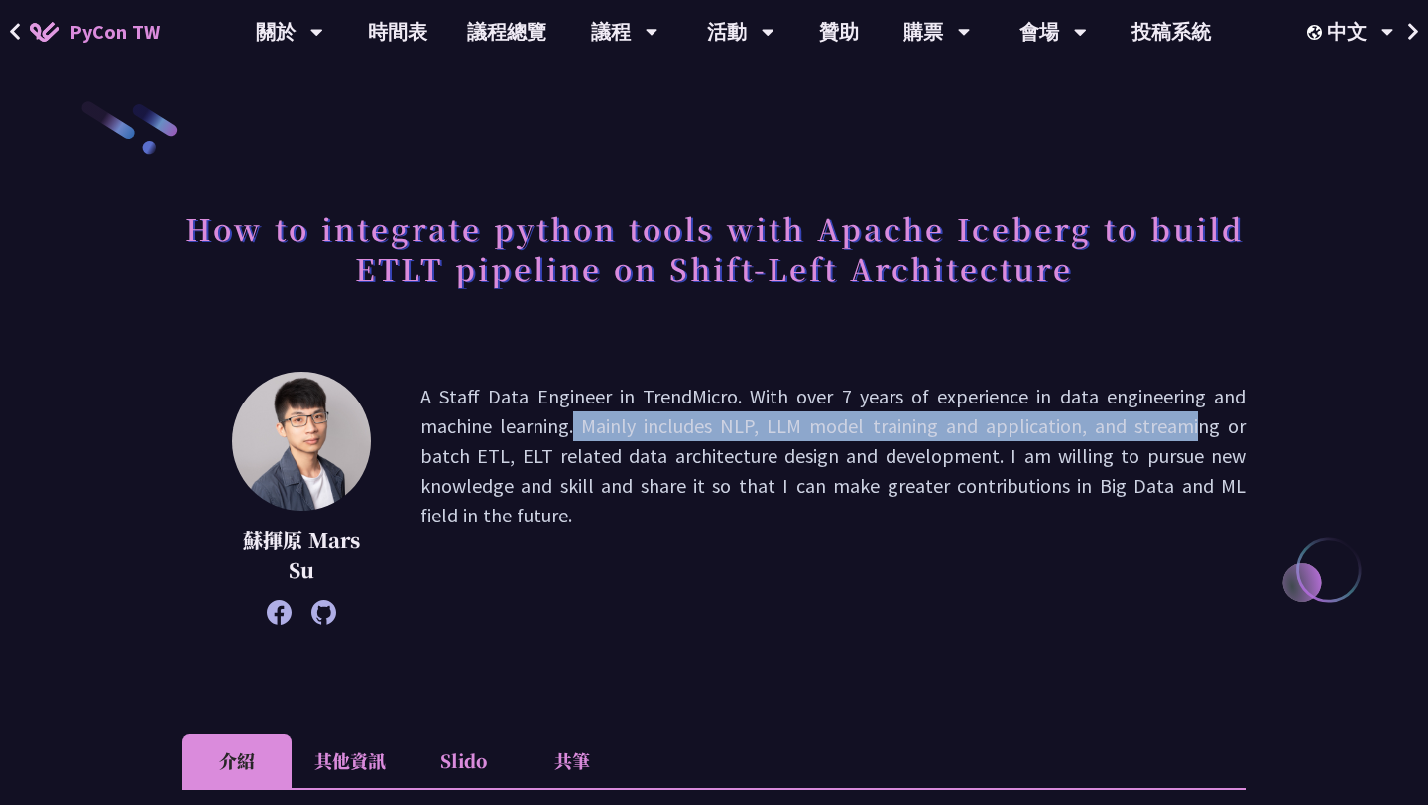
drag, startPoint x: 494, startPoint y: 430, endPoint x: 1045, endPoint y: 433, distance: 551.4
click at [1045, 434] on div "蘇揮原 Mars Su A Staff Data Engineer in TrendMicro. With over 7 years of experienc…" at bounding box center [713, 498] width 1063 height 253
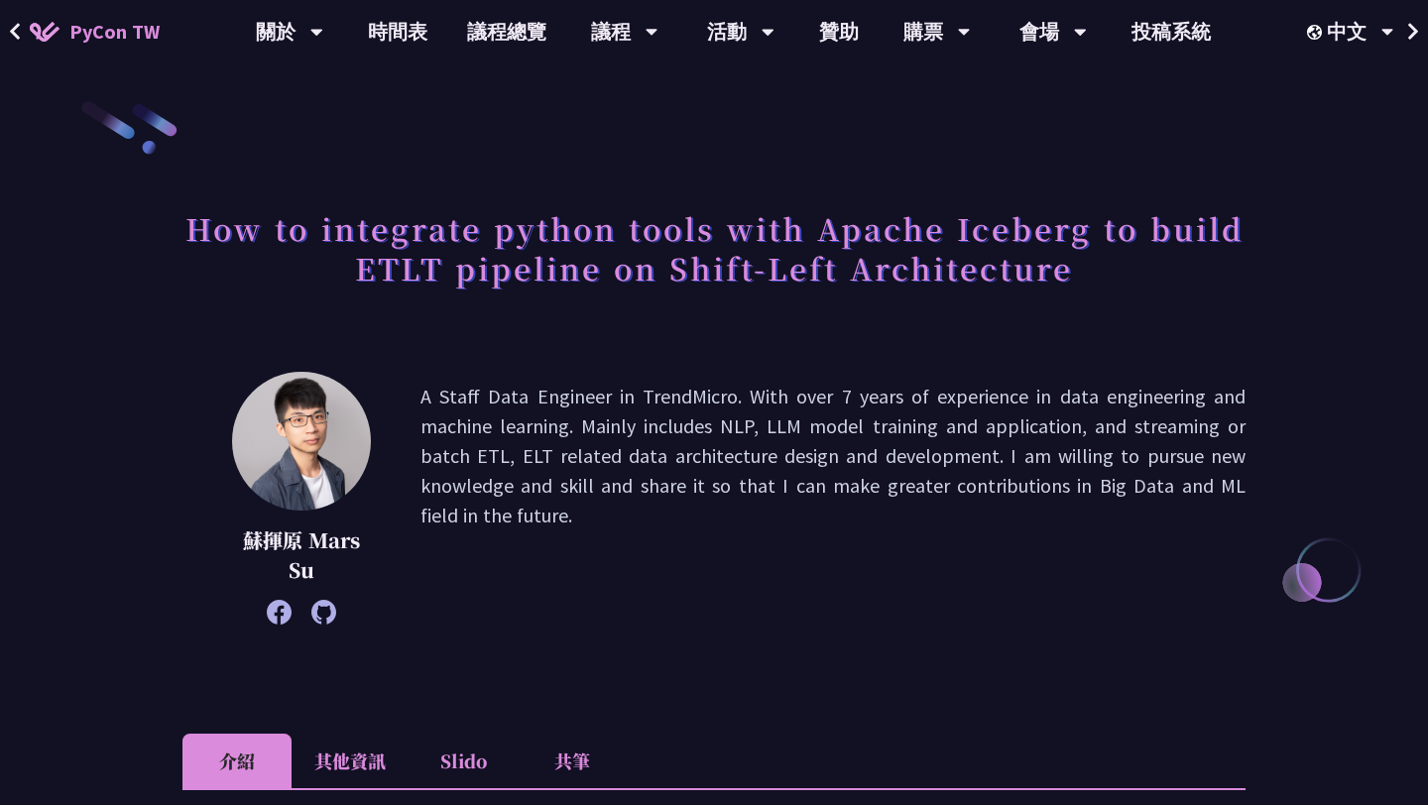
click at [901, 534] on p "A Staff Data Engineer in TrendMicro. With over 7 years of experience in data en…" at bounding box center [832, 498] width 825 height 233
drag, startPoint x: 422, startPoint y: 455, endPoint x: 708, endPoint y: 543, distance: 298.9
click at [708, 544] on p "A Staff Data Engineer in TrendMicro. With over 7 years of experience in data en…" at bounding box center [832, 498] width 825 height 233
click at [708, 543] on p "A Staff Data Engineer in TrendMicro. With over 7 years of experience in data en…" at bounding box center [832, 498] width 825 height 233
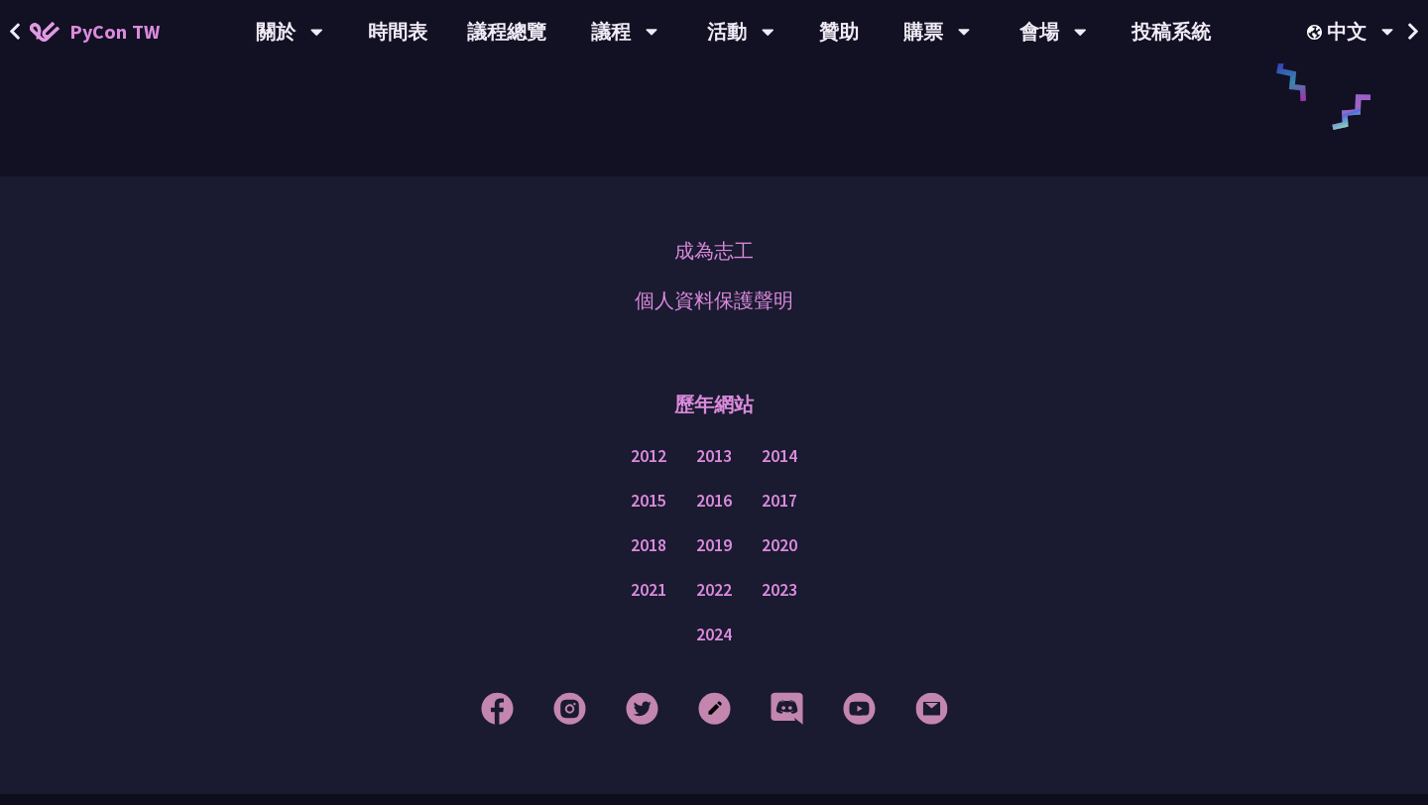
scroll to position [2868, 0]
